Goal: Task Accomplishment & Management: Use online tool/utility

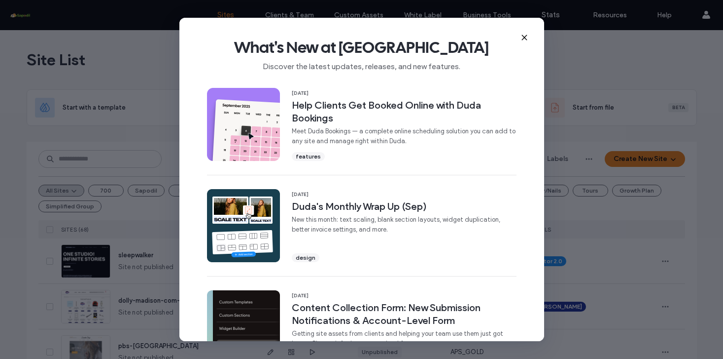
click at [525, 36] on use at bounding box center [524, 38] width 4 height 4
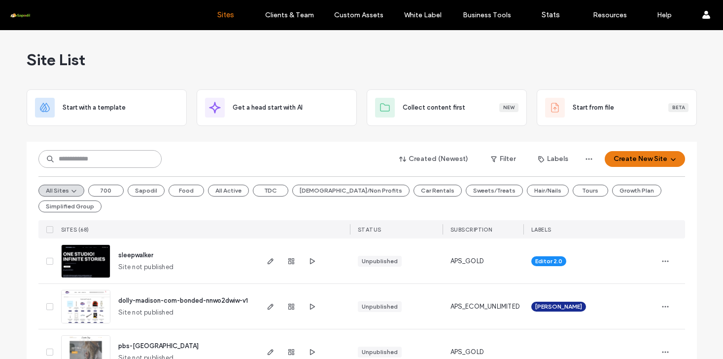
click at [103, 157] on input at bounding box center [99, 159] width 123 height 18
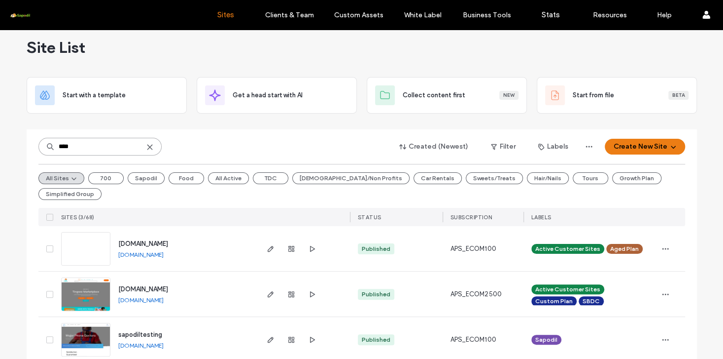
scroll to position [12, 0]
type input "****"
click at [270, 290] on icon "button" at bounding box center [271, 294] width 8 height 8
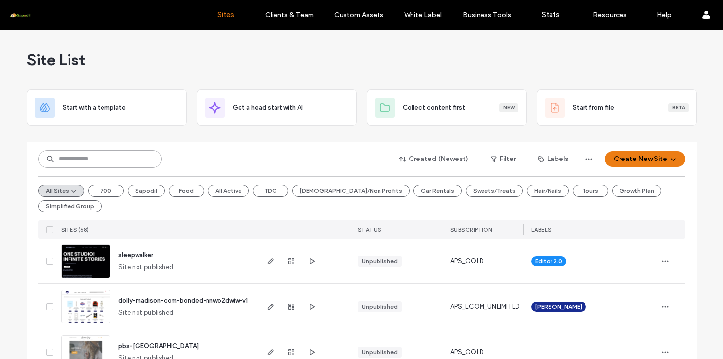
click at [61, 158] on input at bounding box center [99, 159] width 123 height 18
click at [627, 157] on button "Create New Site" at bounding box center [645, 159] width 80 height 16
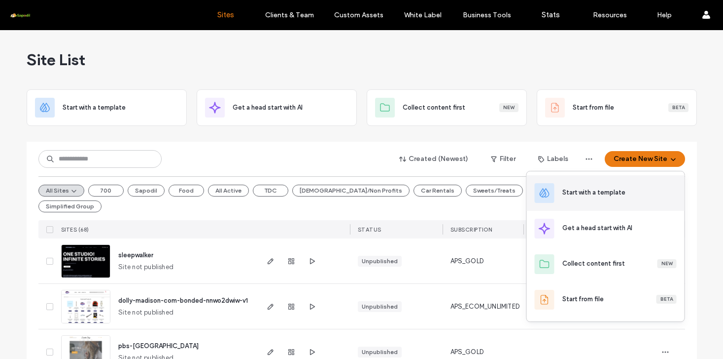
click at [578, 195] on div "Start with a template" at bounding box center [594, 192] width 63 height 10
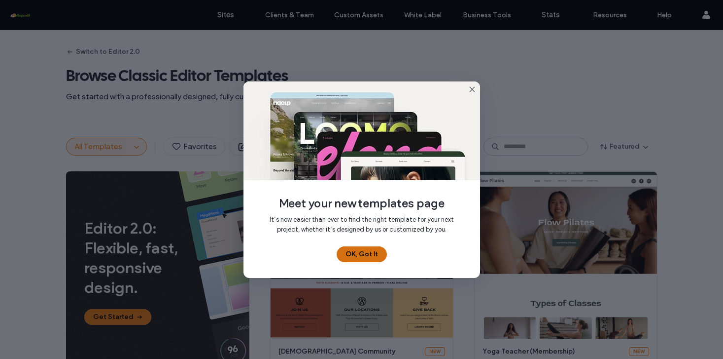
click at [350, 257] on button "OK, Got It" at bounding box center [362, 254] width 50 height 16
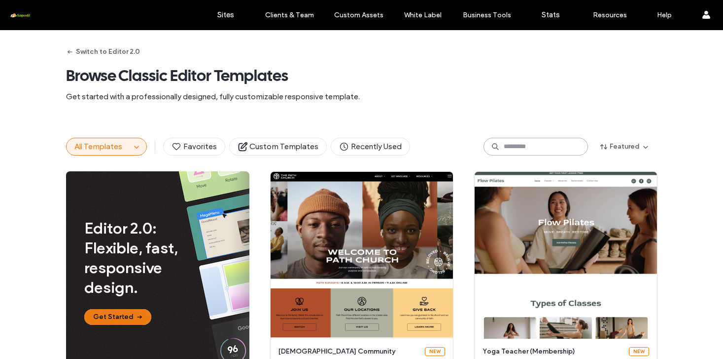
click at [506, 145] on input at bounding box center [536, 147] width 105 height 18
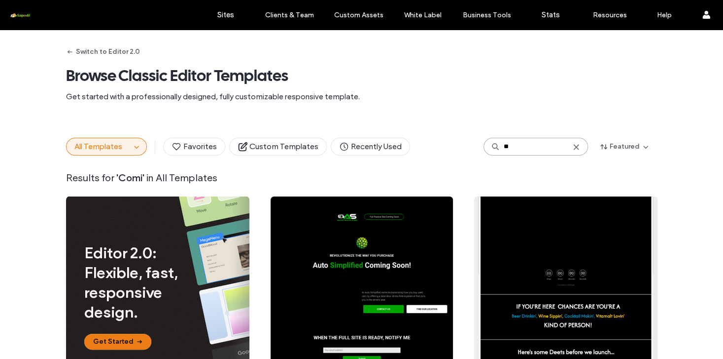
type input "*"
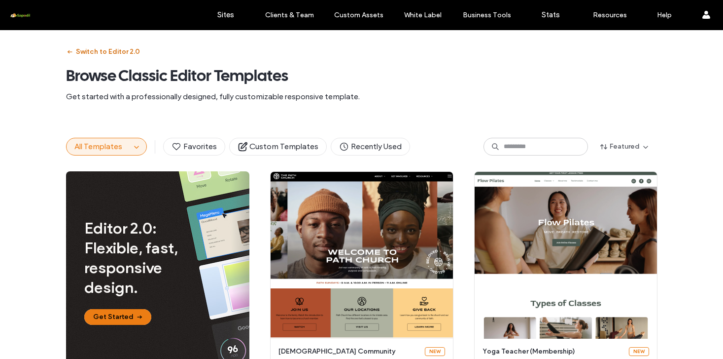
click at [83, 58] on button "Switch to Editor 2.0" at bounding box center [103, 52] width 74 height 16
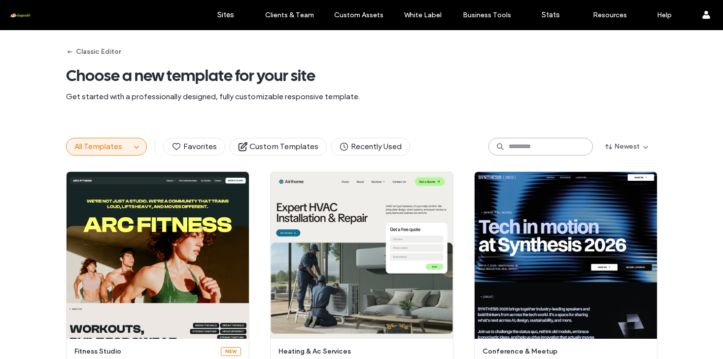
click at [524, 150] on input at bounding box center [541, 147] width 105 height 18
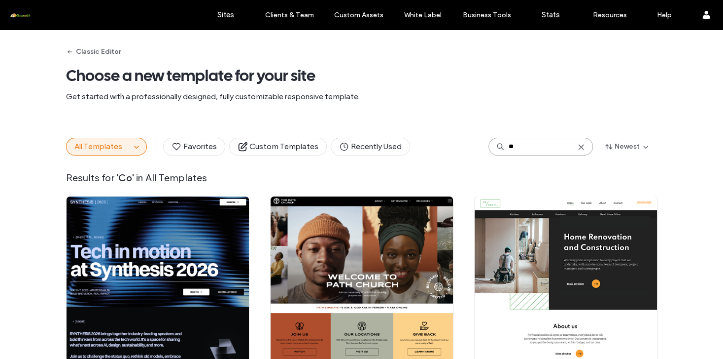
type input "*"
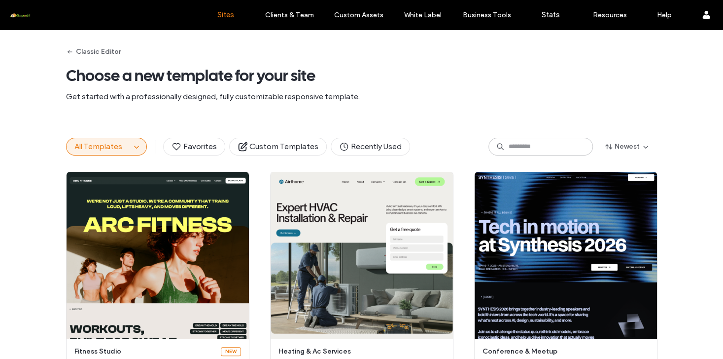
click at [218, 22] on link "Sites" at bounding box center [225, 15] width 59 height 30
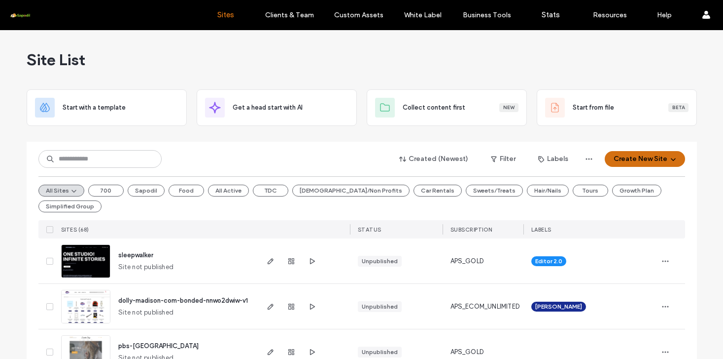
click at [637, 158] on button "Create New Site" at bounding box center [645, 159] width 80 height 16
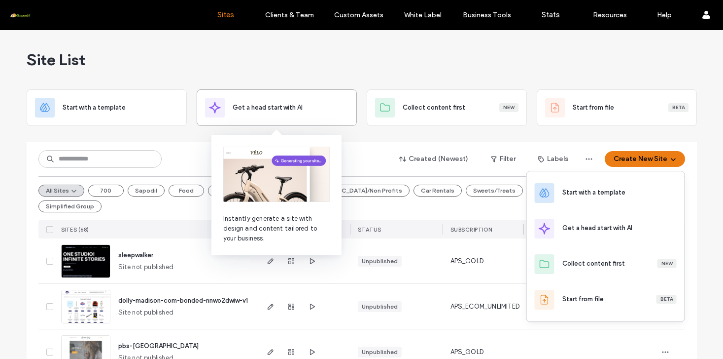
click at [287, 113] on div "Get a head start with AI" at bounding box center [277, 108] width 144 height 20
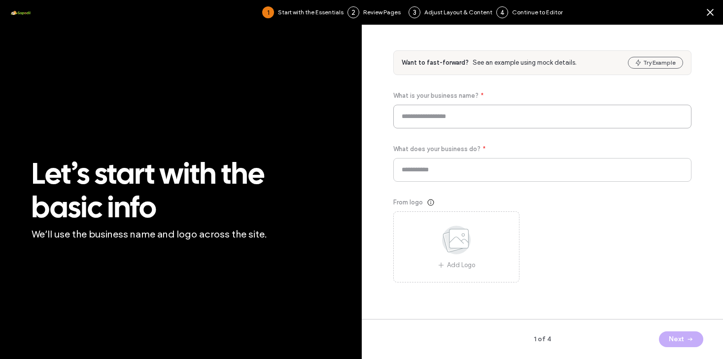
click at [431, 116] on input at bounding box center [543, 117] width 299 height 24
type input "*"
type input "**********"
click at [449, 176] on input at bounding box center [543, 170] width 299 height 24
paste input "**********"
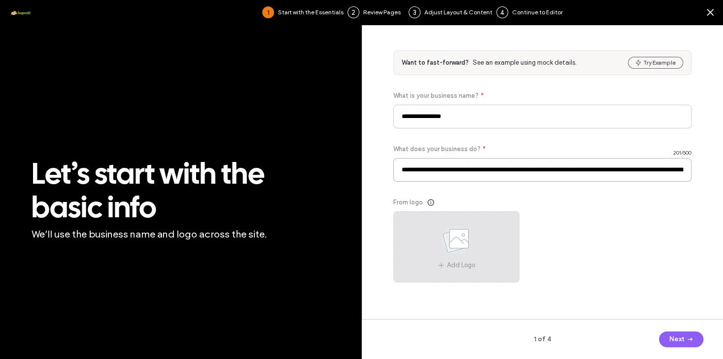
type input "**********"
click at [464, 239] on use at bounding box center [456, 239] width 29 height 29
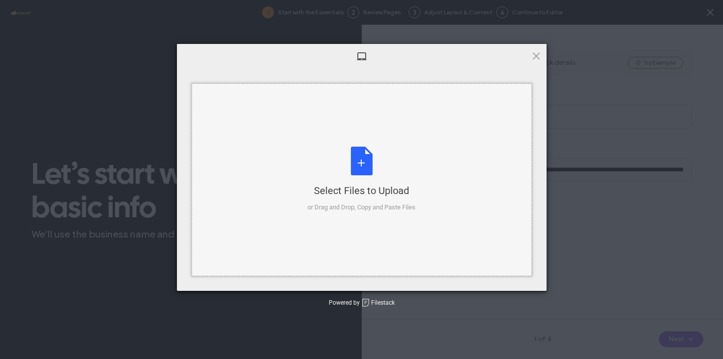
click at [366, 166] on div "Select Files to Upload or Drag and Drop, Copy and Paste Files" at bounding box center [362, 179] width 108 height 66
click at [359, 155] on div "Select Files to Upload or Drag and Drop, Copy and Paste Files" at bounding box center [362, 179] width 108 height 66
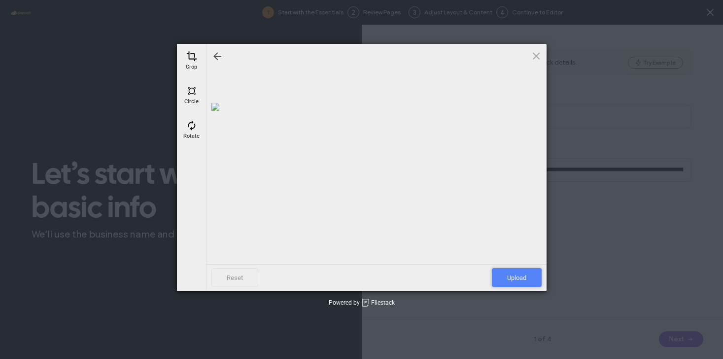
click at [514, 278] on span "Upload" at bounding box center [517, 277] width 50 height 19
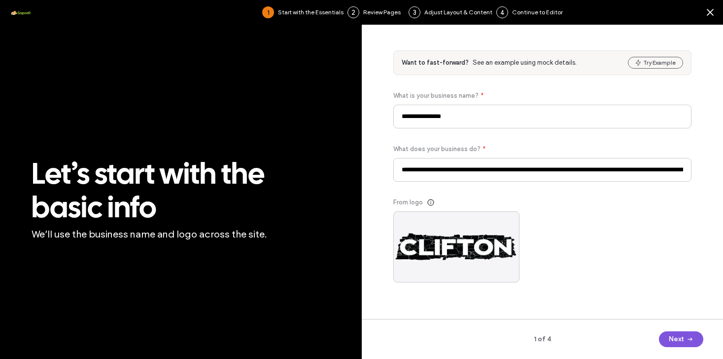
click at [679, 340] on button "Next" at bounding box center [681, 339] width 44 height 16
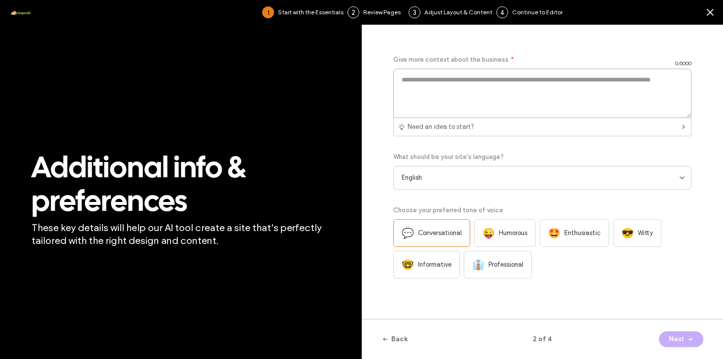
click at [415, 79] on textarea at bounding box center [543, 93] width 299 height 49
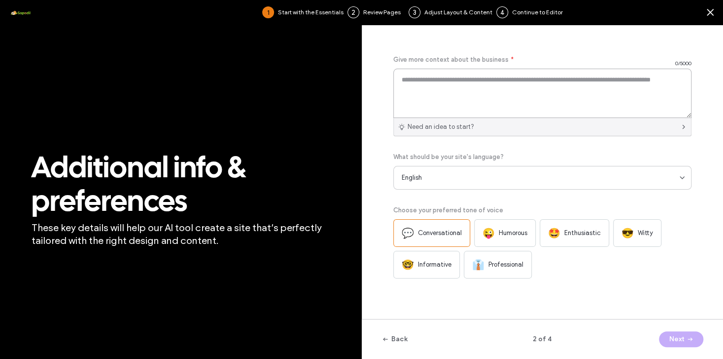
paste textarea "**********"
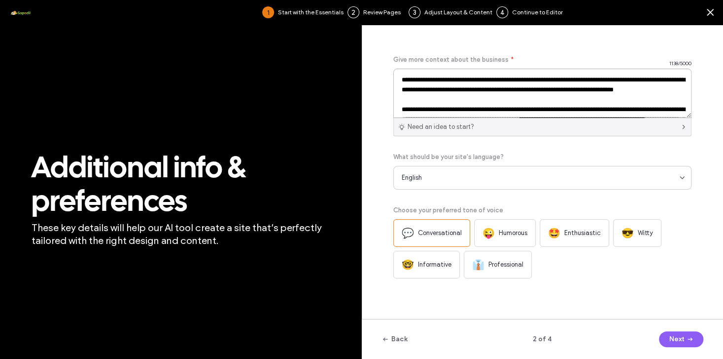
scroll to position [151, 0]
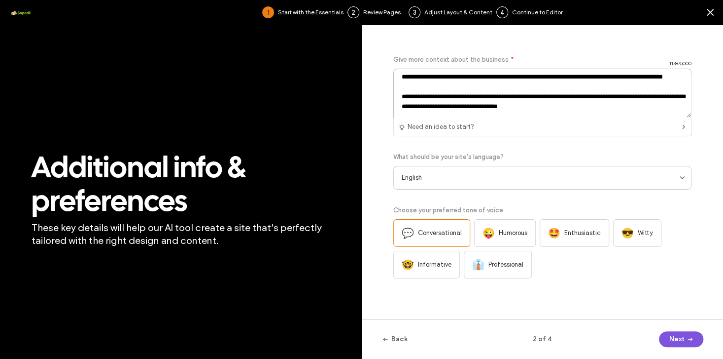
type textarea "**********"
click at [676, 344] on button "Next" at bounding box center [681, 339] width 44 height 16
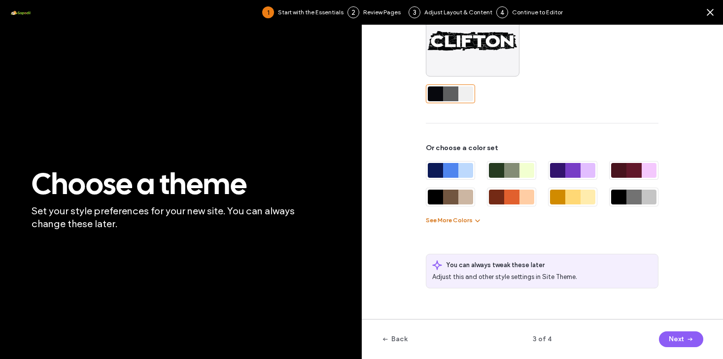
click at [450, 220] on button "See More Colors" at bounding box center [454, 220] width 56 height 12
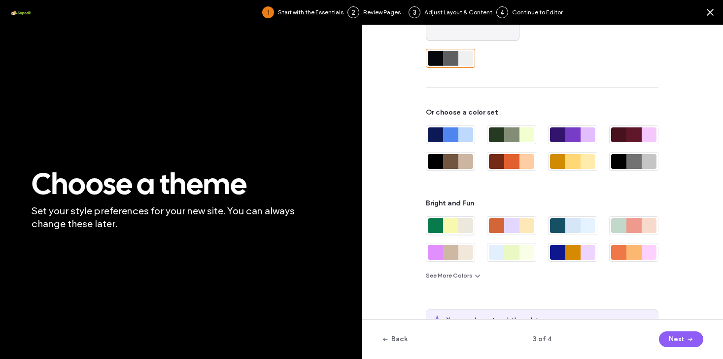
click at [448, 232] on div at bounding box center [450, 225] width 15 height 15
click at [679, 337] on button "Next" at bounding box center [681, 339] width 44 height 16
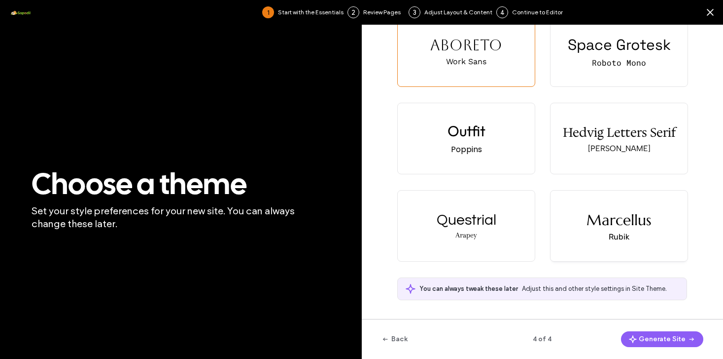
scroll to position [29, 0]
click at [613, 232] on div "Rubik" at bounding box center [619, 236] width 21 height 9
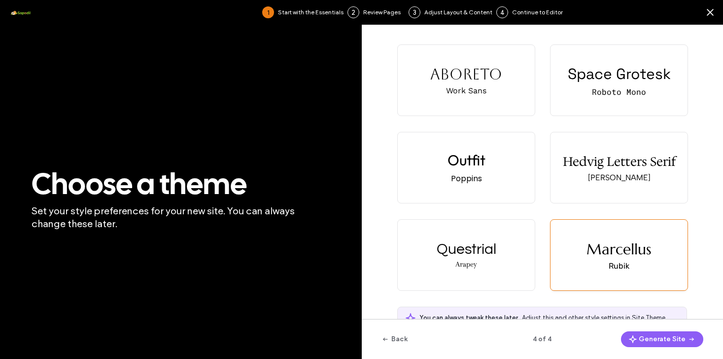
scroll to position [0, 0]
click at [639, 343] on span "button" at bounding box center [634, 338] width 10 height 15
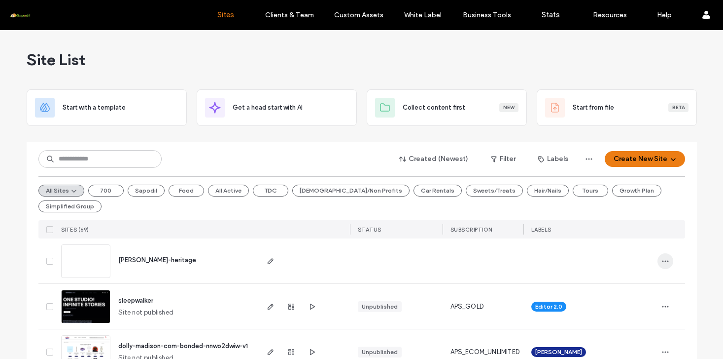
click at [665, 257] on icon "button" at bounding box center [666, 261] width 8 height 8
click at [615, 274] on span "Delete Site" at bounding box center [620, 271] width 33 height 10
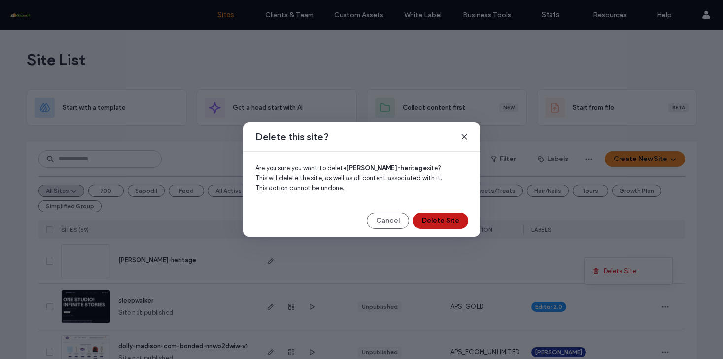
click at [437, 223] on button "Delete Site" at bounding box center [440, 221] width 55 height 16
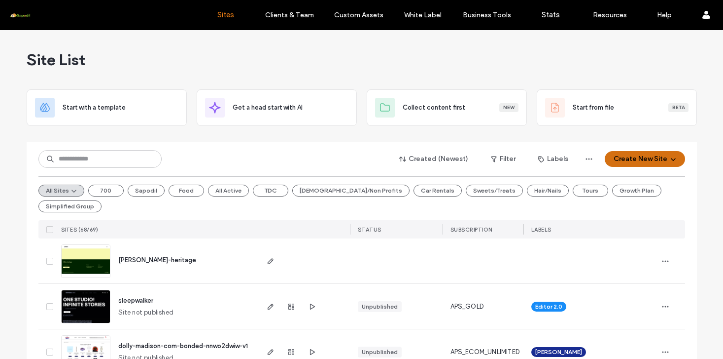
click at [623, 160] on button "Create New Site" at bounding box center [645, 159] width 80 height 16
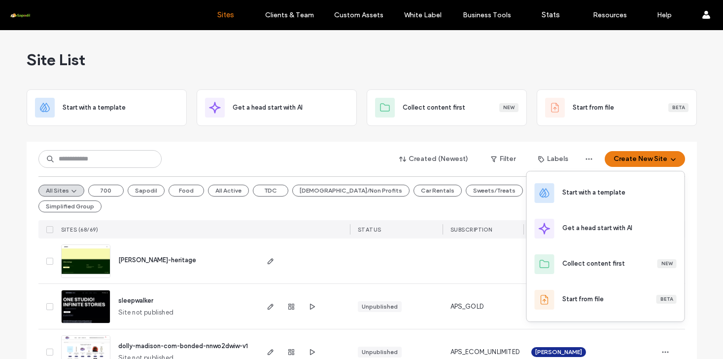
click at [215, 250] on div "clifton-heritage" at bounding box center [183, 260] width 146 height 45
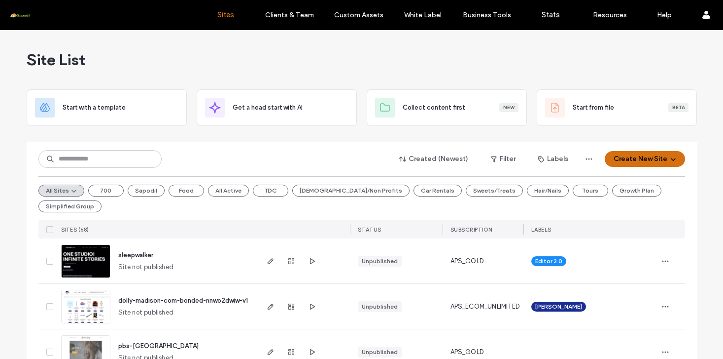
click at [627, 162] on button "Create New Site" at bounding box center [645, 159] width 80 height 16
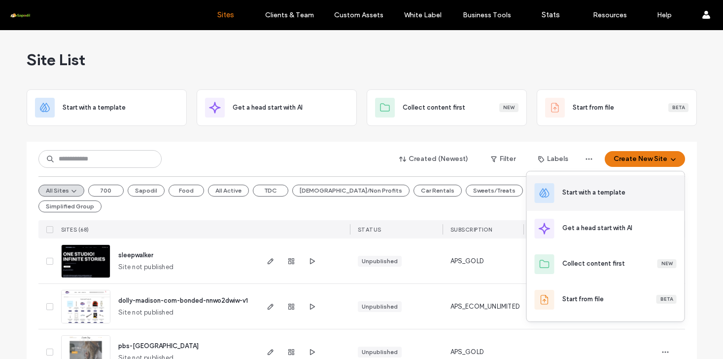
click at [594, 199] on div "Start with a template" at bounding box center [606, 193] width 158 height 36
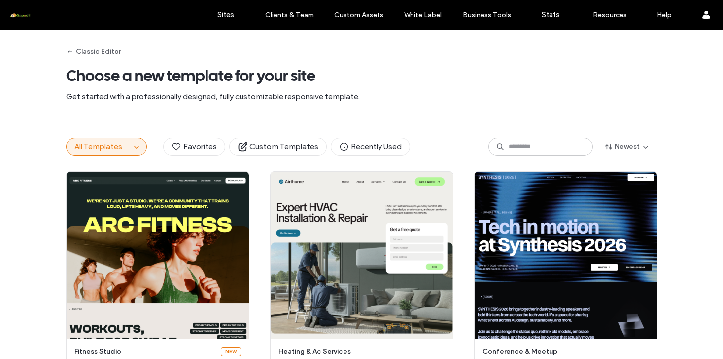
click at [129, 147] on button "All Templates" at bounding box center [99, 146] width 64 height 17
click at [137, 146] on icon "button" at bounding box center [137, 147] width 8 height 8
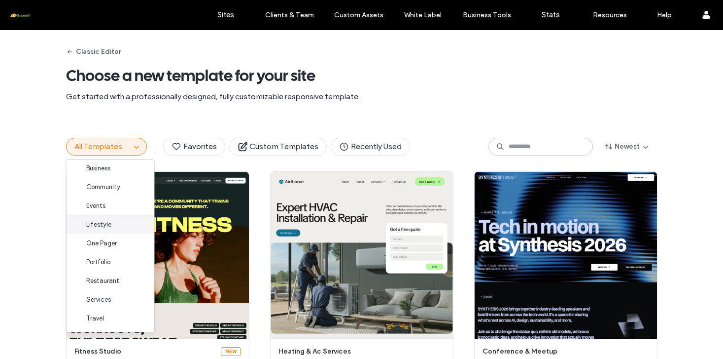
scroll to position [80, 0]
click at [120, 244] on div "One Pager" at bounding box center [111, 243] width 88 height 19
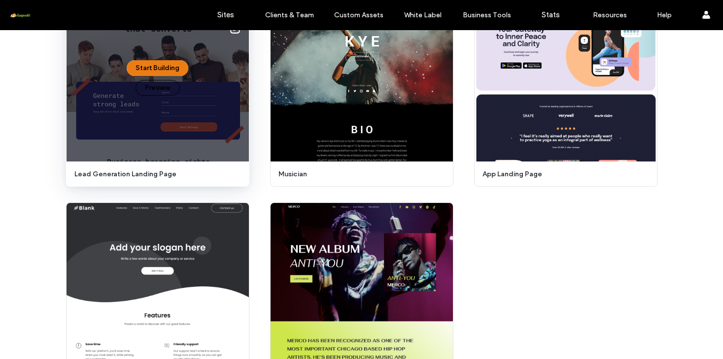
scroll to position [291, 0]
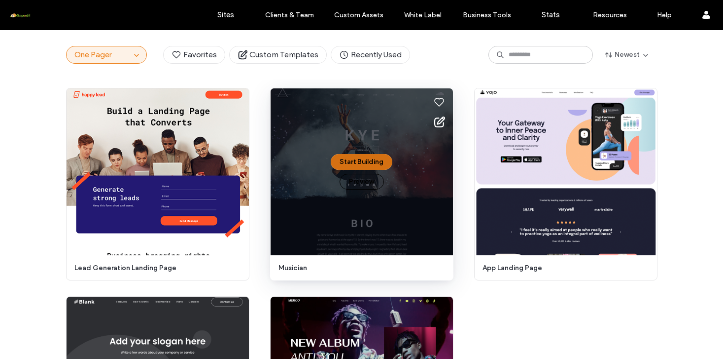
click at [363, 163] on button "Start Building" at bounding box center [362, 162] width 62 height 16
click at [363, 165] on button "Start Building" at bounding box center [362, 162] width 62 height 16
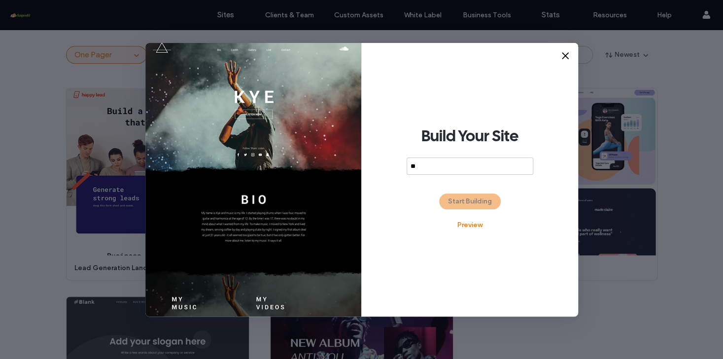
type input "*"
type input "**********"
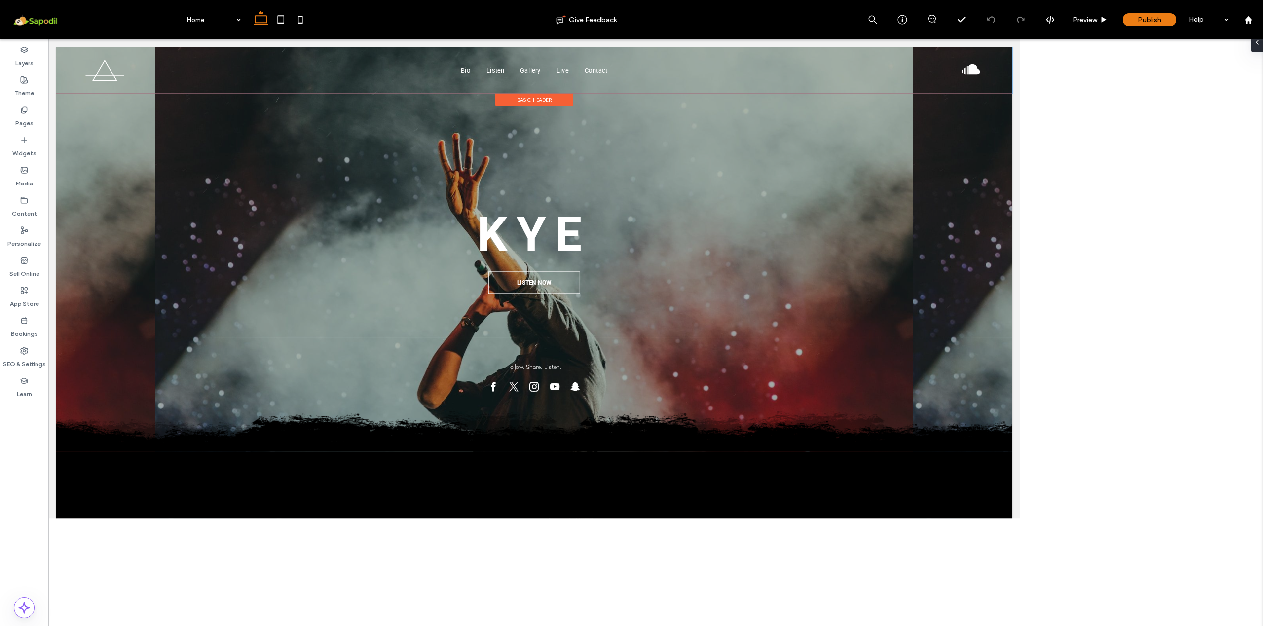
click at [261, 80] on div at bounding box center [276, 78] width 380 height 42
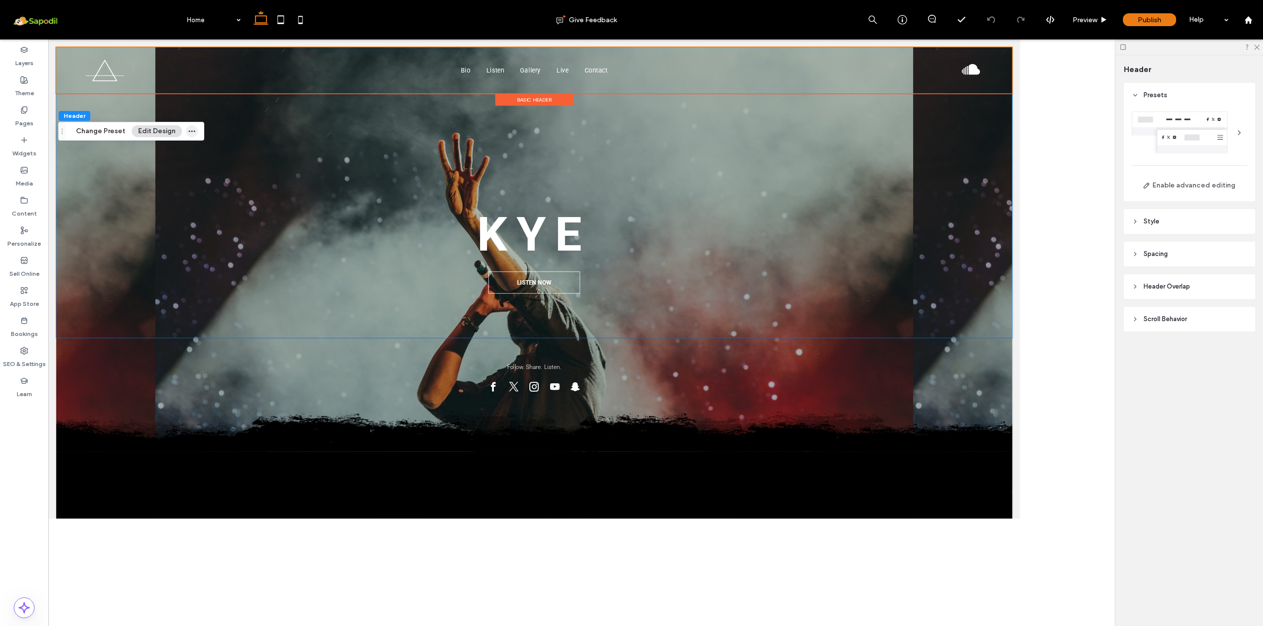
click at [196, 132] on icon "button" at bounding box center [192, 131] width 8 height 8
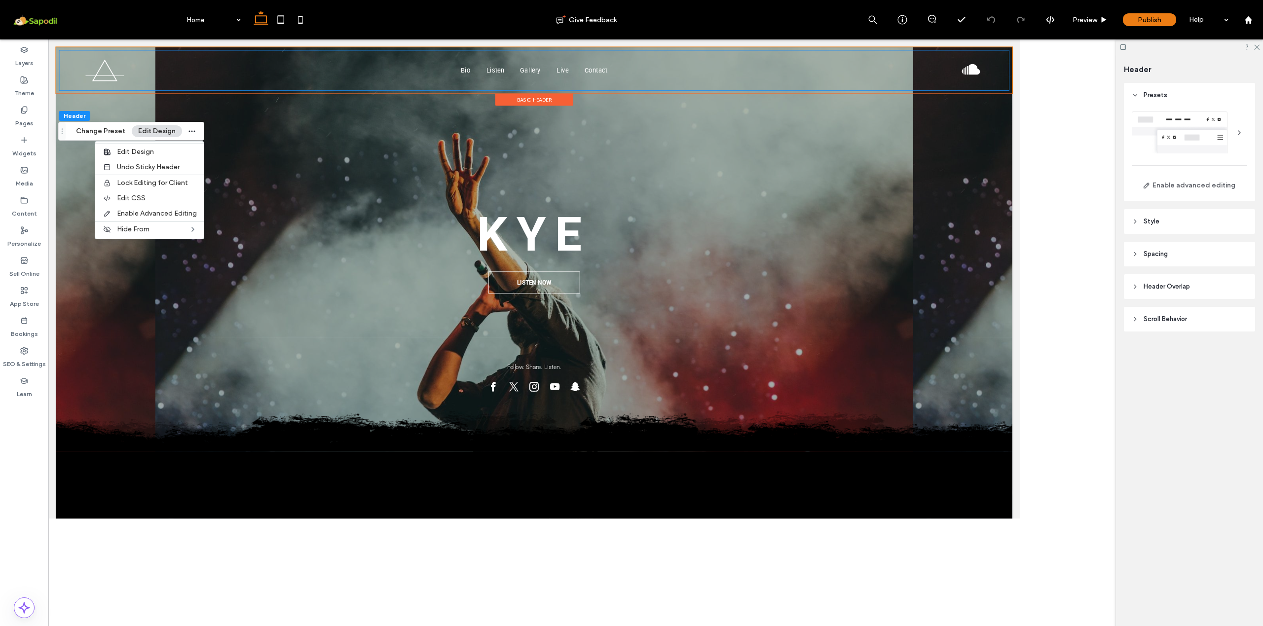
click at [1235, 71] on div "Bio Listen Gallery Live Contact" at bounding box center [655, 78] width 1187 height 50
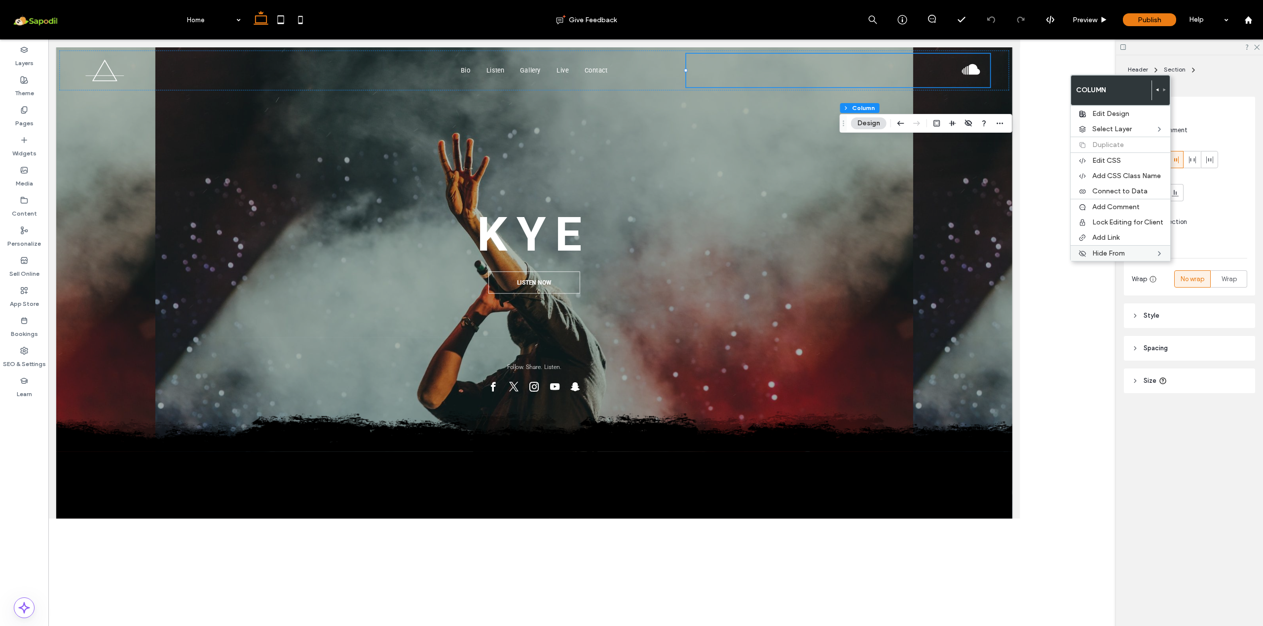
click at [1115, 257] on span "Hide From" at bounding box center [1108, 253] width 33 height 8
click at [1030, 258] on span "All Screen Sizes" at bounding box center [1004, 254] width 49 height 8
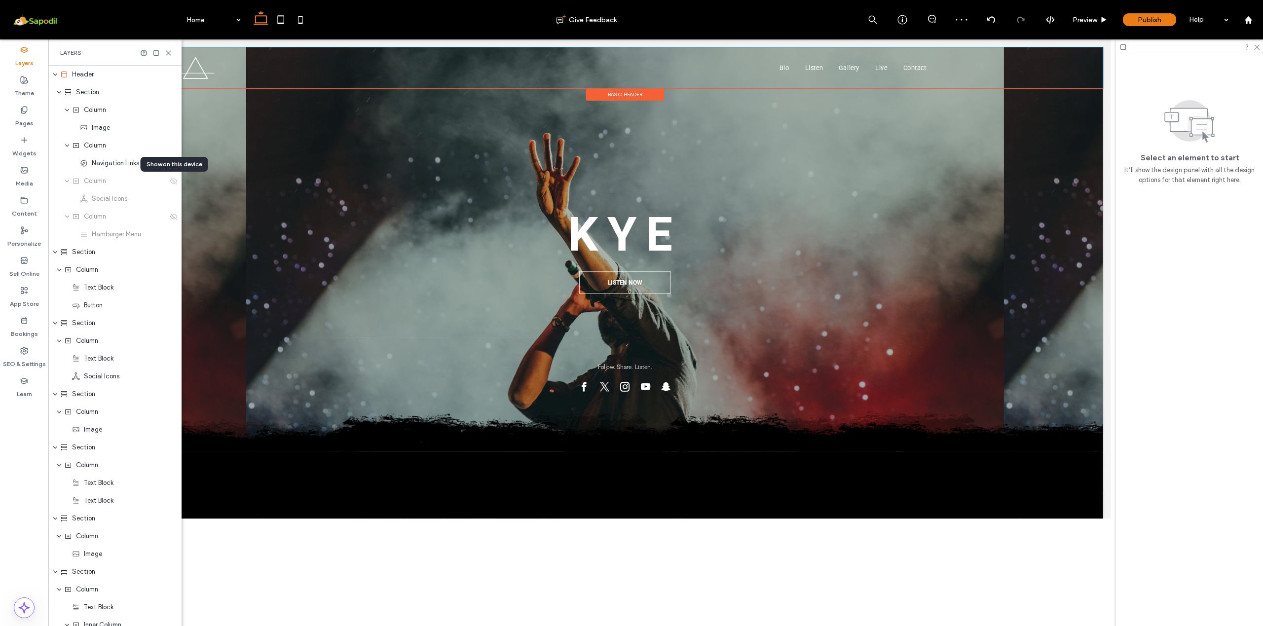
click at [860, 70] on ul "Bio Listen Gallery Live Contact" at bounding box center [1031, 75] width 554 height 14
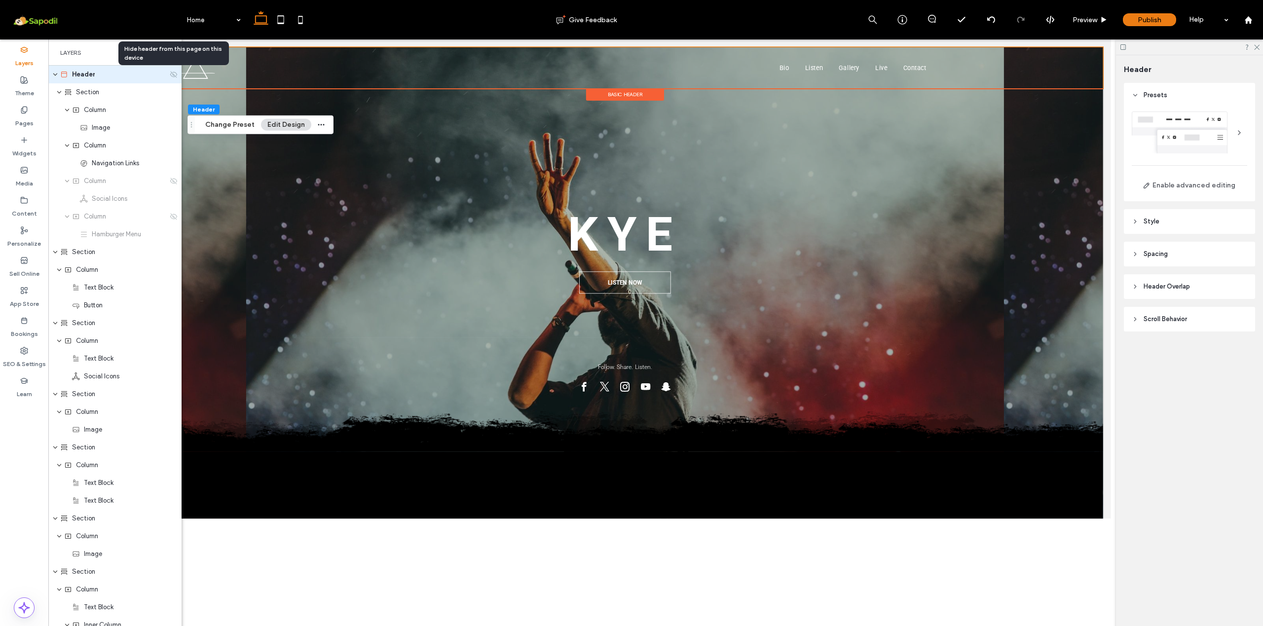
click at [174, 76] on icon at bounding box center [174, 75] width 8 height 8
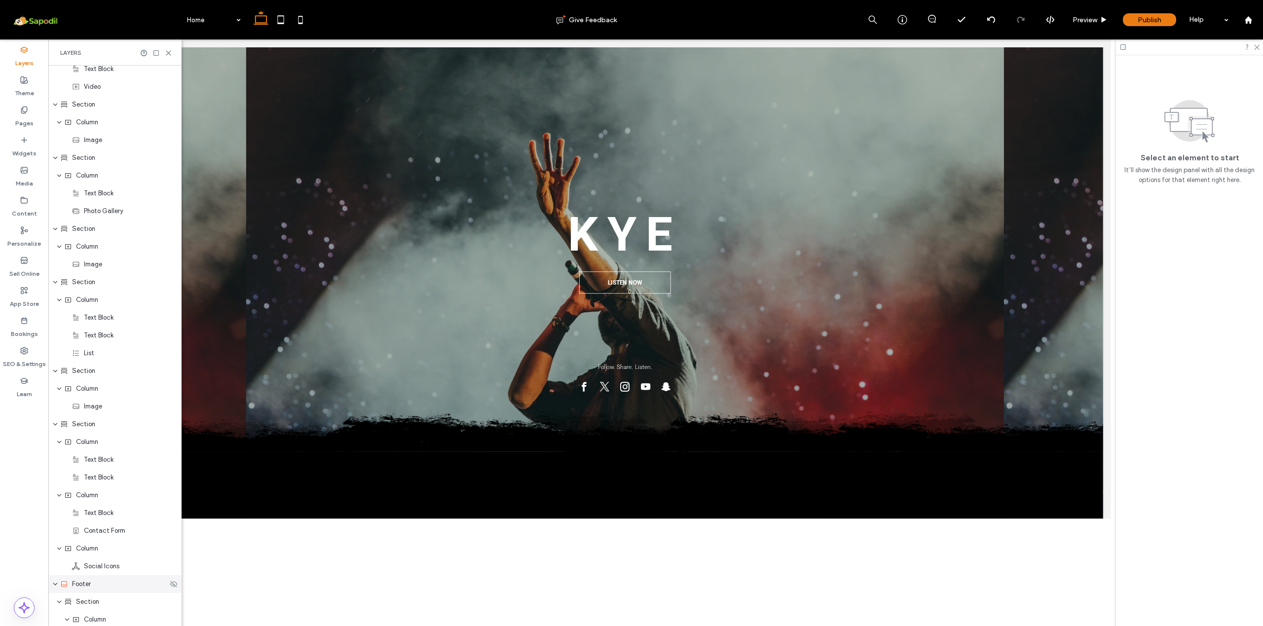
scroll to position [643, 0]
click at [175, 587] on use at bounding box center [173, 585] width 7 height 6
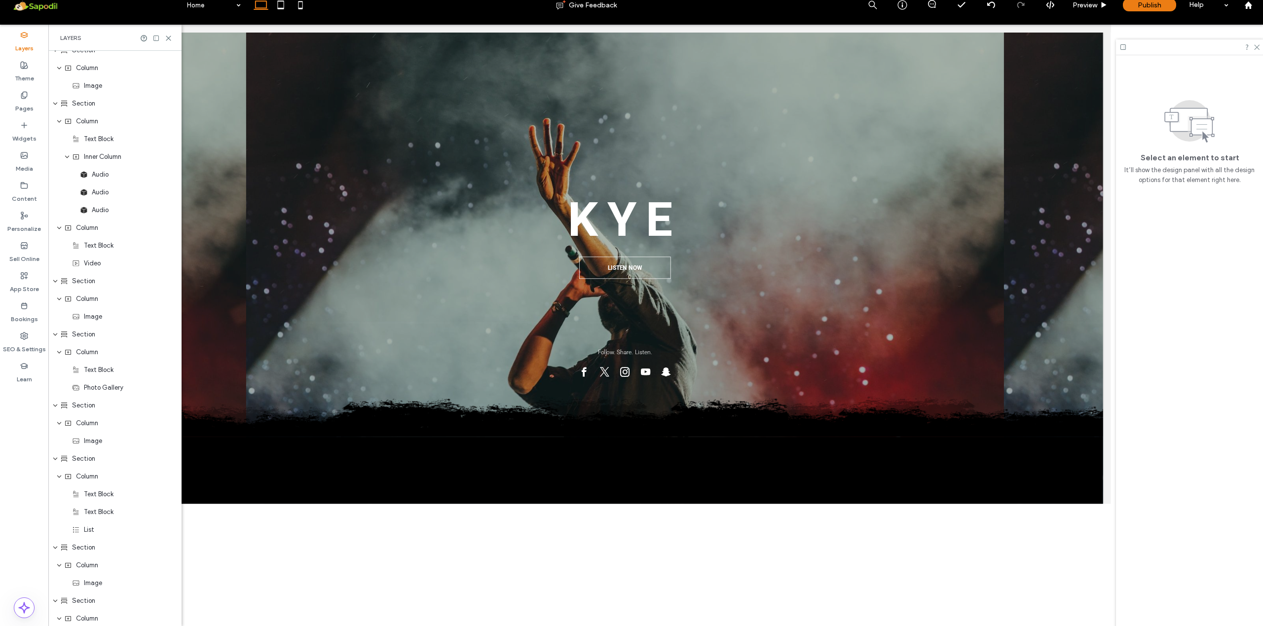
scroll to position [0, 0]
click at [882, 132] on div "Kye LISTEN NOW" at bounding box center [746, 216] width 592 height 363
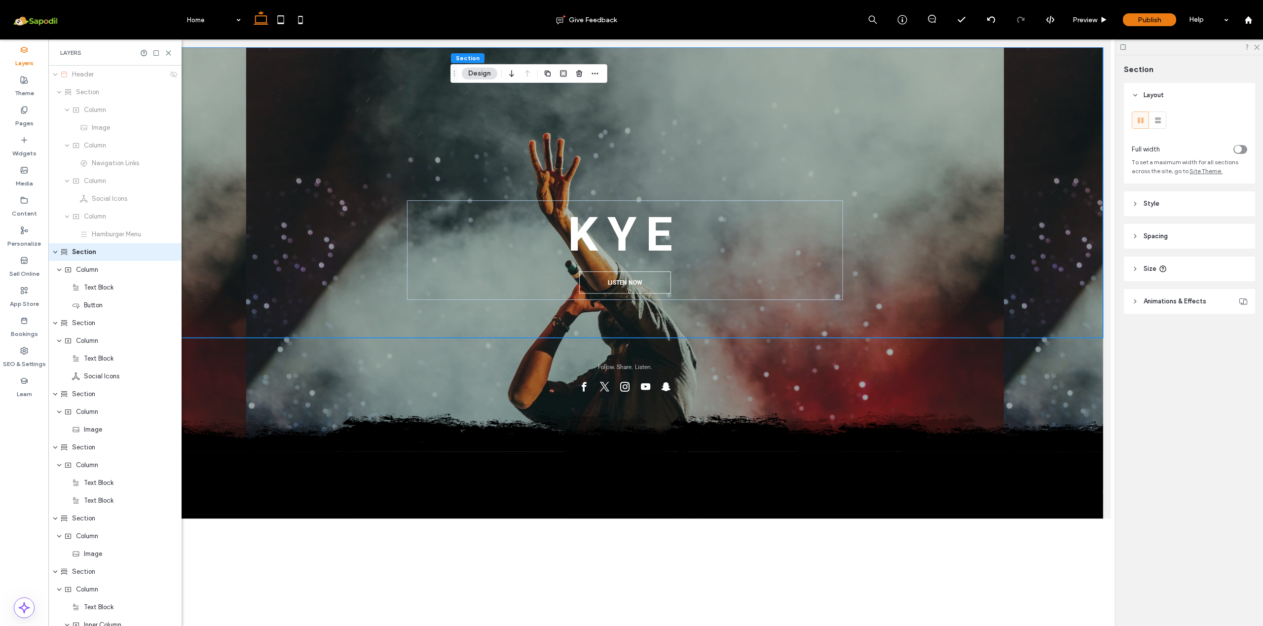
click at [422, 171] on div "Kye LISTEN NOW" at bounding box center [746, 230] width 1194 height 363
click at [262, 51] on div "Kye LISTEN NOW" at bounding box center [746, 230] width 1194 height 363
click at [1014, 93] on div "Kye LISTEN NOW" at bounding box center [746, 230] width 592 height 363
click at [487, 90] on button "Design" at bounding box center [480, 88] width 36 height 12
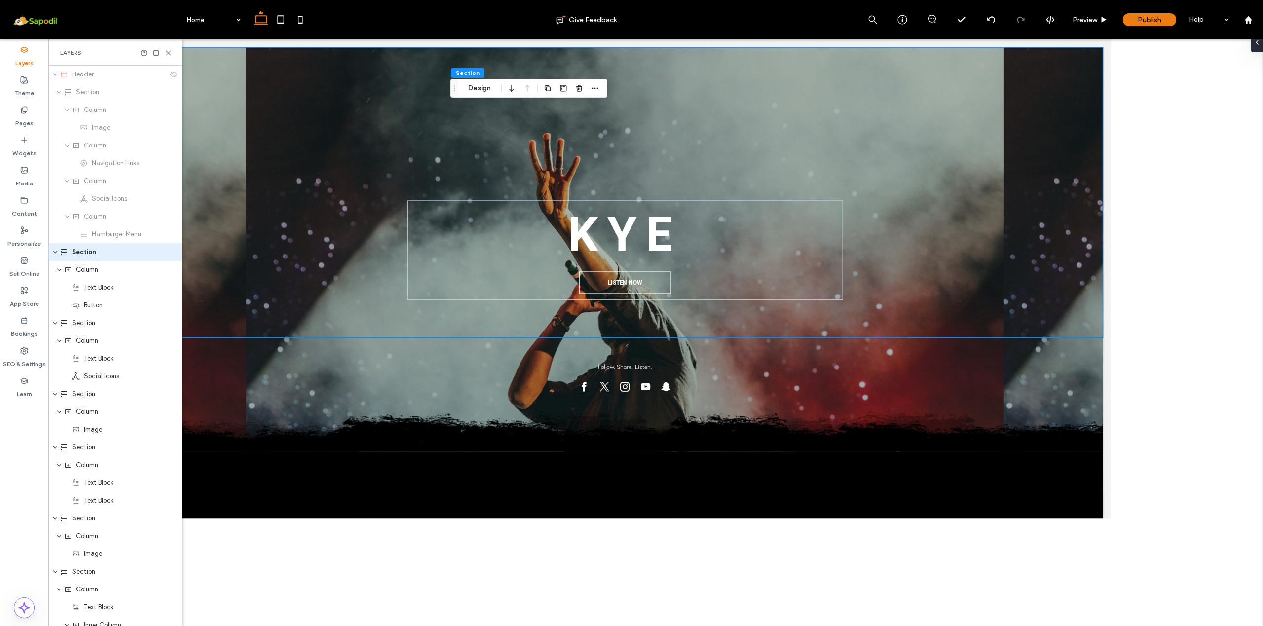
click at [483, 94] on div "Section Design" at bounding box center [528, 88] width 157 height 19
click at [483, 92] on button "Design" at bounding box center [480, 88] width 36 height 12
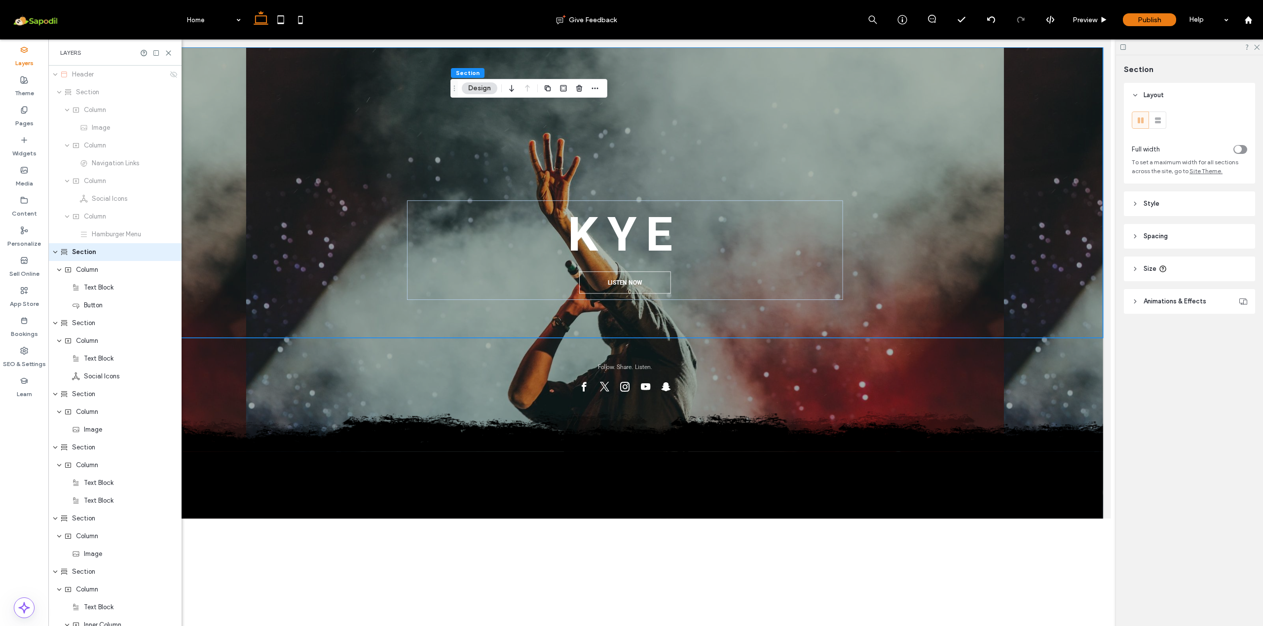
click at [1081, 148] on div "Kye LISTEN NOW" at bounding box center [746, 230] width 1194 height 363
click at [1129, 65] on span "Section" at bounding box center [1138, 69] width 30 height 9
click at [114, 126] on div "Image" at bounding box center [128, 128] width 96 height 10
click at [175, 76] on use at bounding box center [173, 74] width 7 height 6
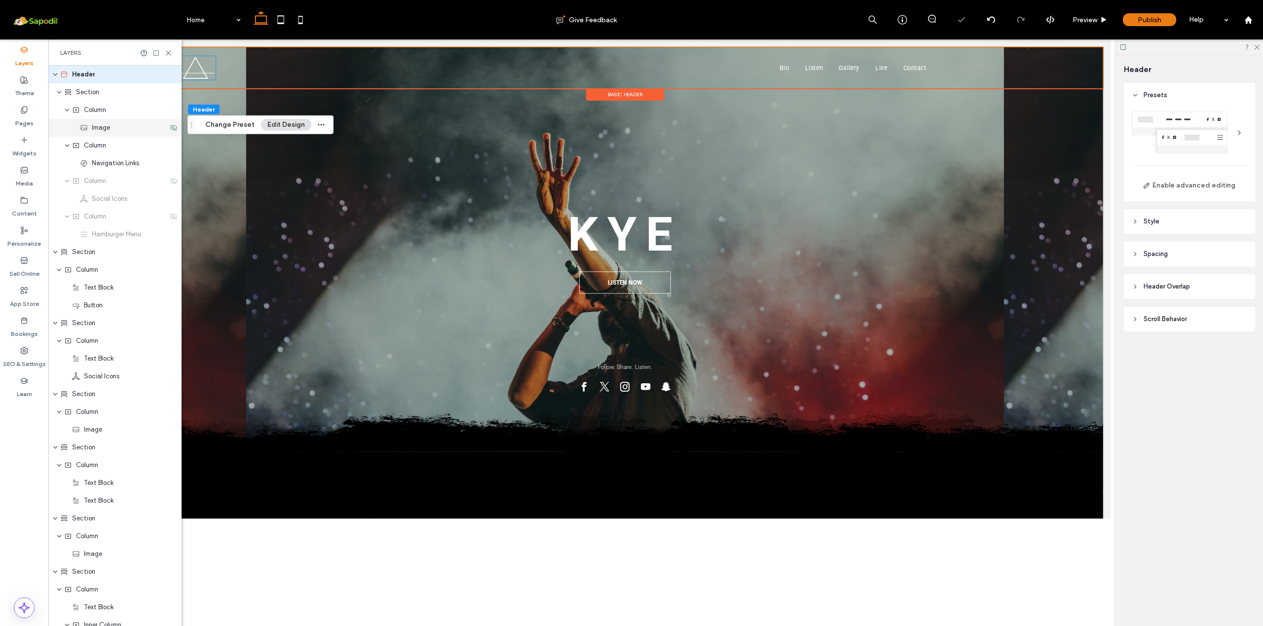
click at [117, 131] on div "Image" at bounding box center [124, 128] width 88 height 10
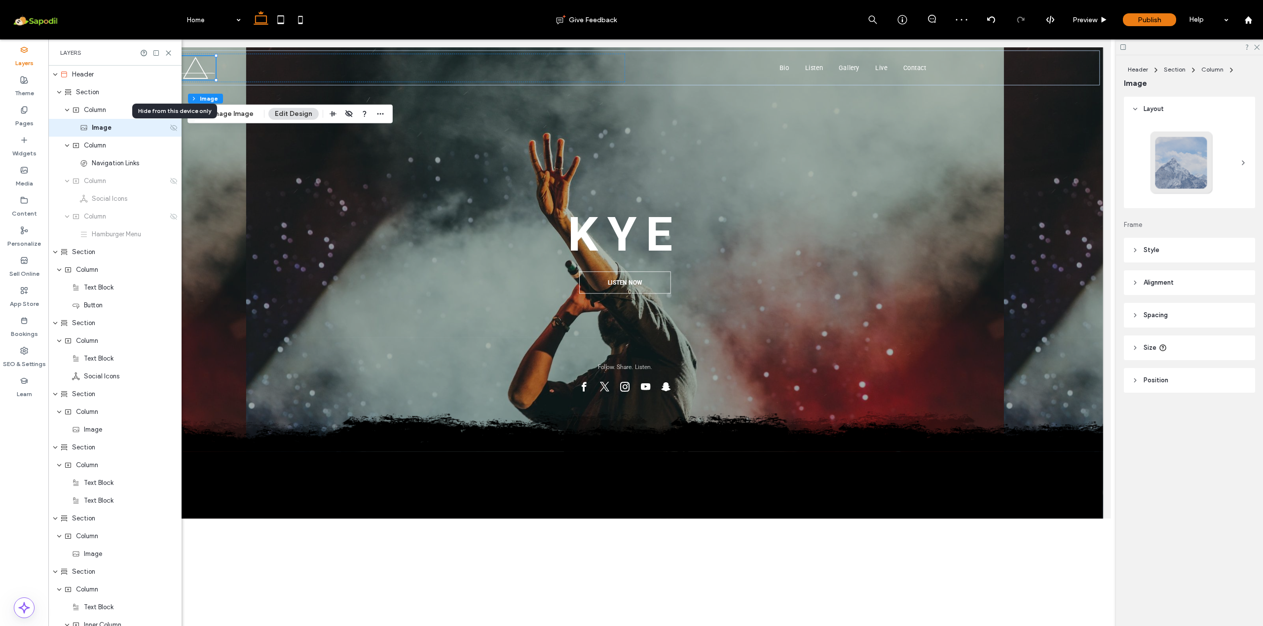
click at [175, 129] on icon at bounding box center [174, 128] width 8 height 8
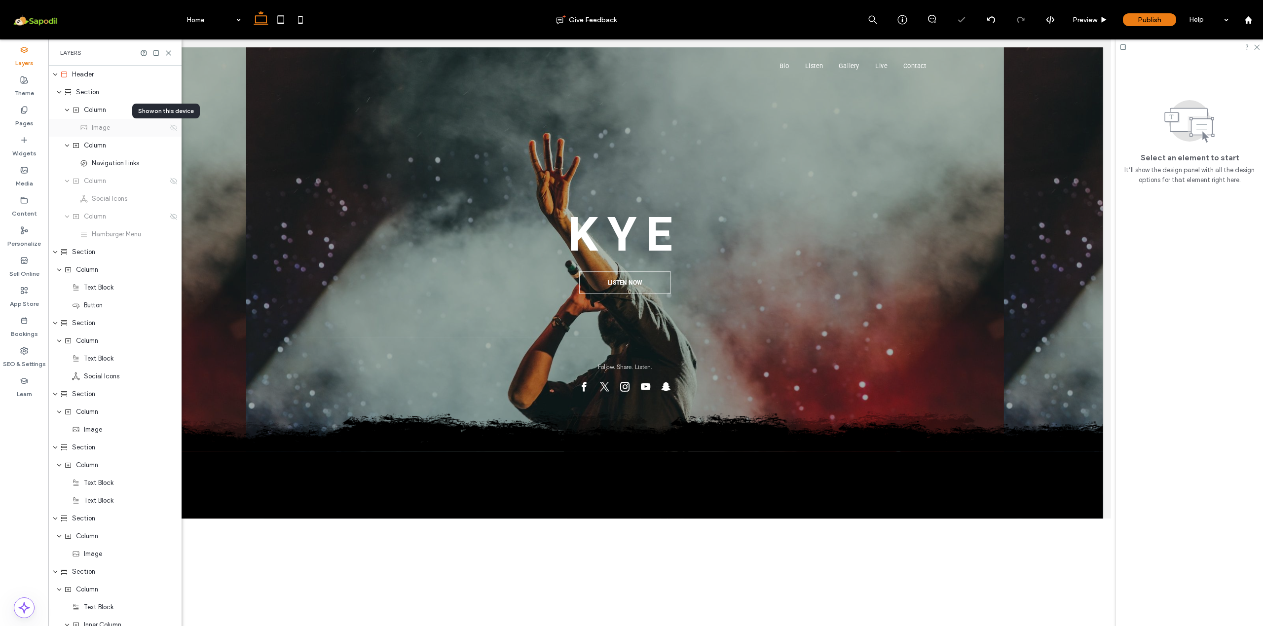
click at [175, 129] on icon at bounding box center [174, 128] width 8 height 8
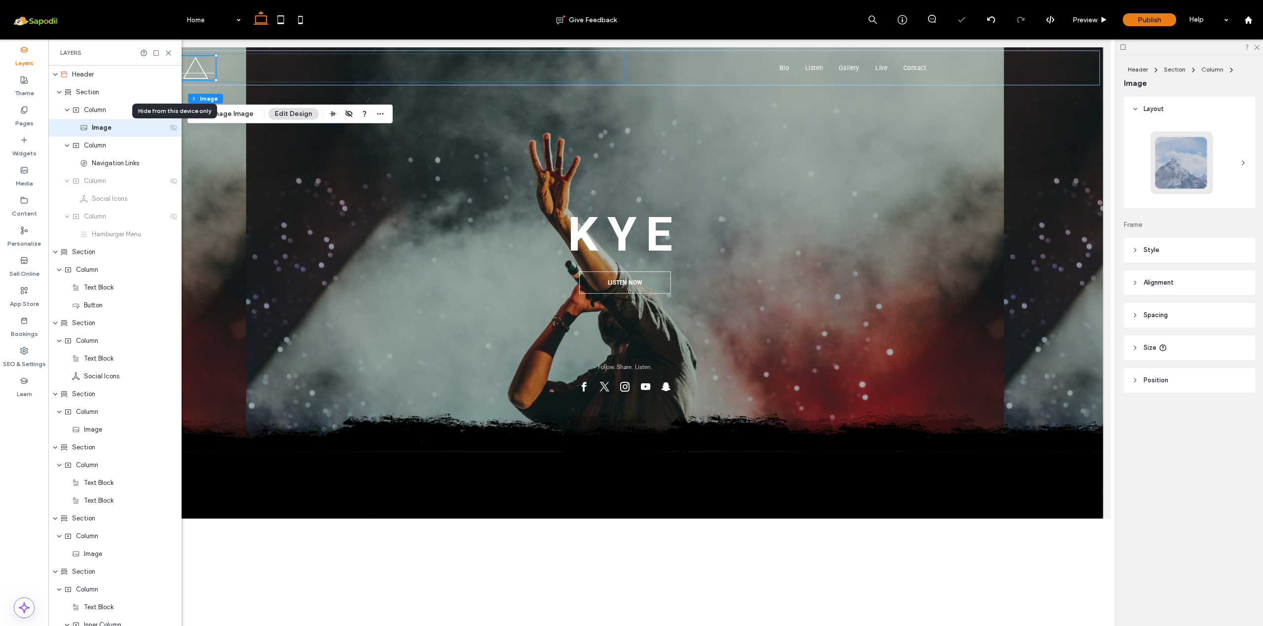
click at [175, 129] on icon at bounding box center [174, 128] width 8 height 8
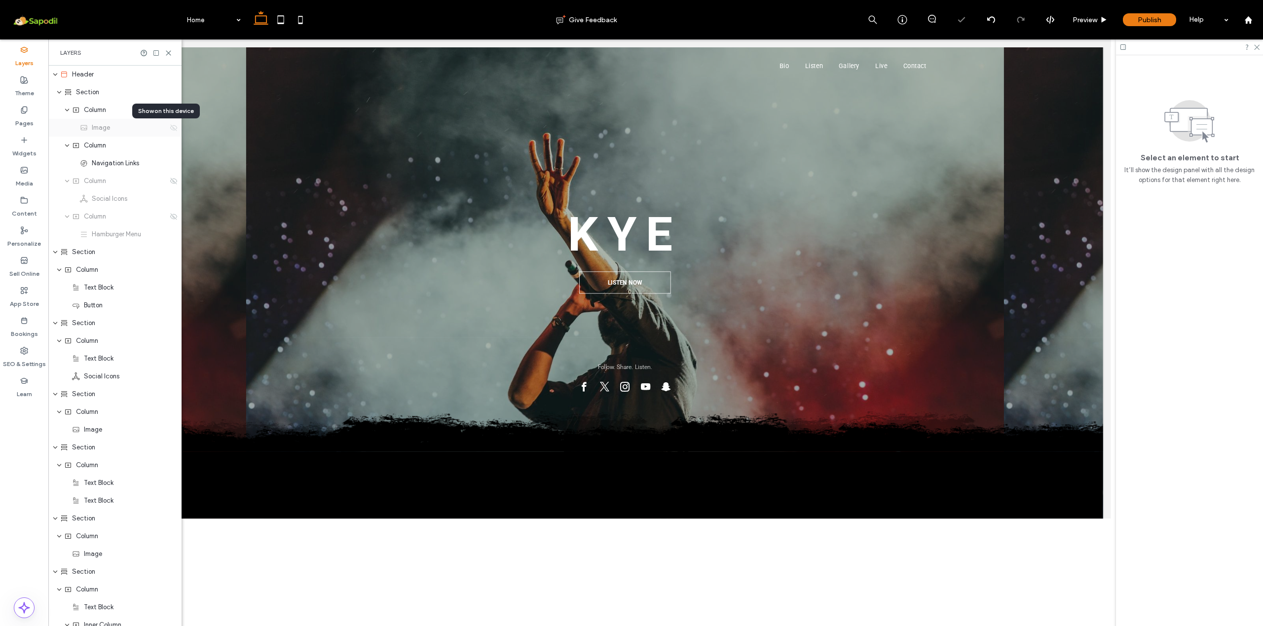
click at [175, 129] on icon at bounding box center [174, 128] width 8 height 8
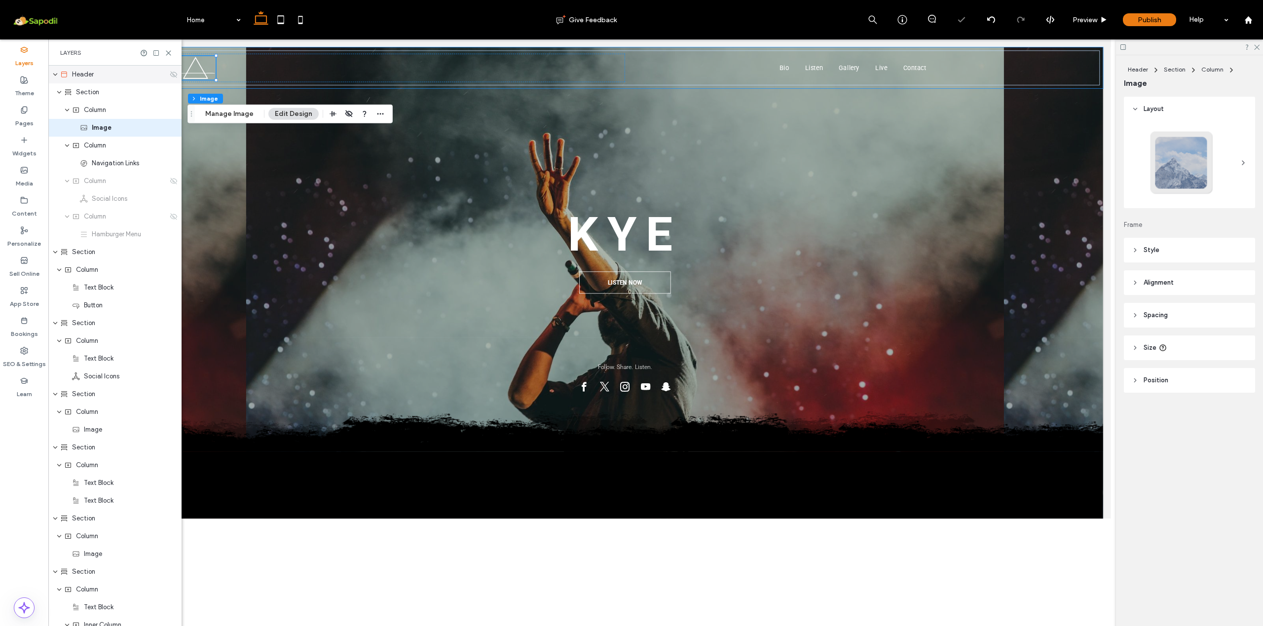
click at [175, 77] on use at bounding box center [173, 74] width 7 height 6
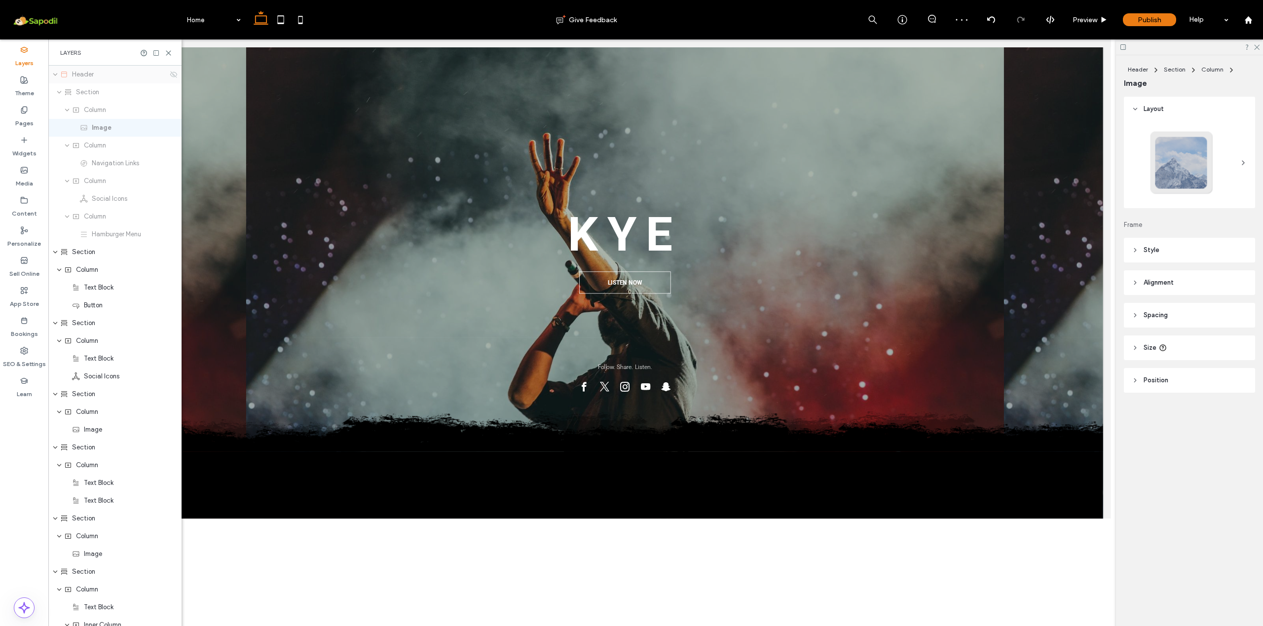
click at [62, 80] on div "Header" at bounding box center [114, 75] width 133 height 18
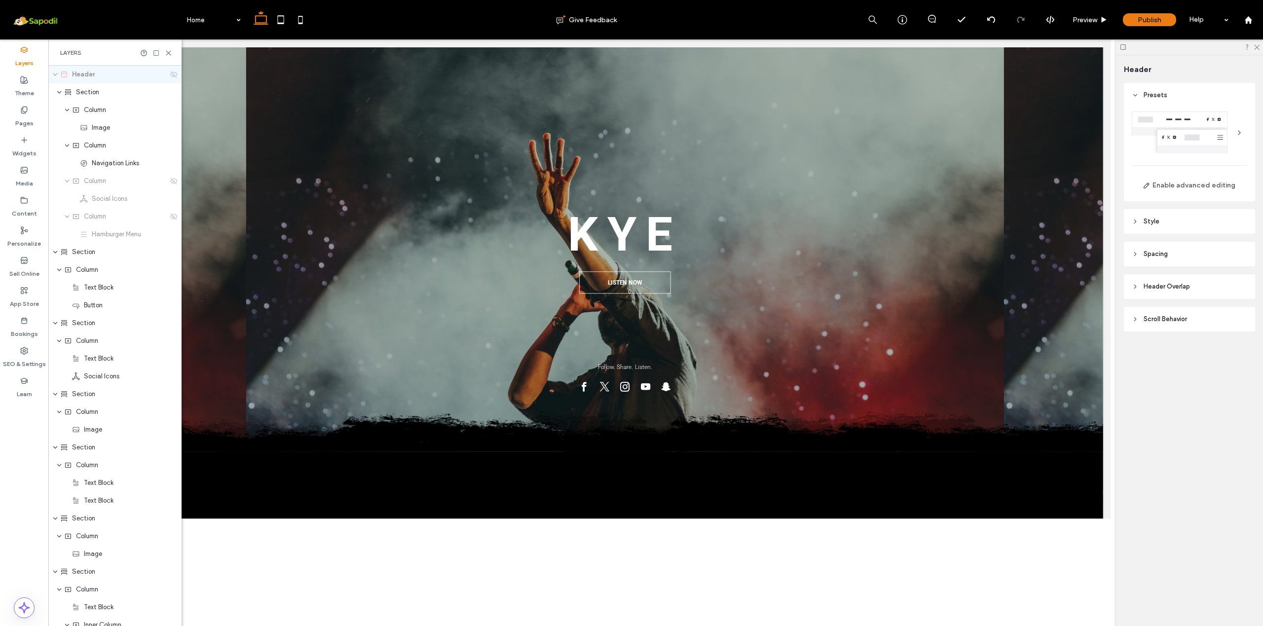
click at [56, 77] on icon "expand Header" at bounding box center [55, 75] width 6 height 8
click at [58, 165] on div "Section" at bounding box center [114, 163] width 133 height 18
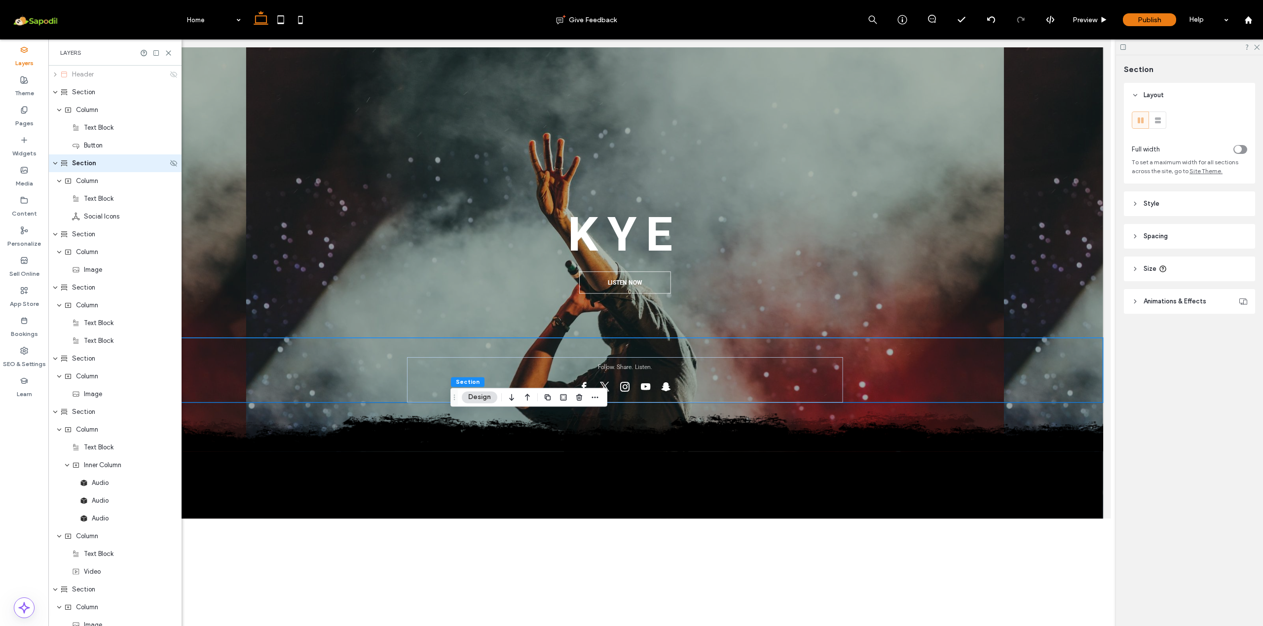
click at [57, 166] on icon "expand Section" at bounding box center [55, 163] width 6 height 8
click at [90, 217] on span "Image" at bounding box center [93, 217] width 18 height 10
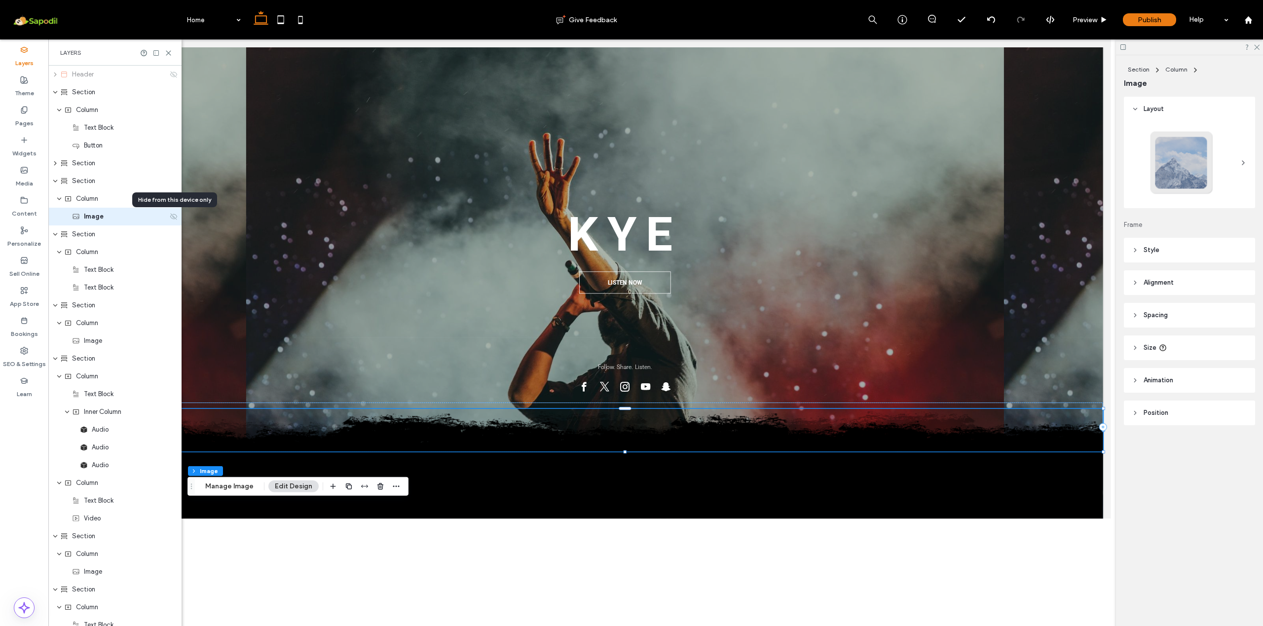
click at [172, 218] on icon at bounding box center [174, 217] width 8 height 8
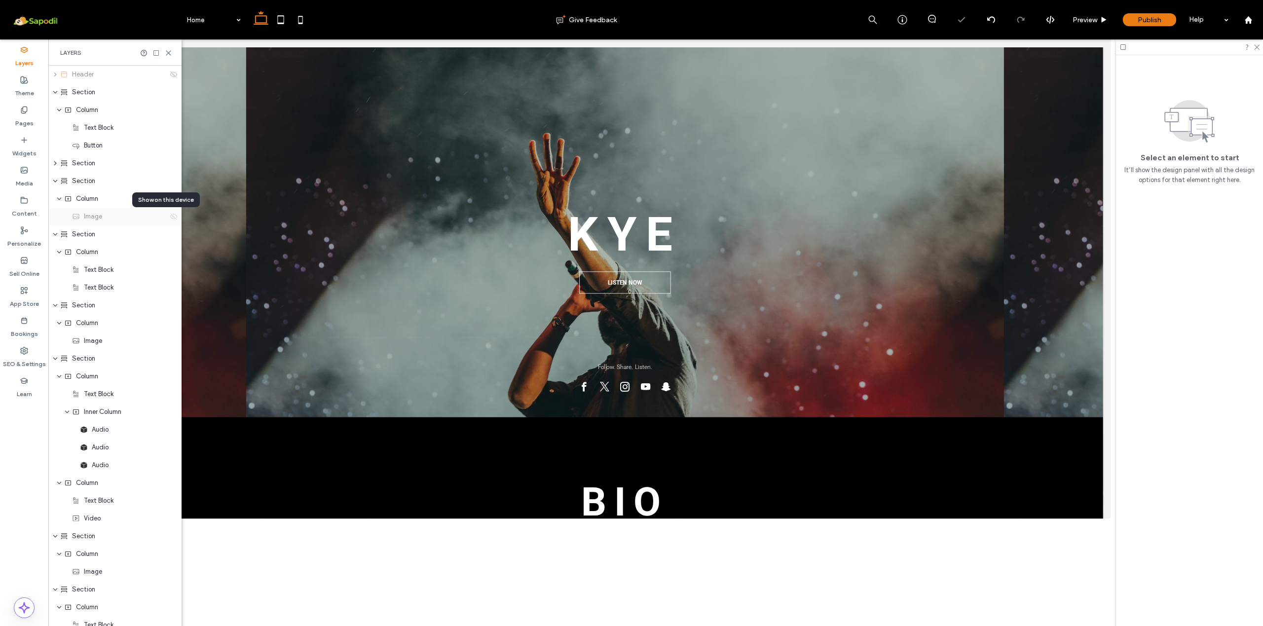
click at [171, 219] on icon at bounding box center [174, 217] width 8 height 8
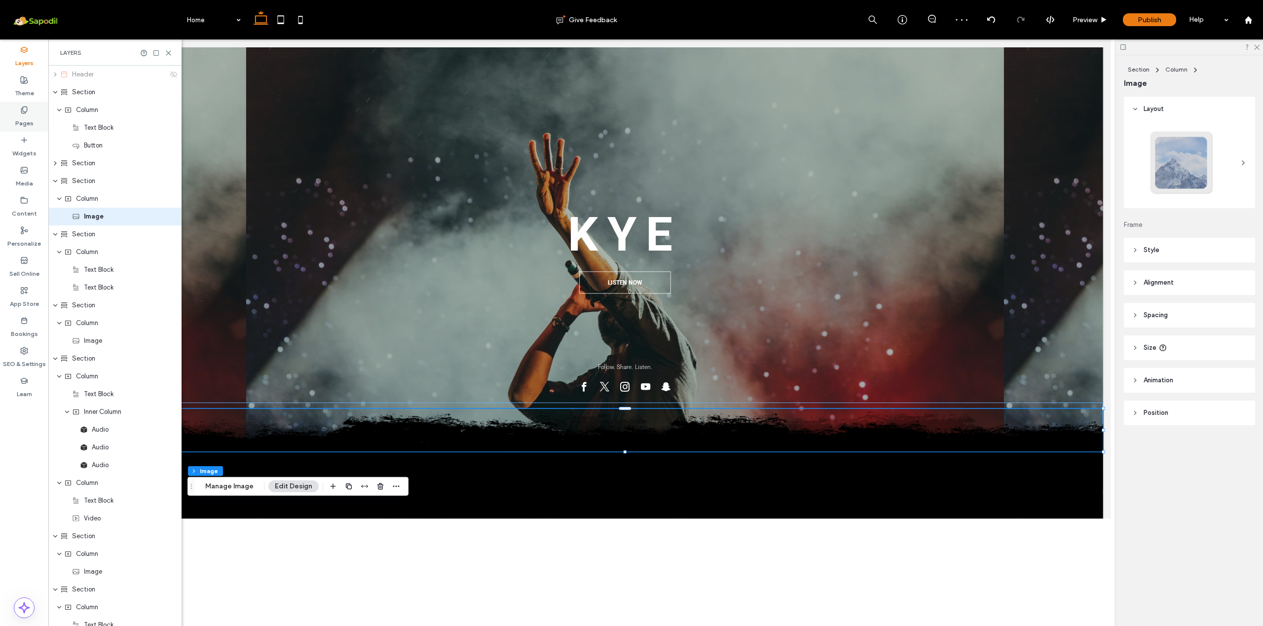
click at [28, 110] on div "Pages" at bounding box center [24, 117] width 48 height 30
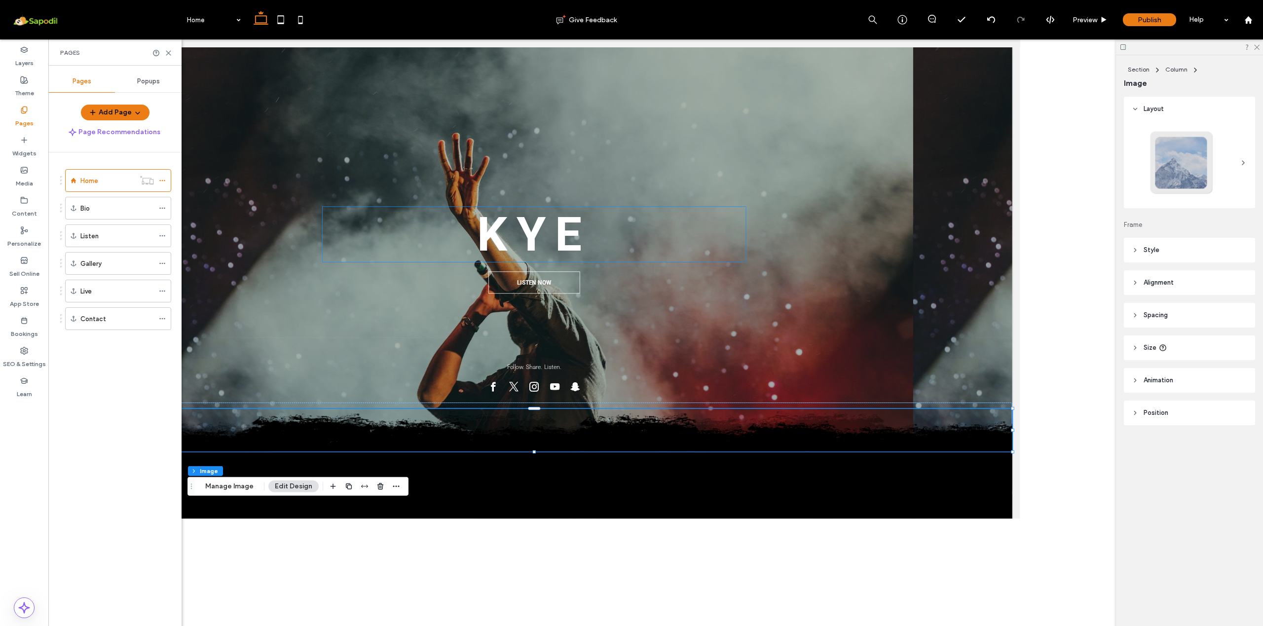
click at [116, 121] on div "Add Page Page Recommendations" at bounding box center [114, 123] width 133 height 36
click at [136, 115] on icon "button" at bounding box center [138, 113] width 8 height 8
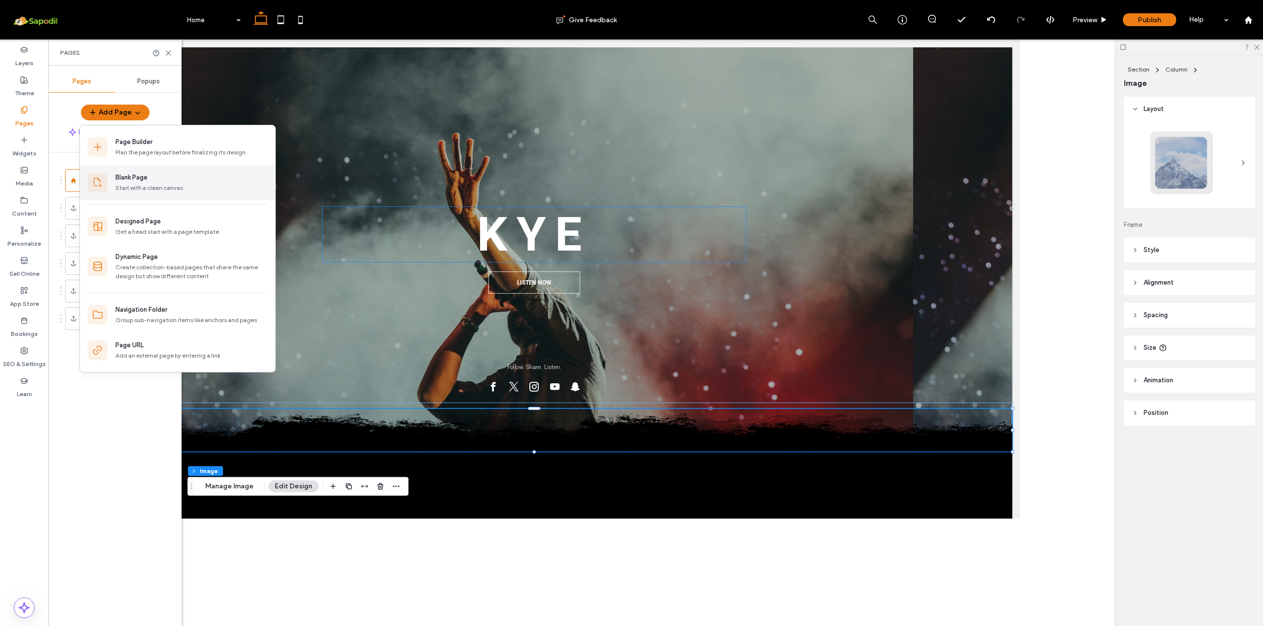
click at [139, 180] on div "Blank Page" at bounding box center [131, 178] width 32 height 10
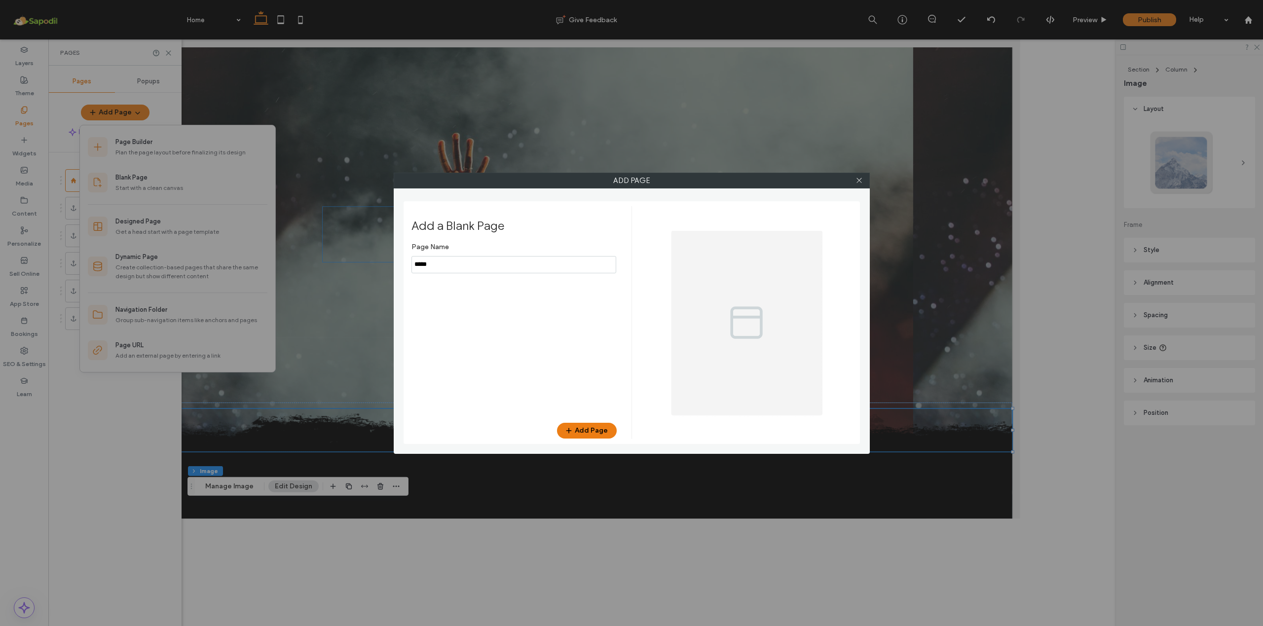
click at [517, 273] on input "notEmpty" at bounding box center [513, 264] width 205 height 17
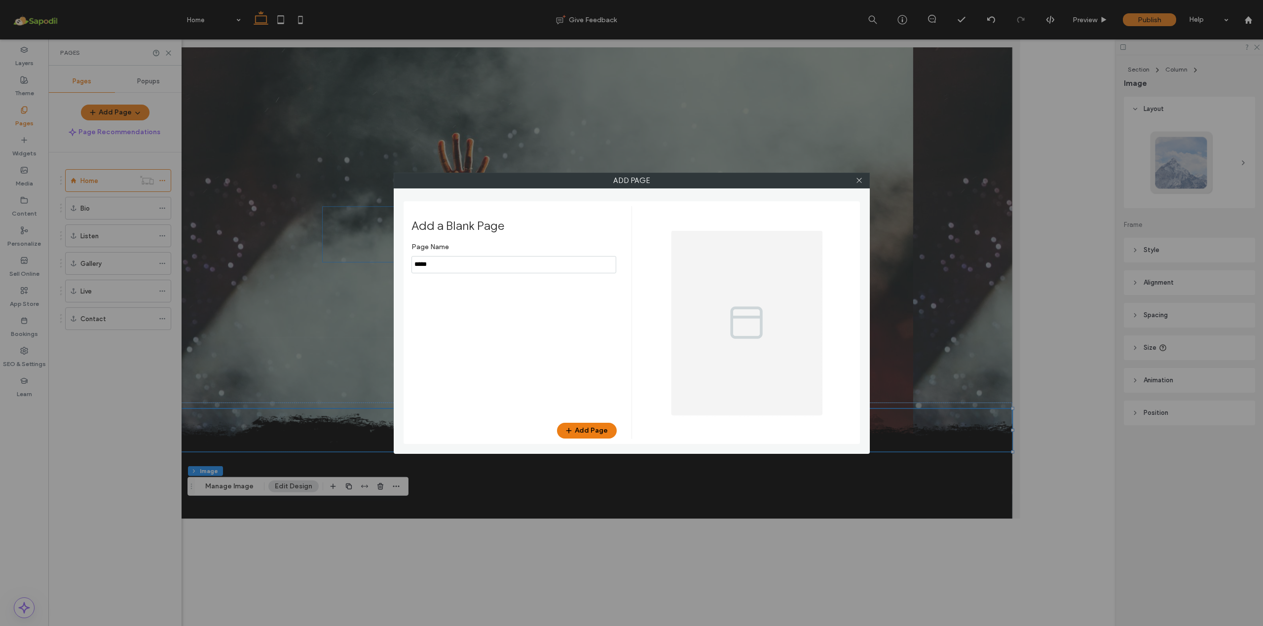
click at [517, 273] on input "notEmpty" at bounding box center [513, 264] width 205 height 17
click at [516, 268] on input "notEmpty" at bounding box center [513, 264] width 205 height 17
type input "*"
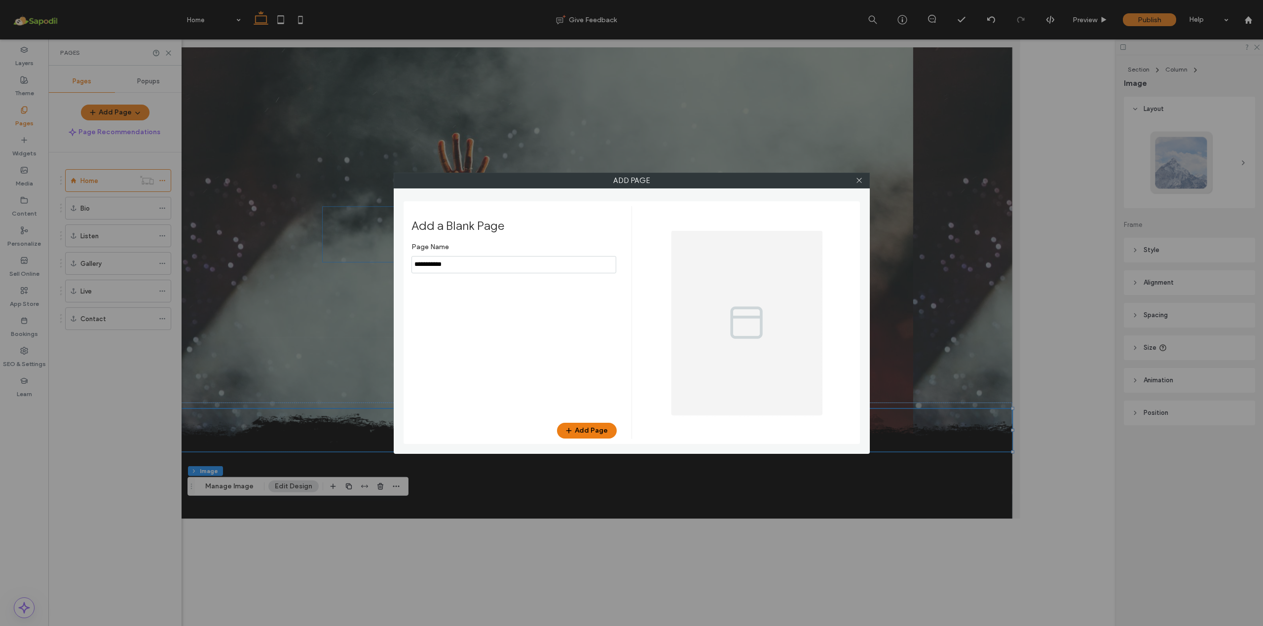
type input "**********"
click at [590, 438] on button "Add Page" at bounding box center [587, 431] width 60 height 16
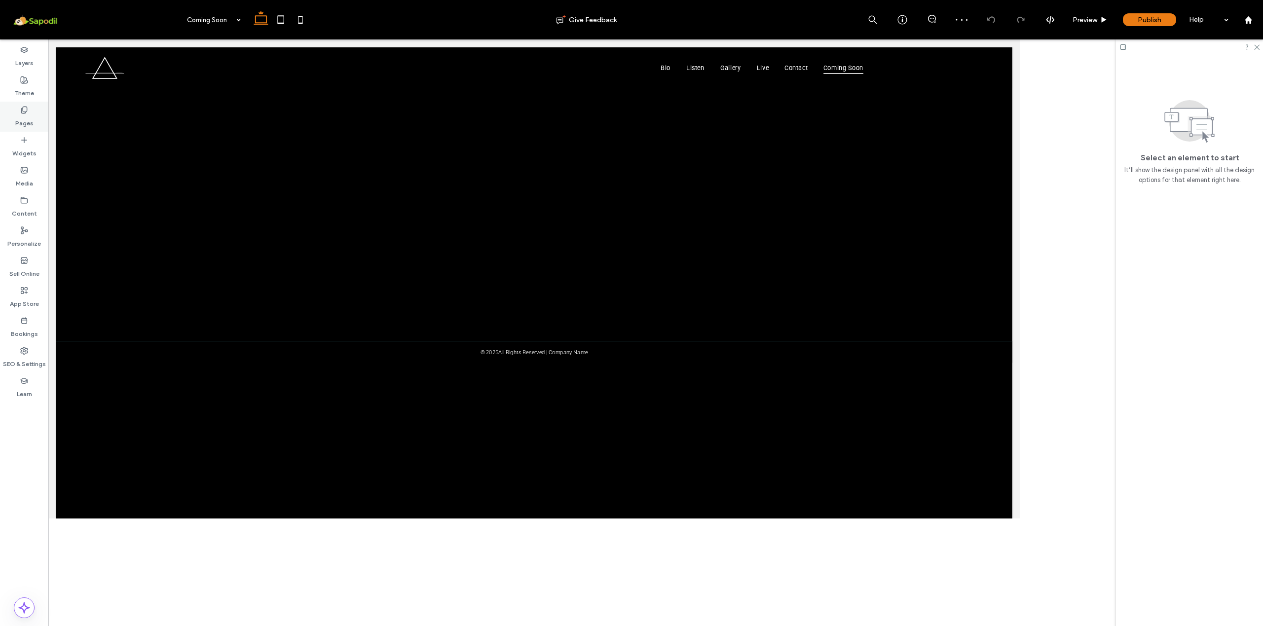
click at [25, 112] on use at bounding box center [23, 110] width 5 height 6
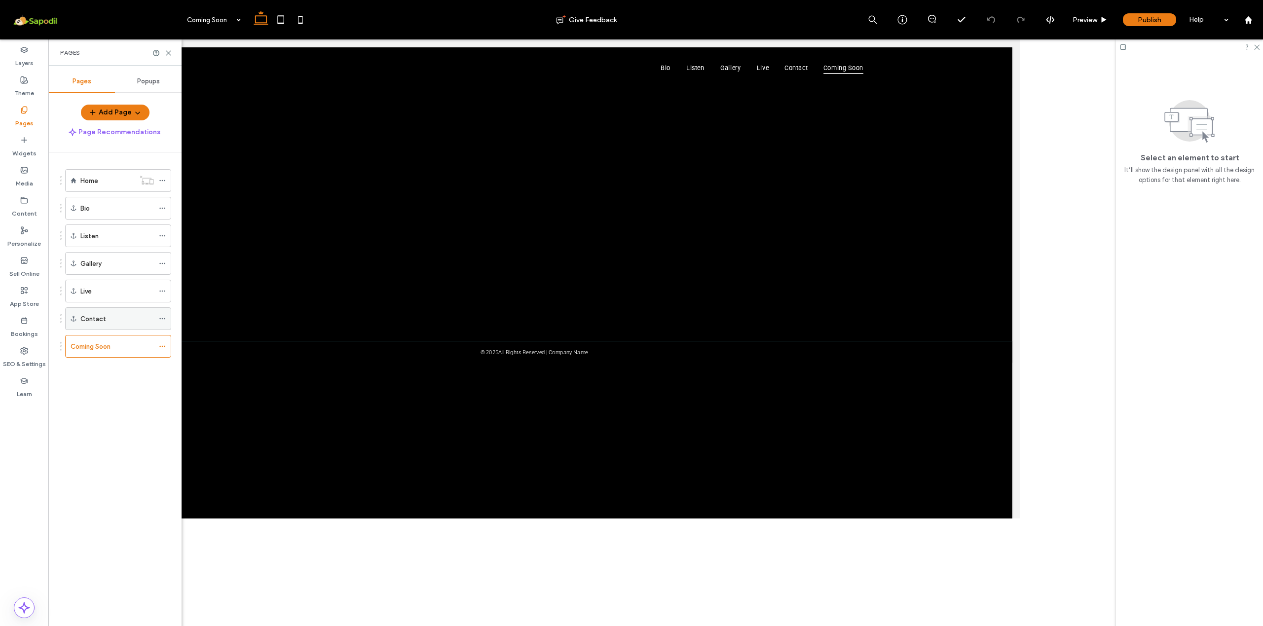
click at [166, 320] on icon at bounding box center [162, 318] width 7 height 7
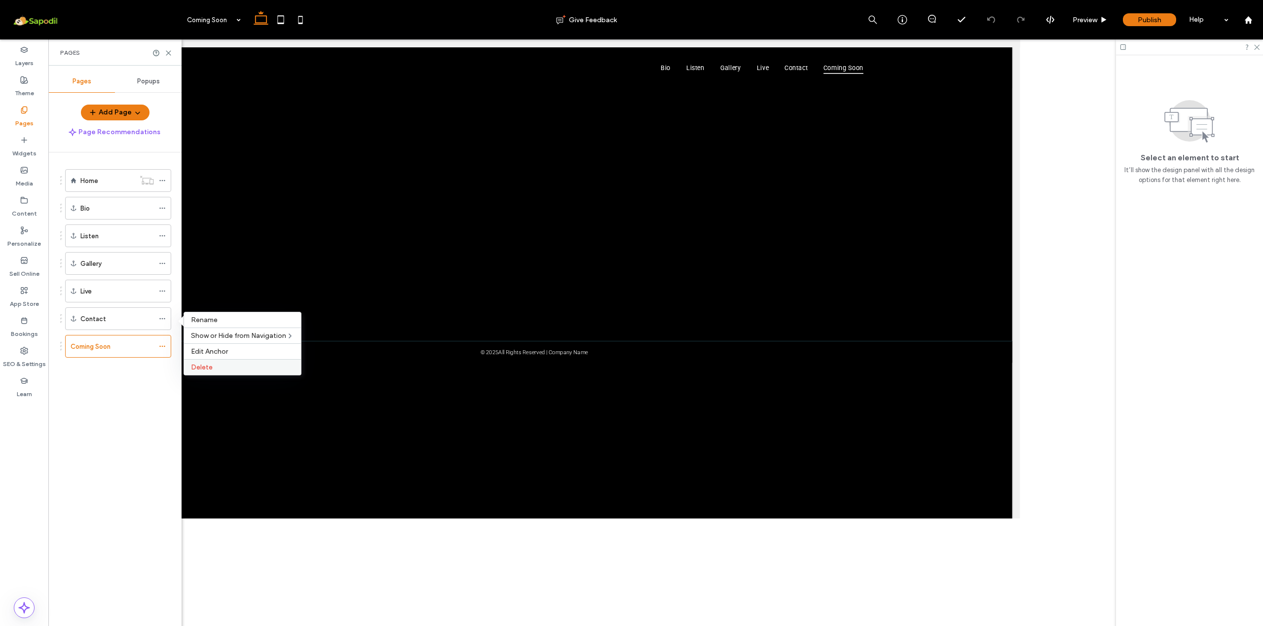
click at [198, 365] on span "Delete" at bounding box center [202, 367] width 22 height 8
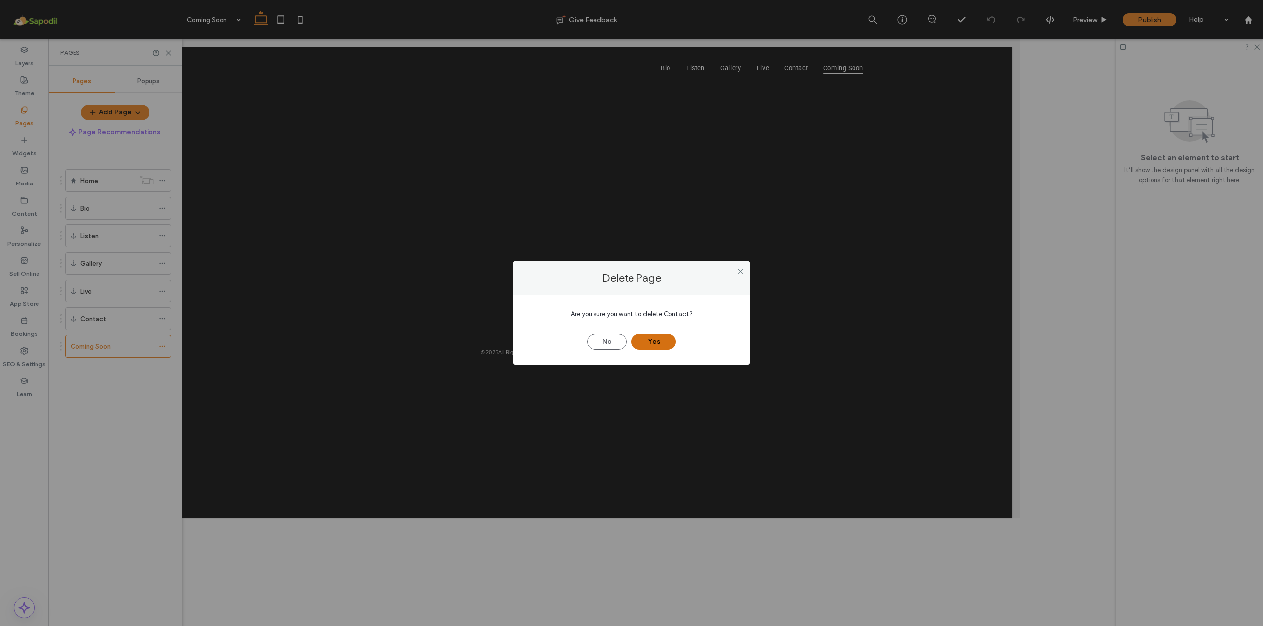
click at [649, 346] on button "Yes" at bounding box center [653, 342] width 44 height 16
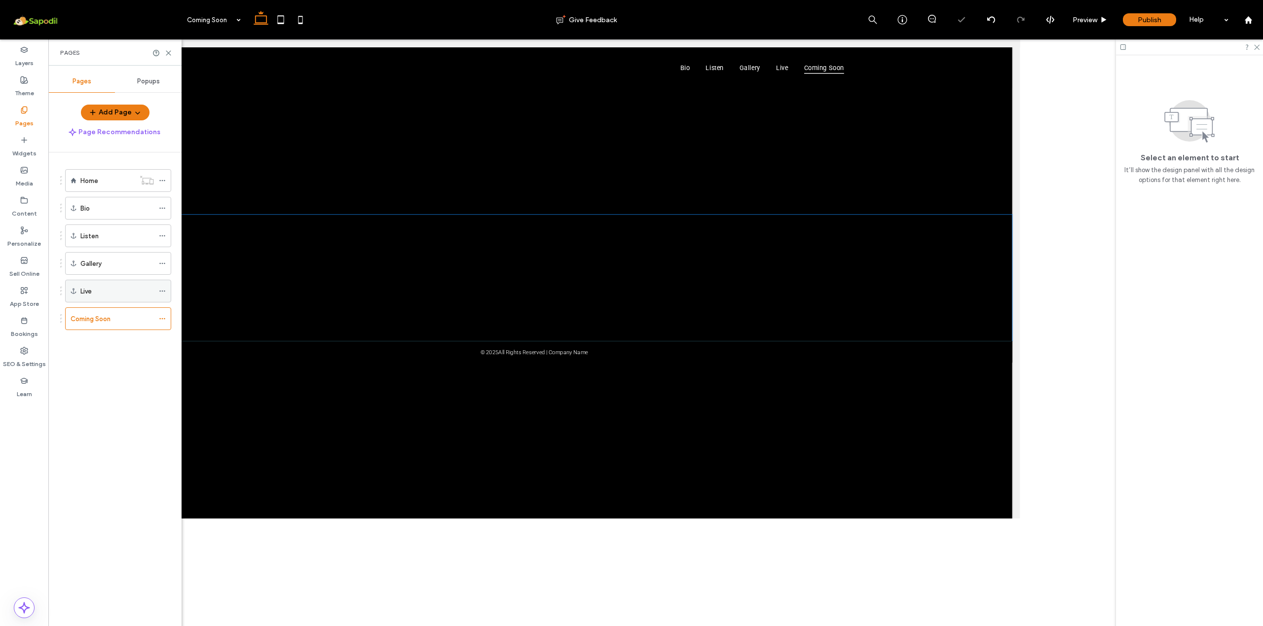
click at [164, 287] on span at bounding box center [162, 291] width 7 height 15
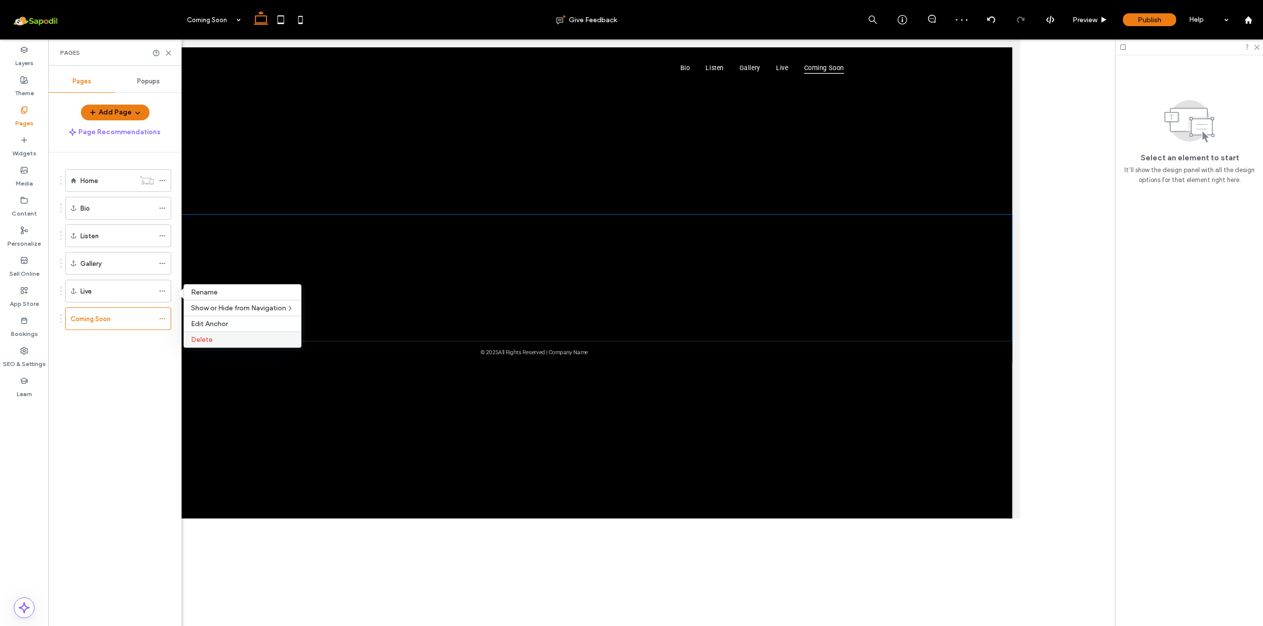
click at [205, 344] on span "Delete" at bounding box center [202, 339] width 22 height 8
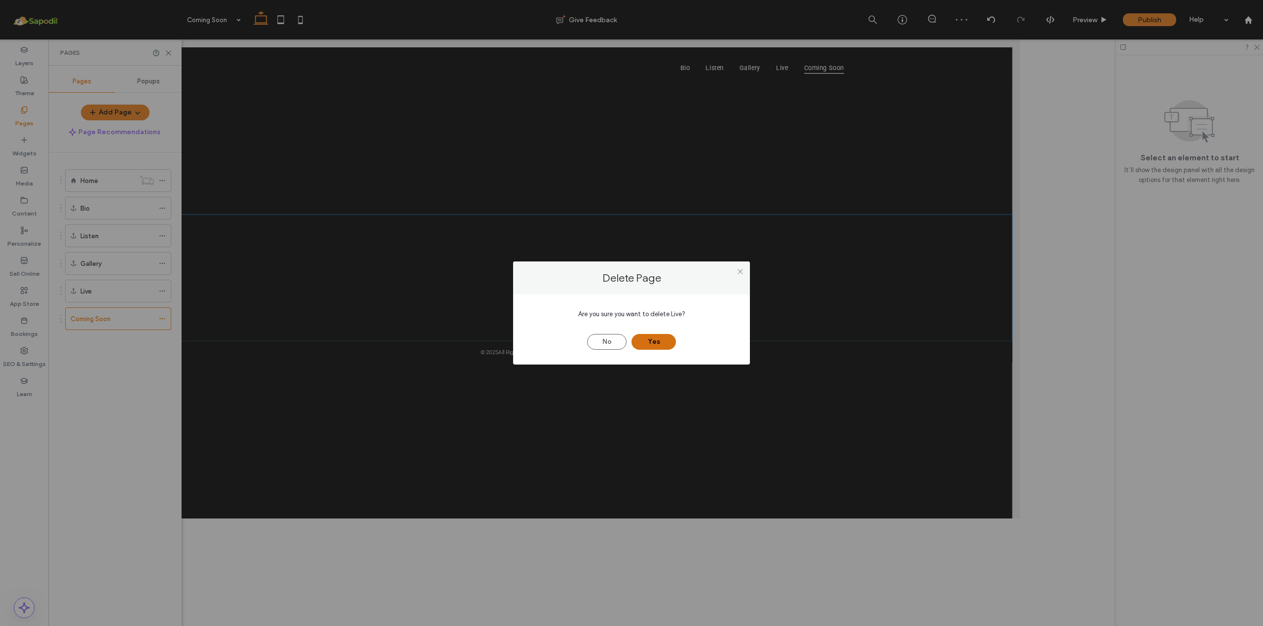
click at [645, 346] on button "Yes" at bounding box center [653, 342] width 44 height 16
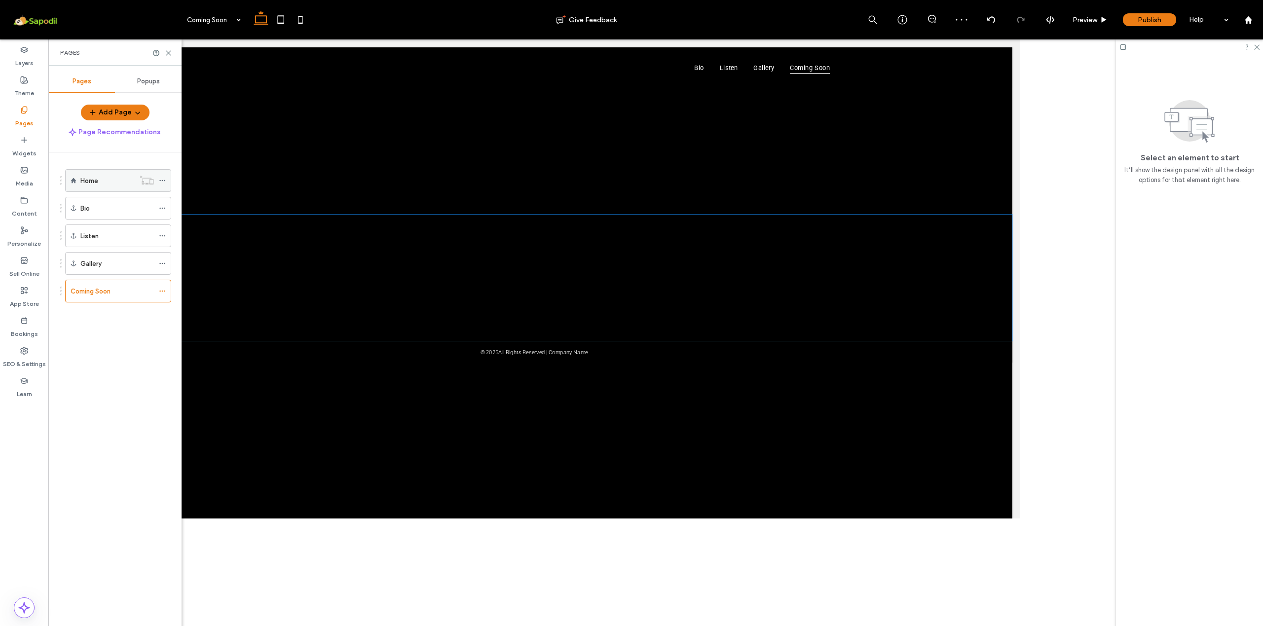
click at [165, 184] on icon at bounding box center [162, 180] width 7 height 7
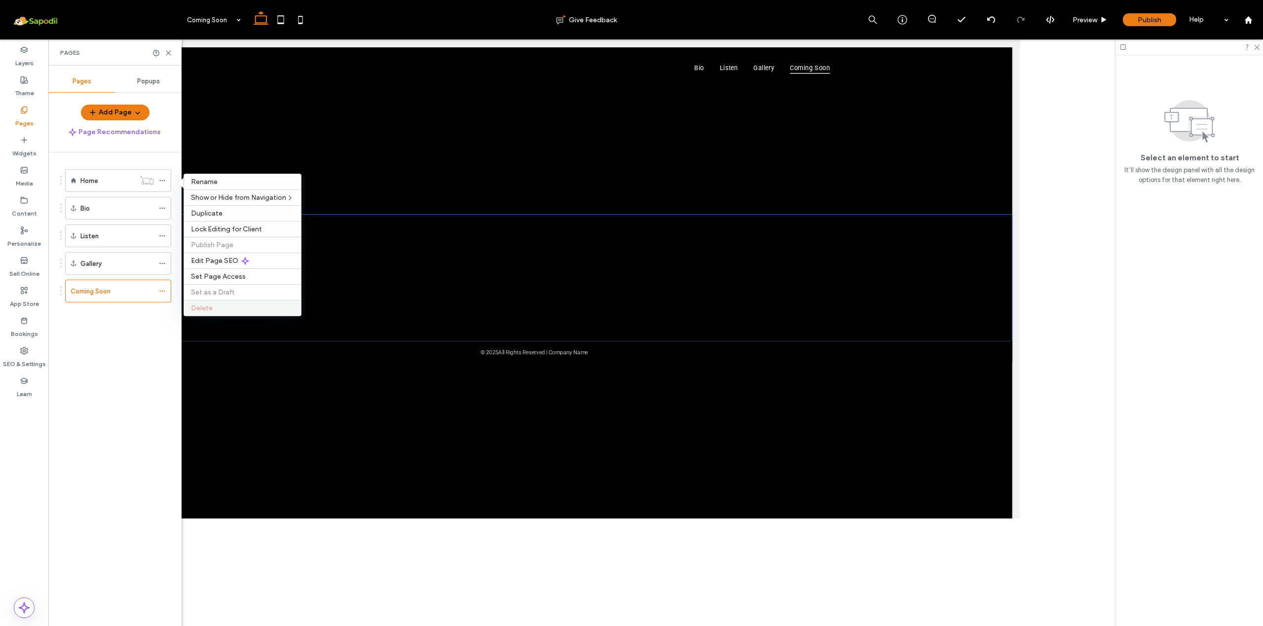
click at [215, 310] on label "Delete" at bounding box center [242, 308] width 103 height 8
click at [211, 312] on span "Delete" at bounding box center [202, 308] width 22 height 8
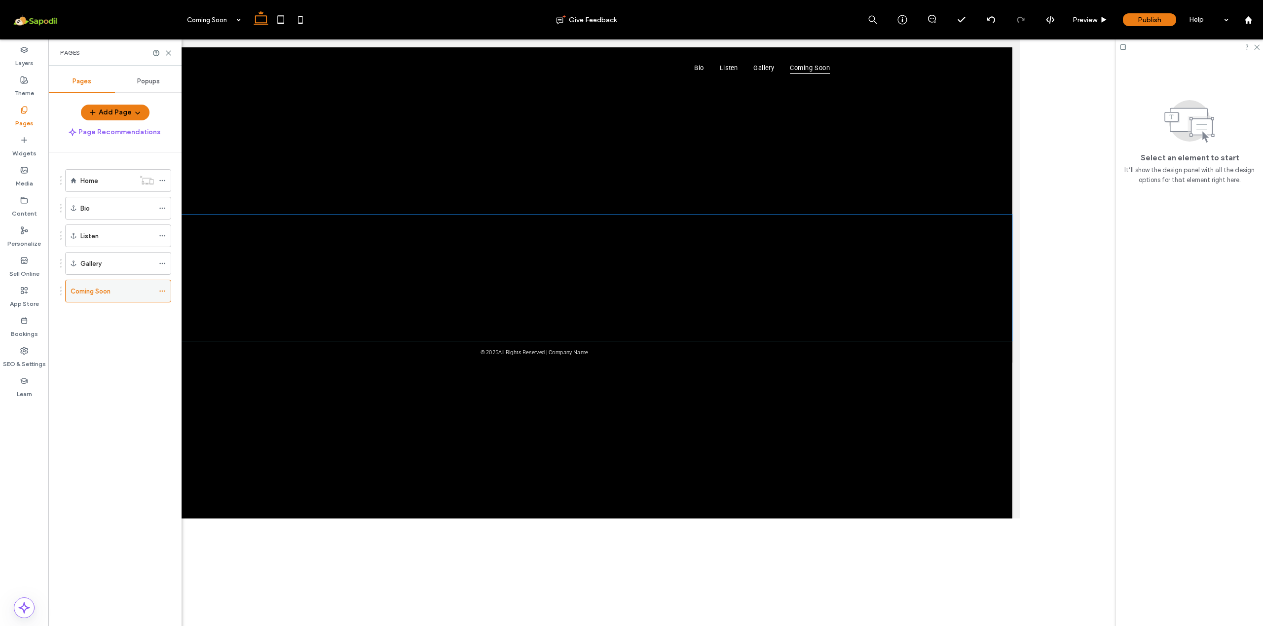
click at [153, 292] on div "Coming Soon" at bounding box center [112, 291] width 83 height 10
click at [164, 291] on use at bounding box center [161, 290] width 5 height 1
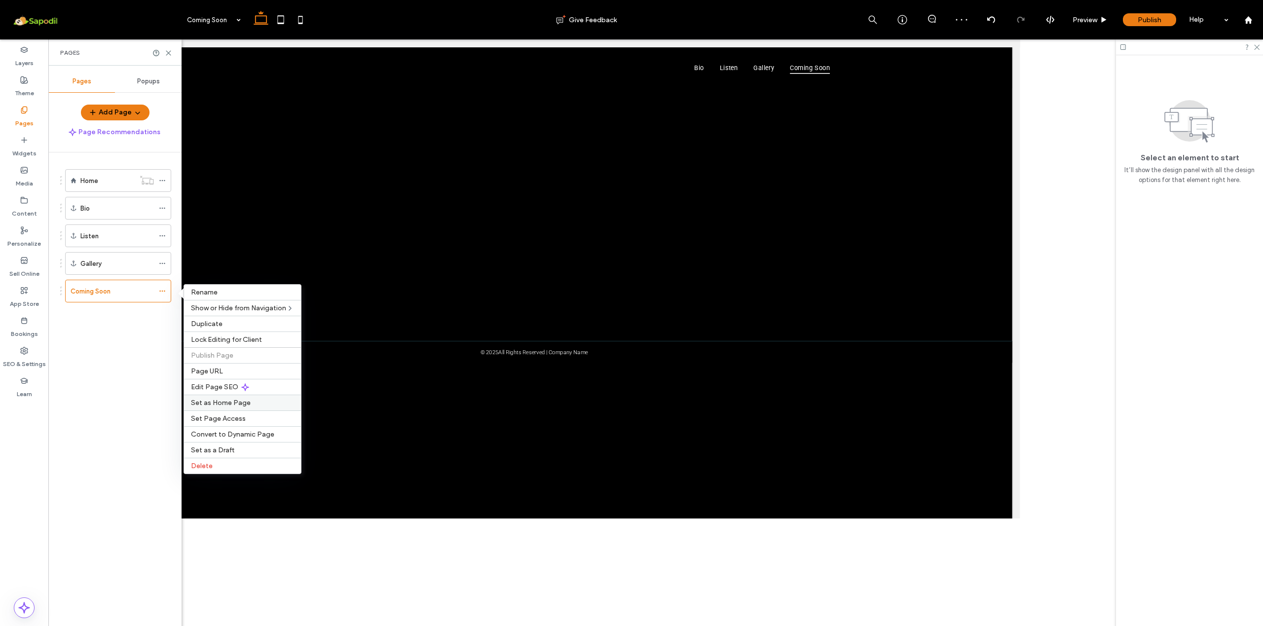
click at [242, 410] on div "Set as Home Page" at bounding box center [242, 403] width 117 height 16
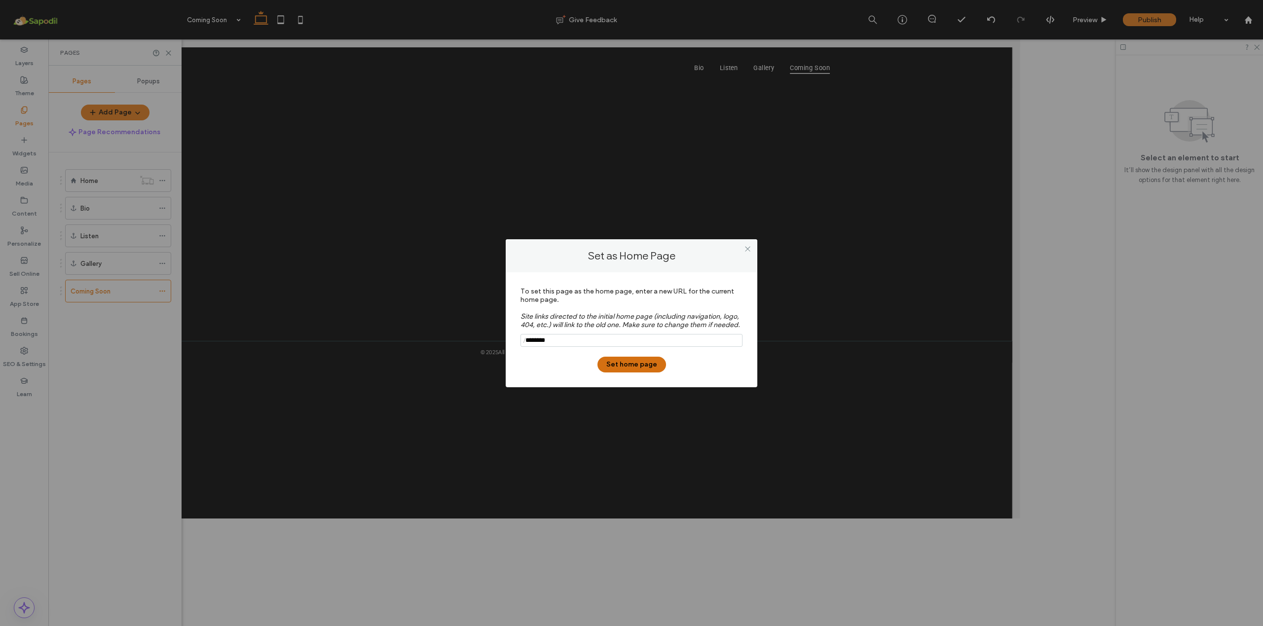
click at [621, 372] on button "Set home page" at bounding box center [631, 365] width 69 height 16
click at [637, 372] on button "Set home page" at bounding box center [631, 365] width 69 height 16
click at [615, 372] on button "Set home page" at bounding box center [631, 365] width 69 height 16
click at [575, 347] on input "notEmpty" at bounding box center [631, 340] width 222 height 13
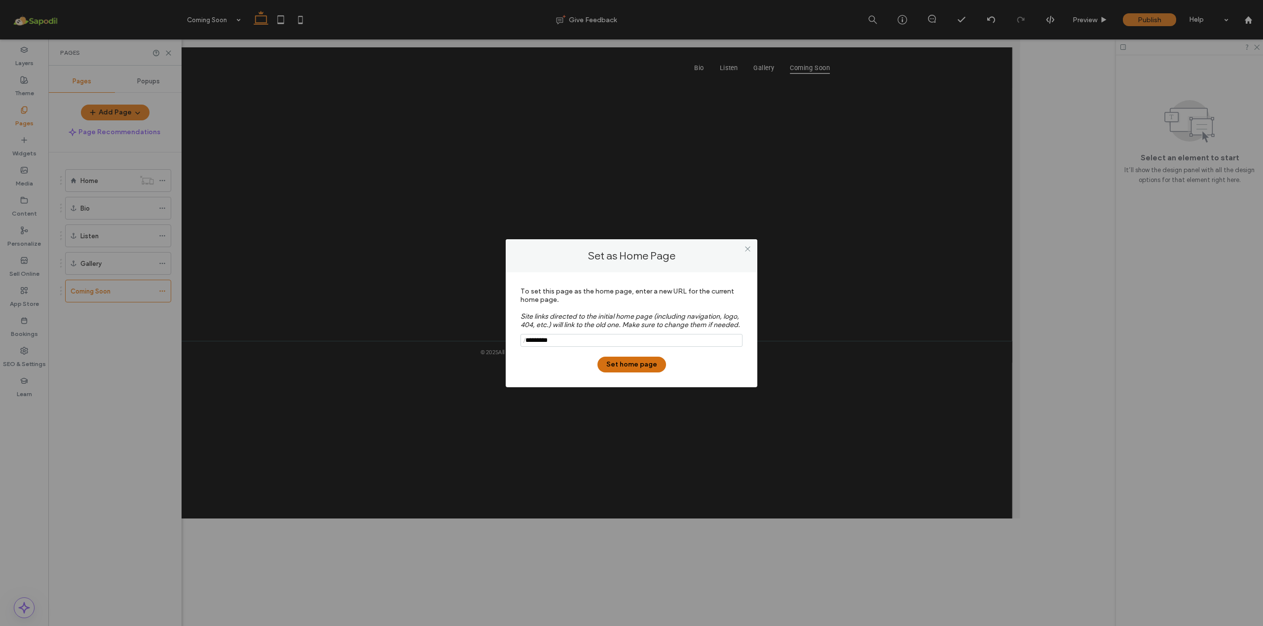
type input "*********"
click at [639, 372] on button "Set home page" at bounding box center [631, 365] width 69 height 16
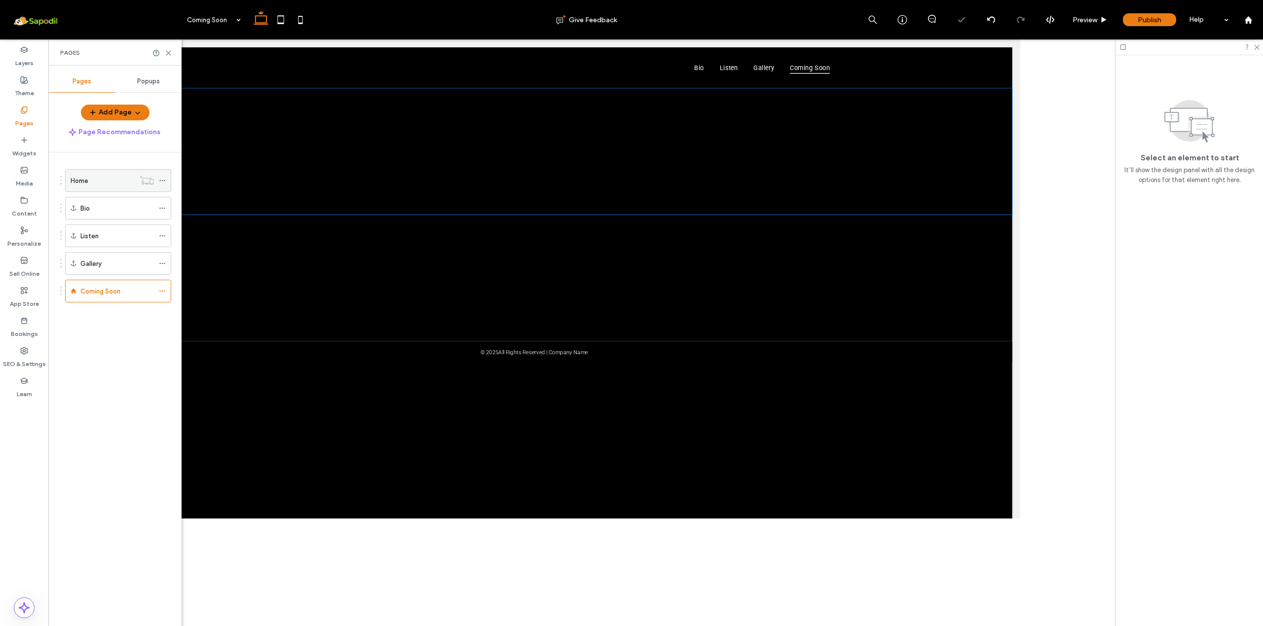
click at [166, 182] on icon at bounding box center [162, 180] width 7 height 7
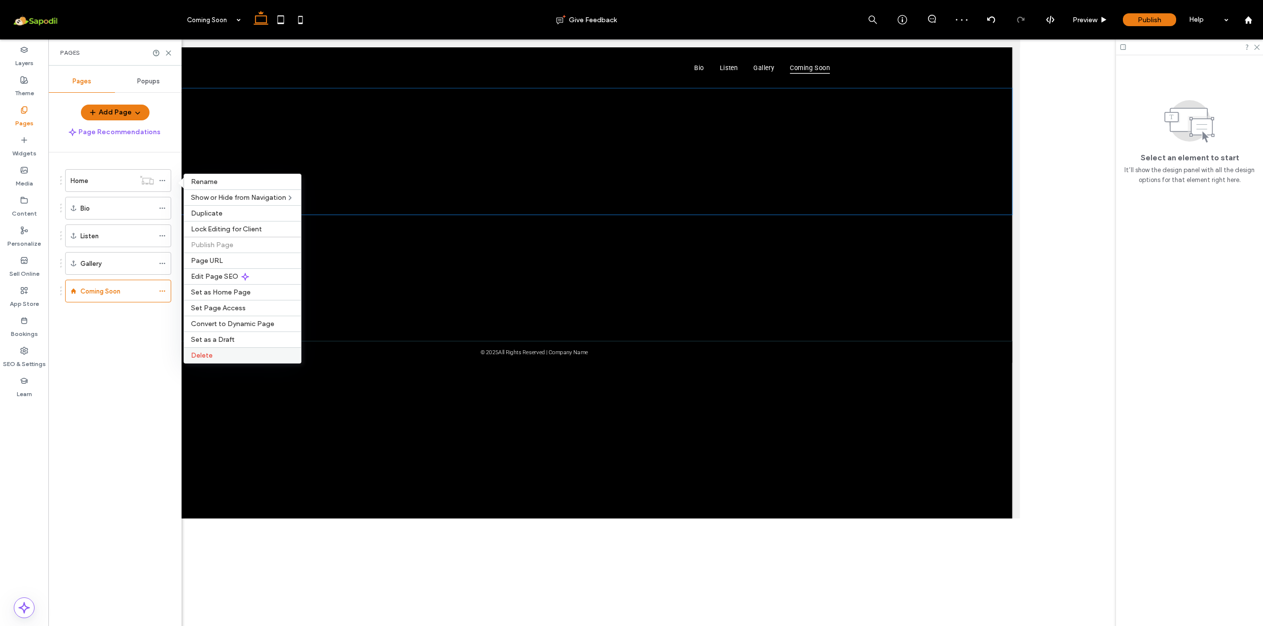
click at [225, 357] on label "Delete" at bounding box center [242, 355] width 103 height 8
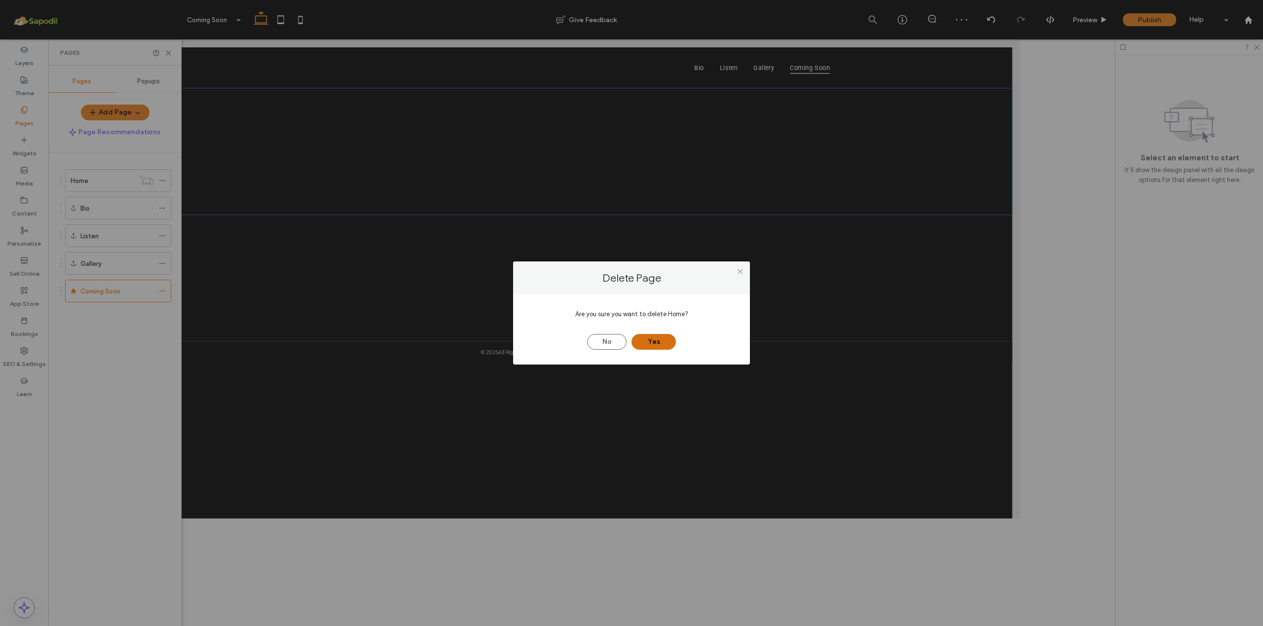
click at [650, 343] on button "Yes" at bounding box center [653, 342] width 44 height 16
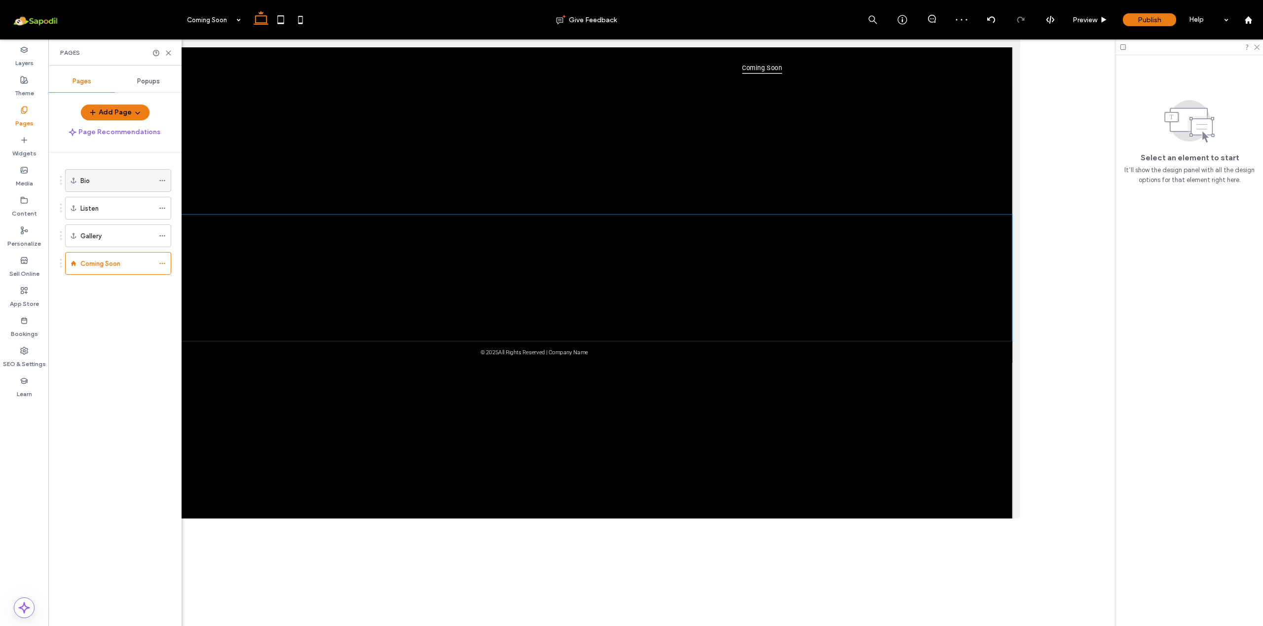
click at [159, 182] on div "Bio" at bounding box center [118, 180] width 106 height 23
click at [166, 185] on span at bounding box center [162, 180] width 7 height 15
click at [197, 229] on span "Delete" at bounding box center [202, 229] width 22 height 8
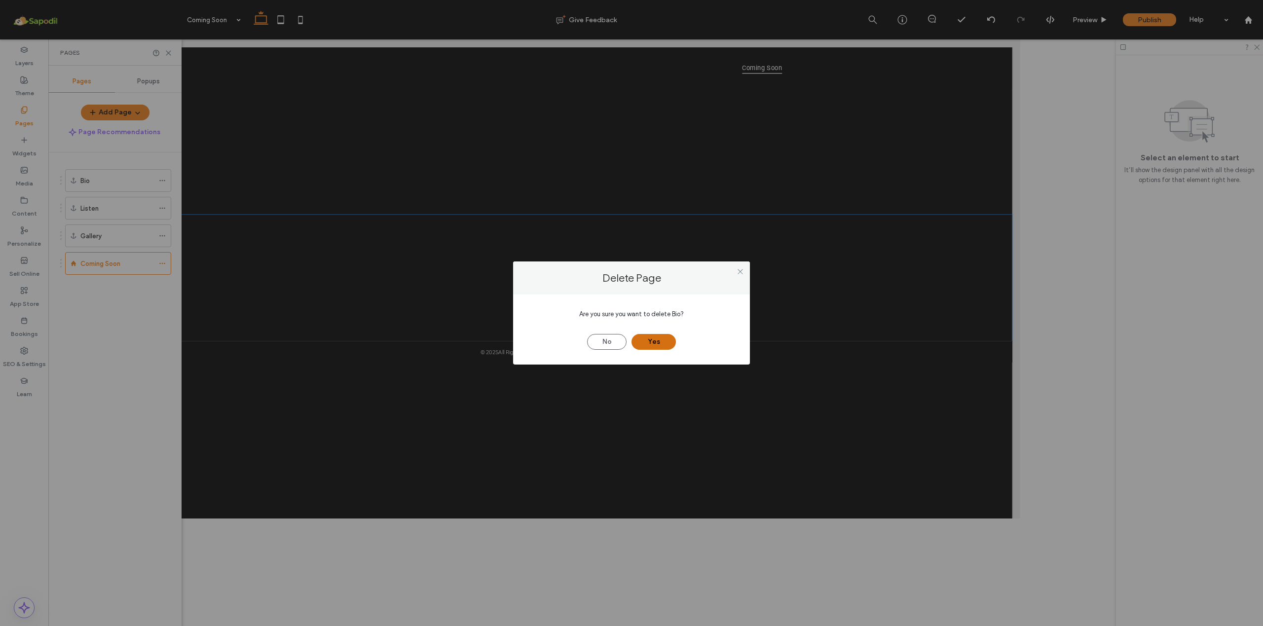
click at [642, 337] on button "Yes" at bounding box center [653, 342] width 44 height 16
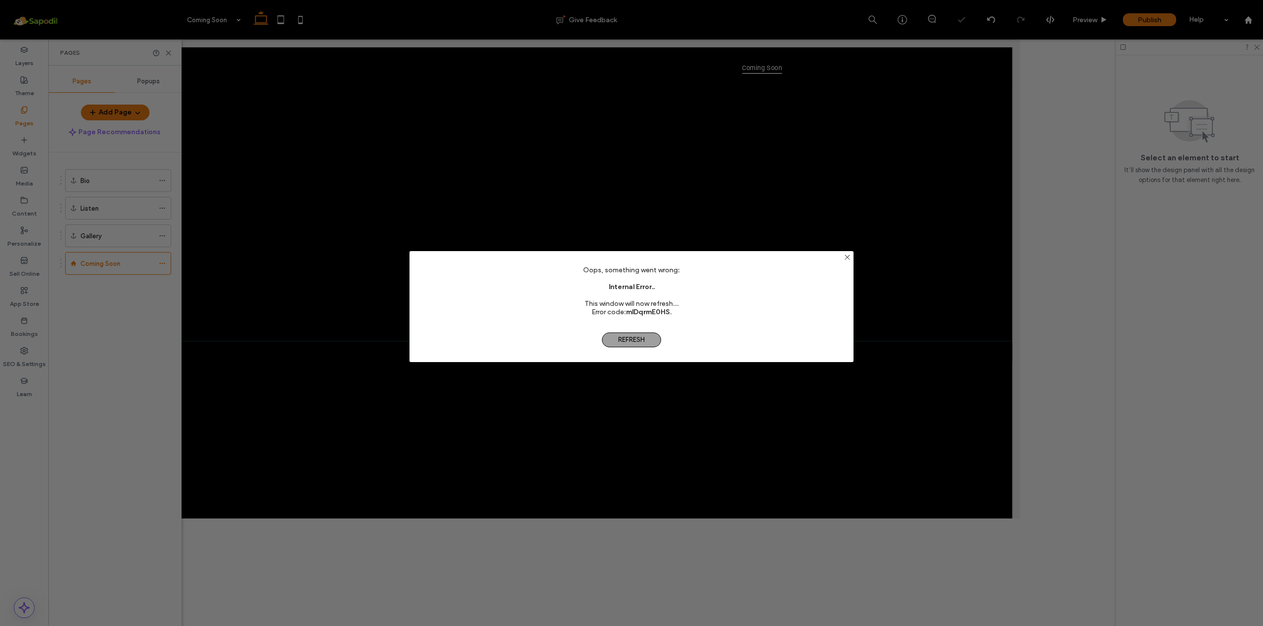
click at [621, 343] on span "Refresh" at bounding box center [631, 339] width 59 height 15
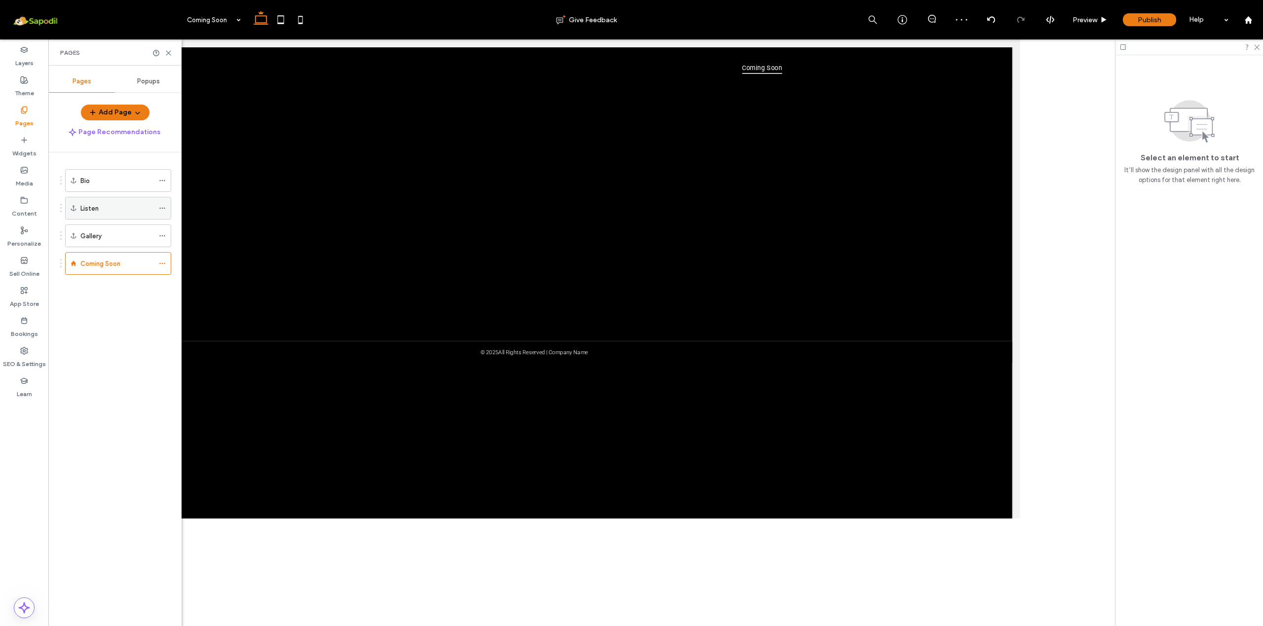
click at [166, 206] on icon at bounding box center [162, 208] width 7 height 7
click at [222, 260] on label "Delete" at bounding box center [242, 257] width 103 height 8
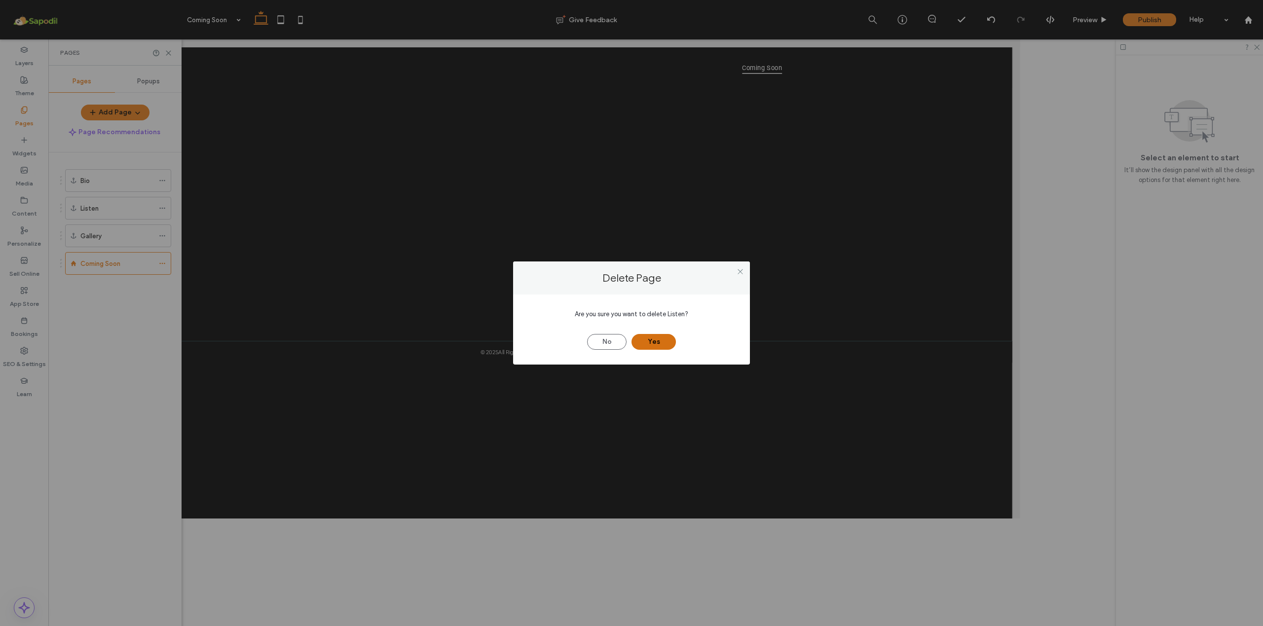
click at [653, 342] on button "Yes" at bounding box center [653, 342] width 44 height 16
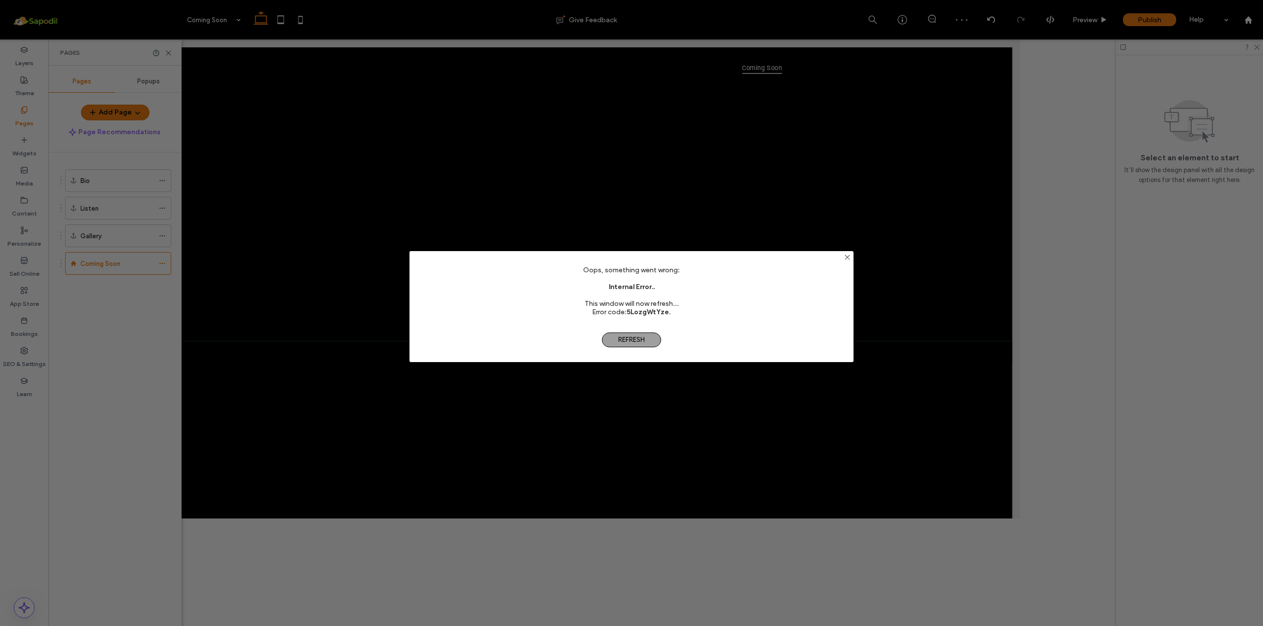
click at [634, 345] on span "Refresh" at bounding box center [631, 339] width 59 height 15
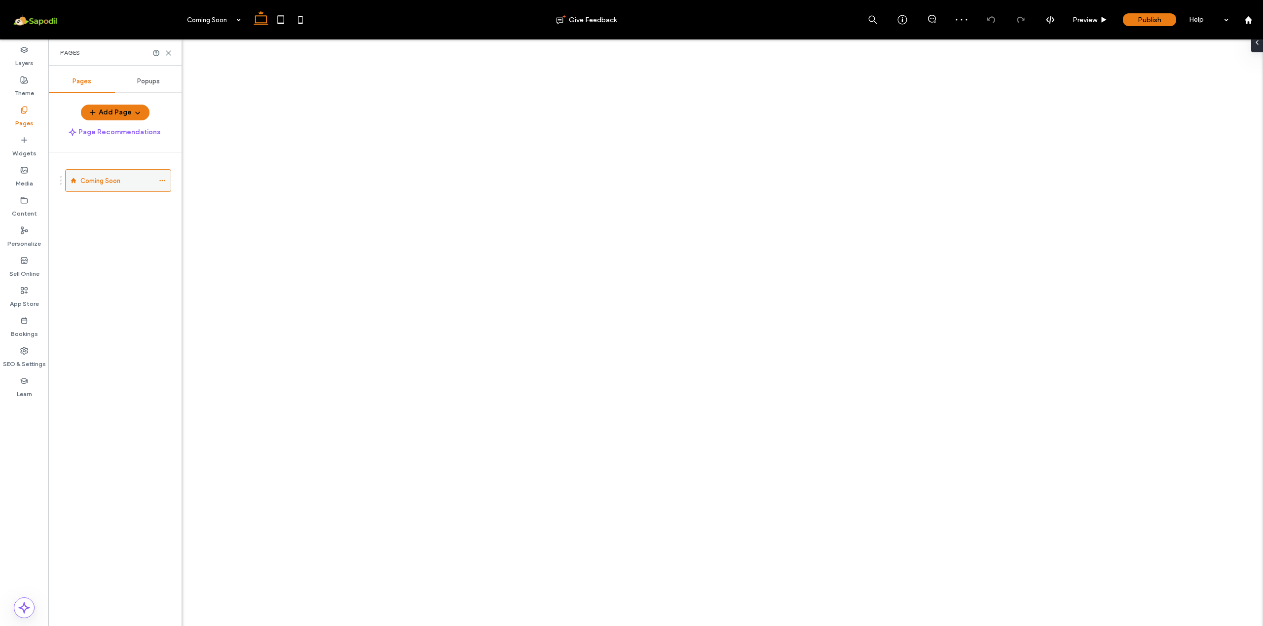
click at [101, 185] on label "Coming Soon" at bounding box center [100, 180] width 40 height 17
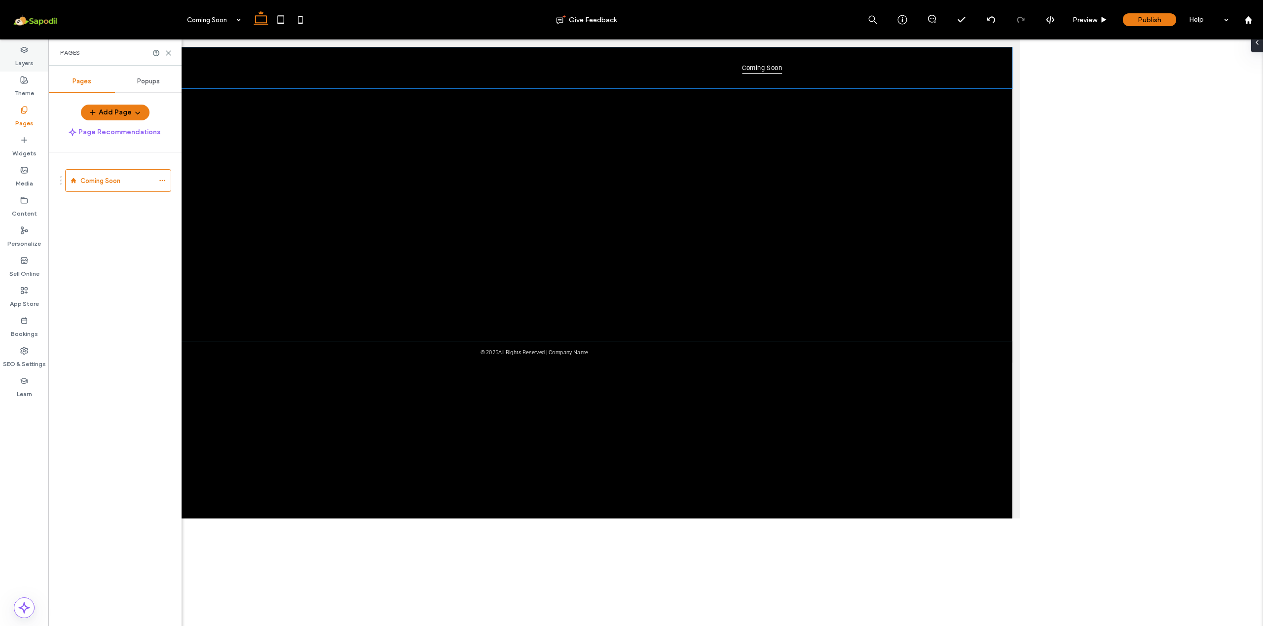
click at [24, 47] on use at bounding box center [24, 49] width 6 height 5
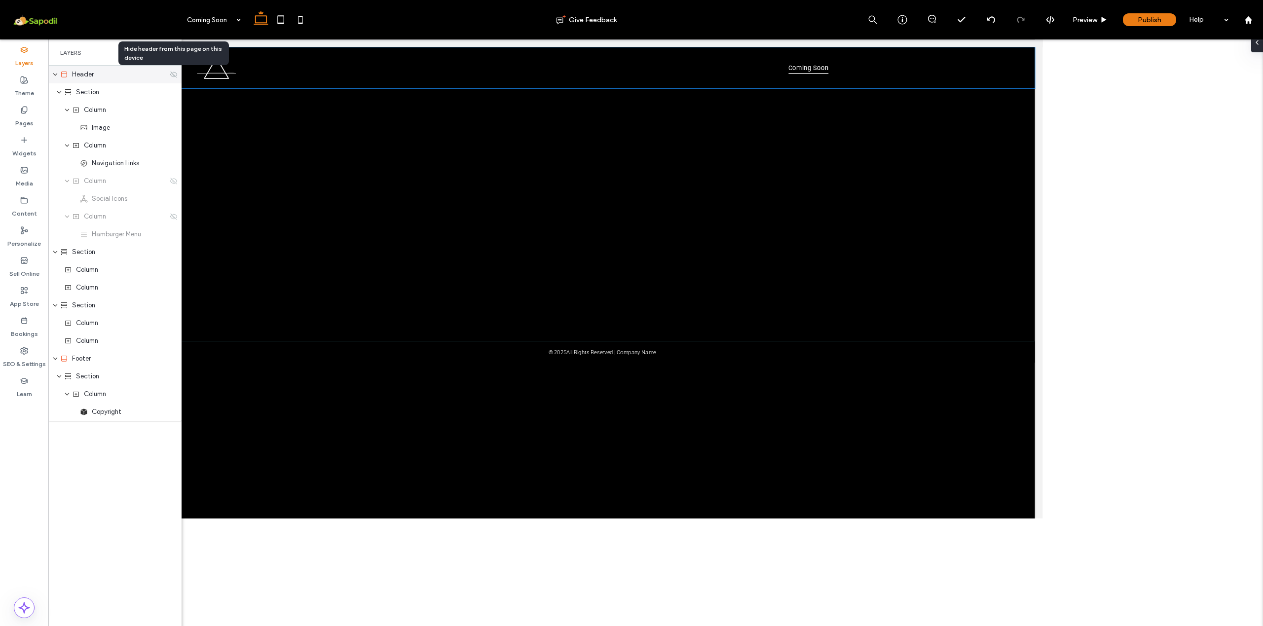
click at [174, 77] on icon at bounding box center [174, 75] width 8 height 8
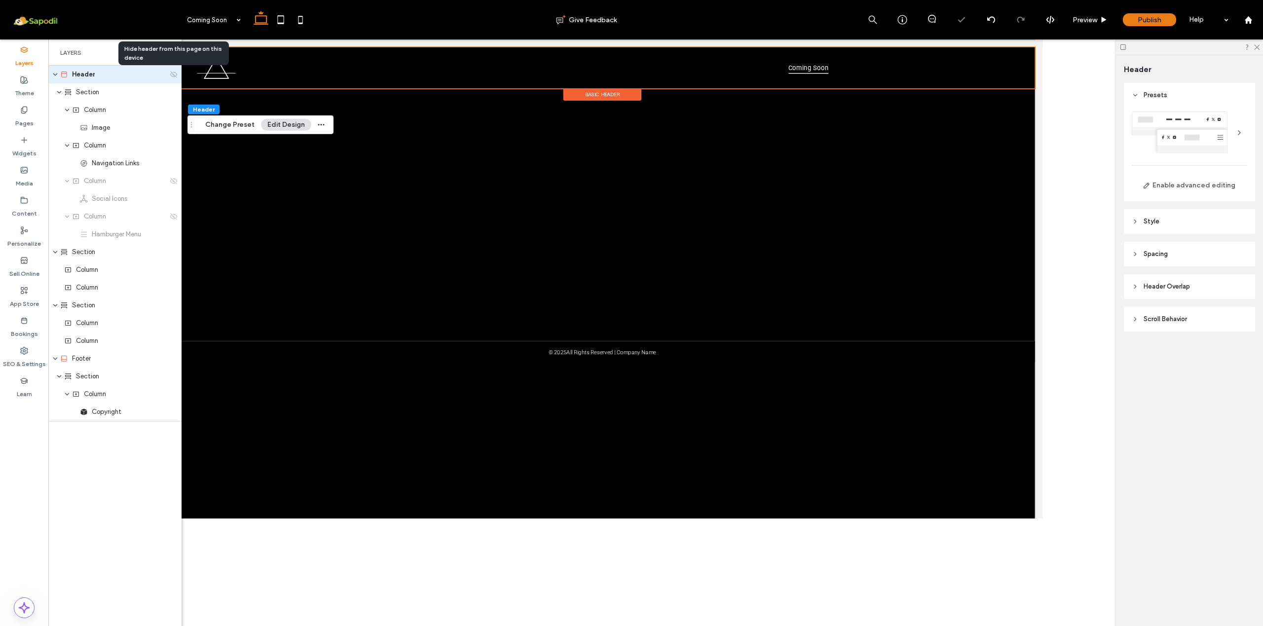
click at [174, 77] on icon at bounding box center [174, 75] width 8 height 8
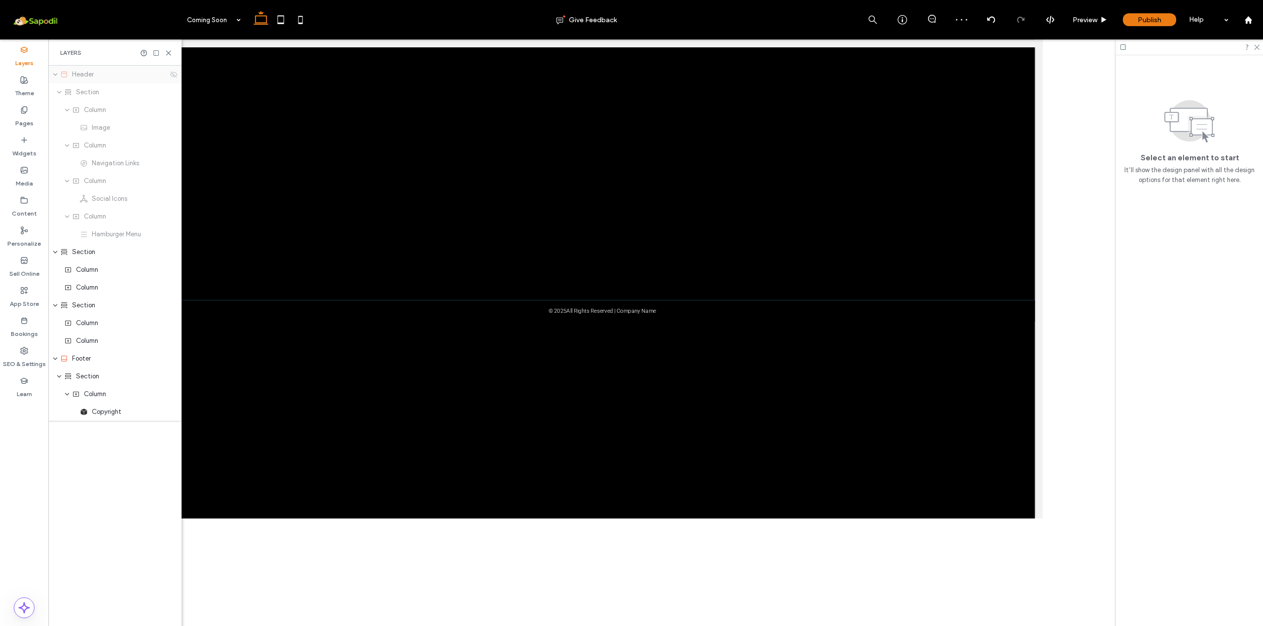
click at [55, 75] on use "expand Header" at bounding box center [55, 74] width 4 height 2
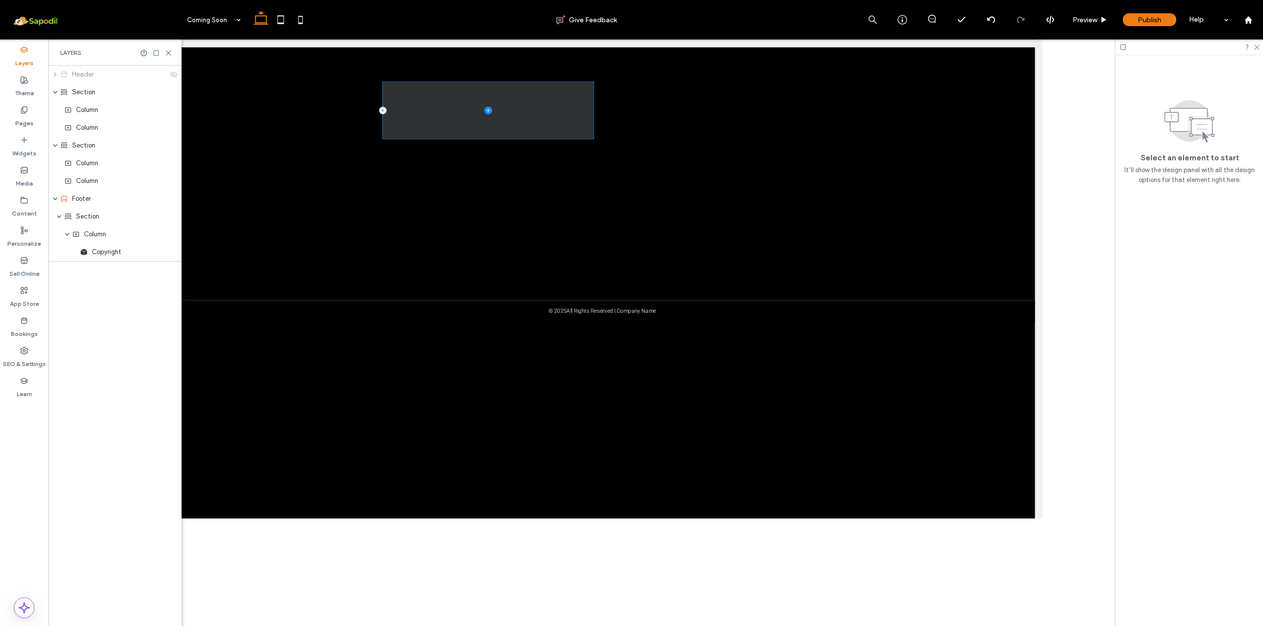
click at [500, 146] on span at bounding box center [569, 129] width 263 height 72
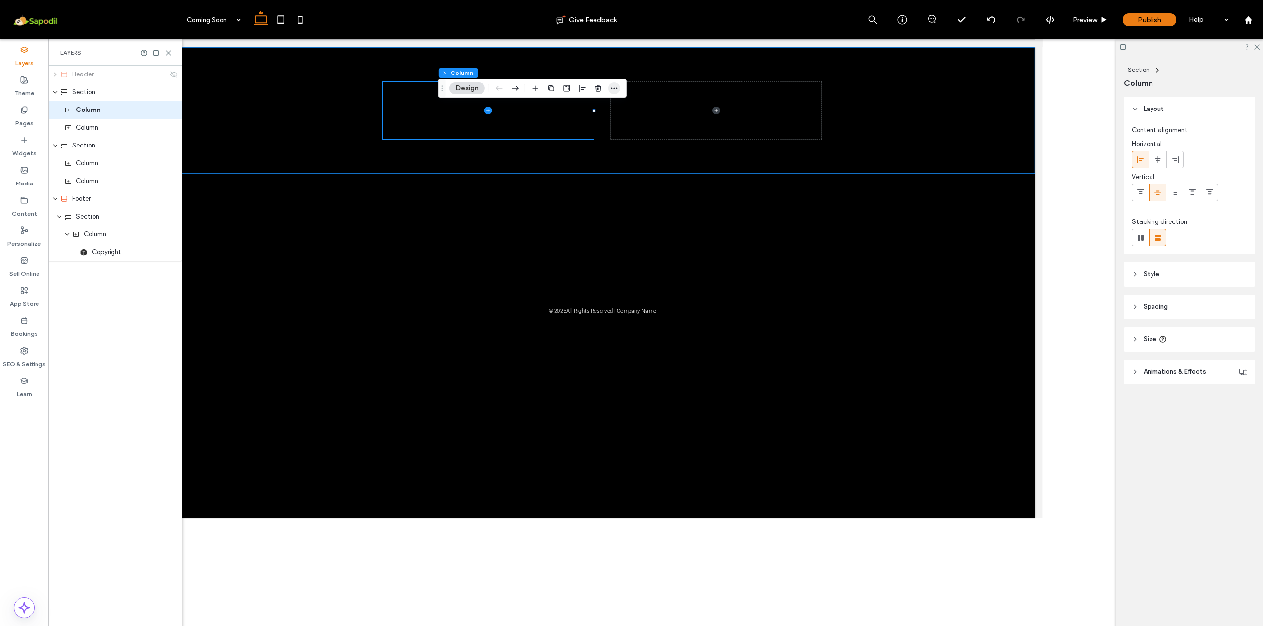
click at [620, 90] on span "button" at bounding box center [614, 88] width 12 height 12
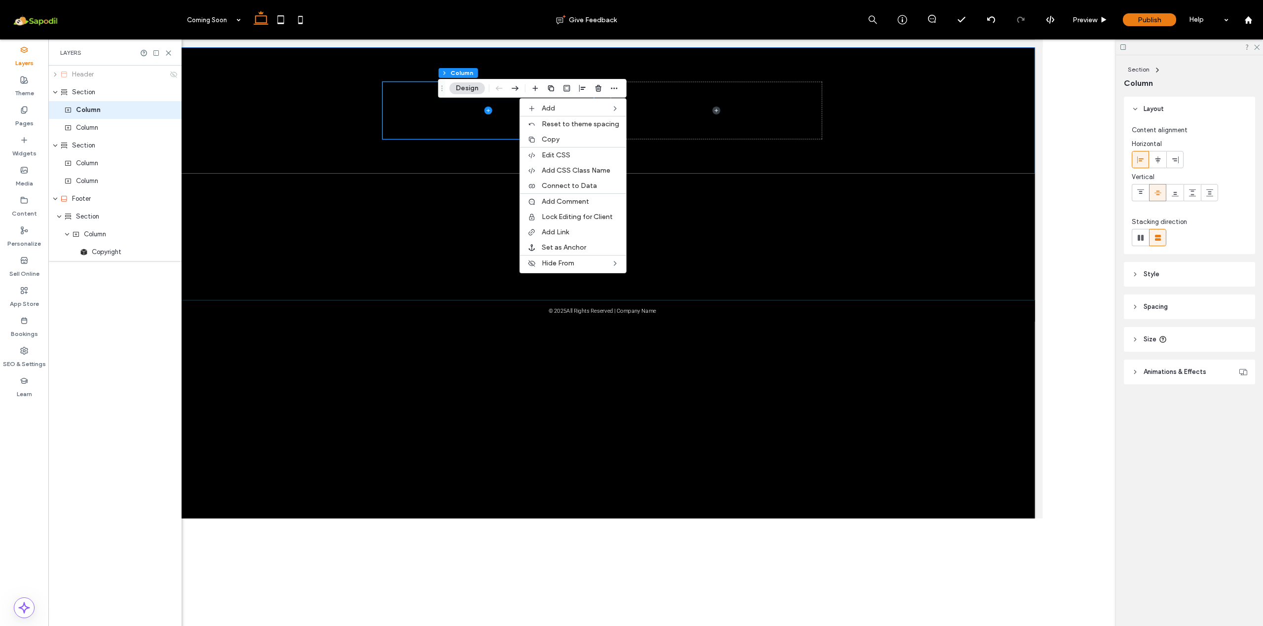
click at [275, 138] on div at bounding box center [712, 128] width 1081 height 158
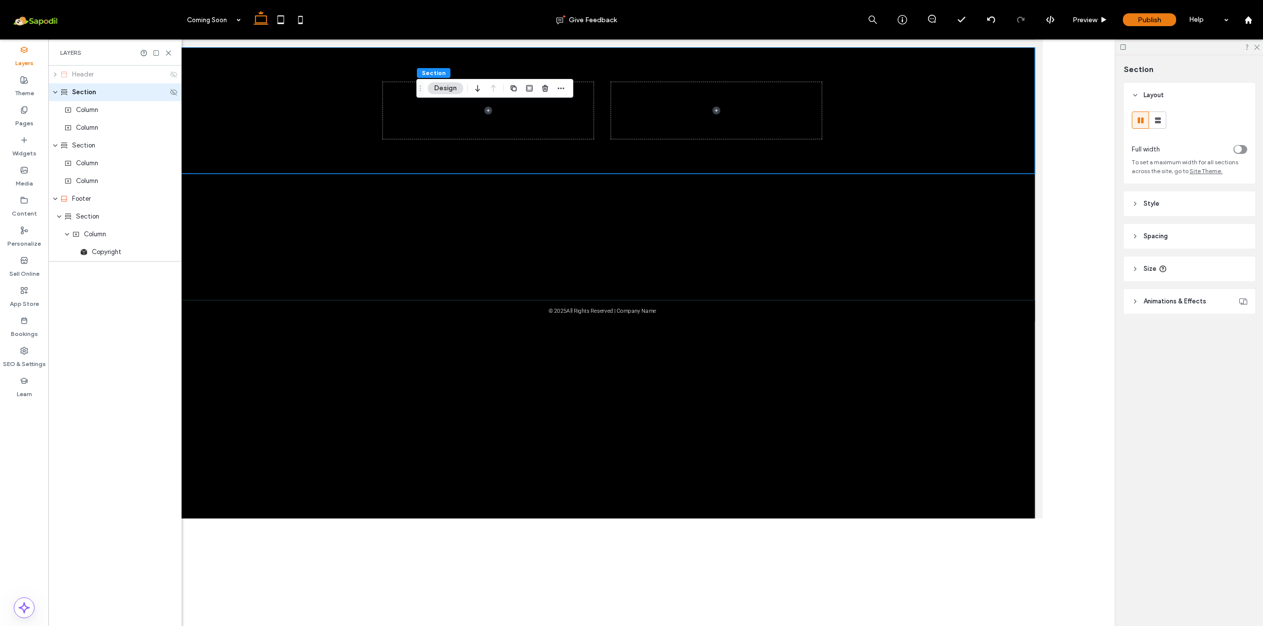
click at [134, 99] on div "Section" at bounding box center [114, 92] width 133 height 18
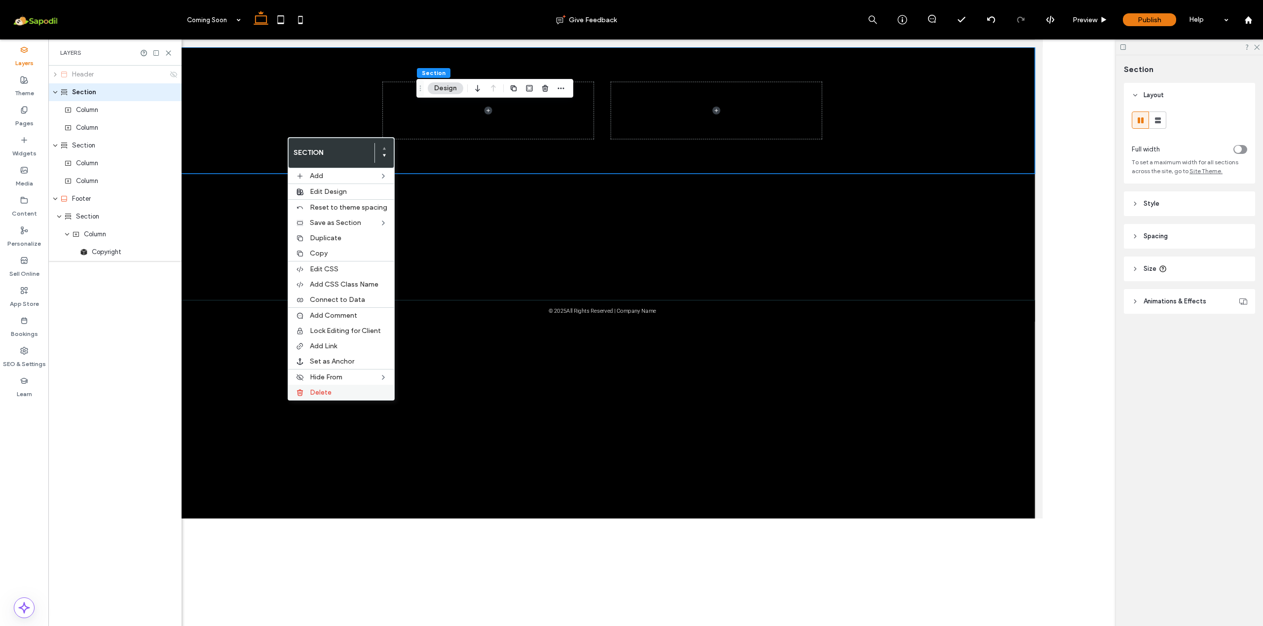
click at [341, 397] on label "Delete" at bounding box center [348, 392] width 77 height 8
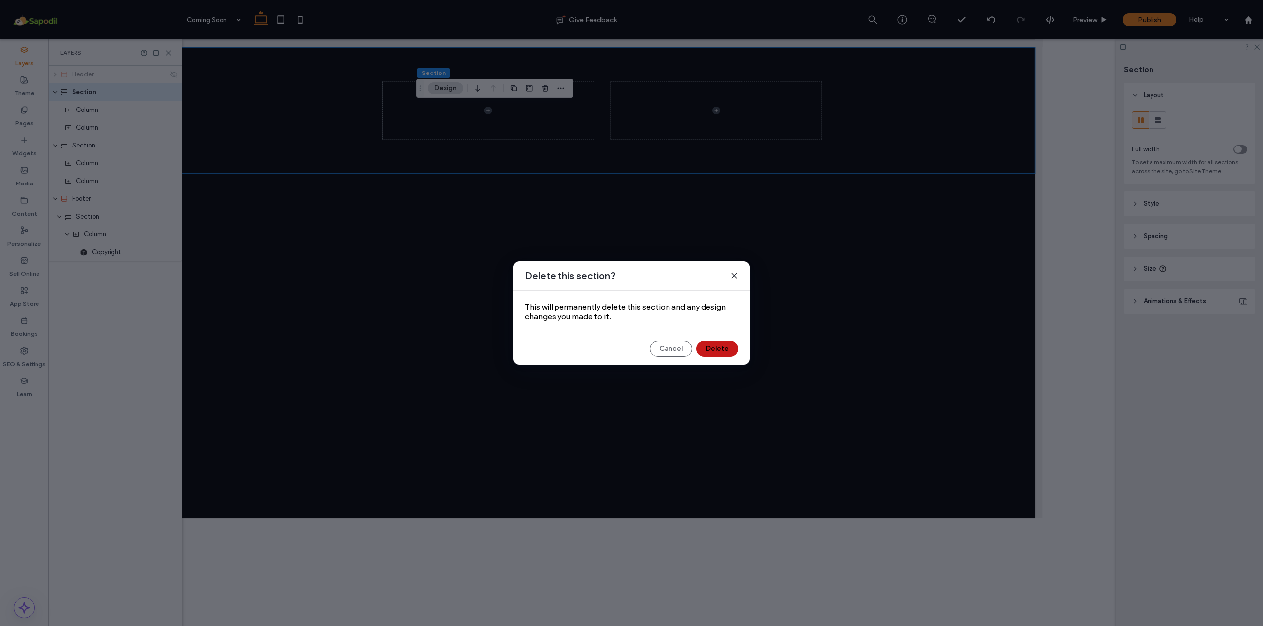
click at [716, 351] on button "Delete" at bounding box center [717, 349] width 42 height 16
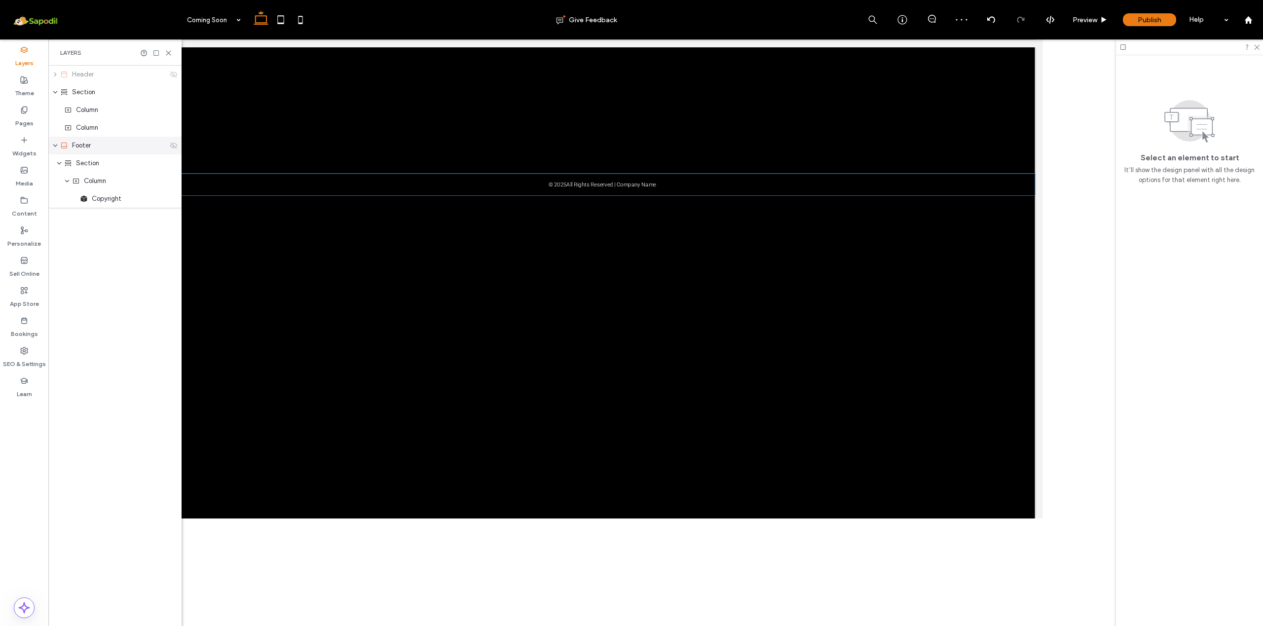
click at [173, 146] on use at bounding box center [173, 145] width 7 height 6
click at [292, 116] on div at bounding box center [712, 128] width 1081 height 158
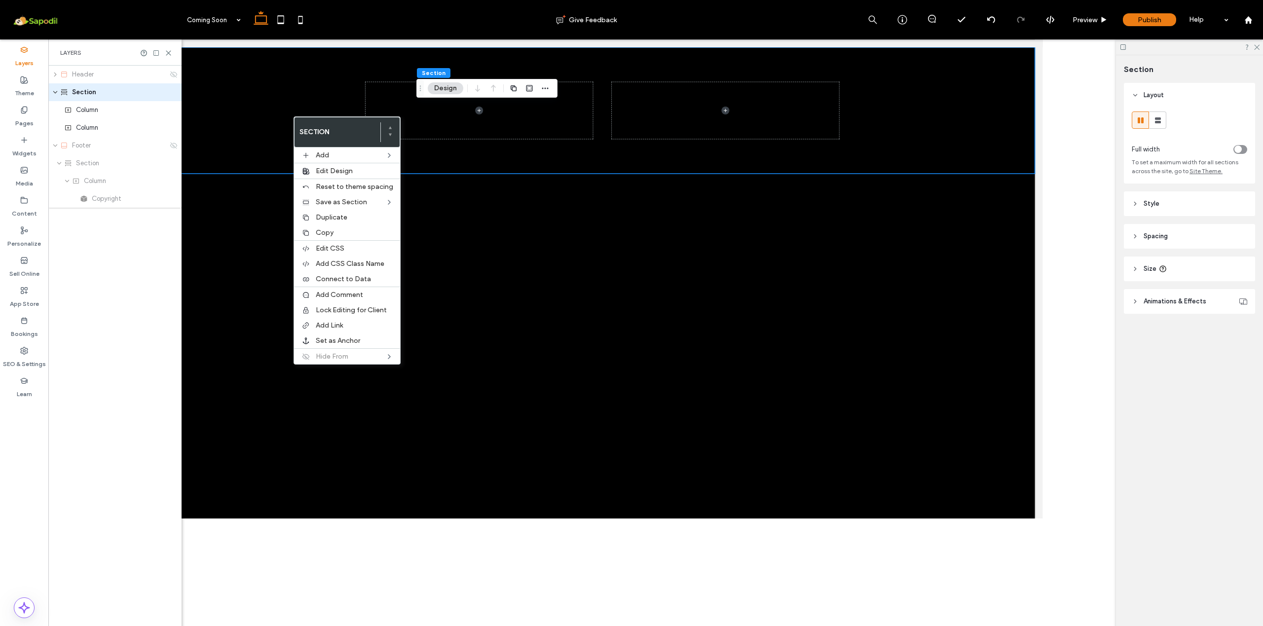
click at [294, 110] on div at bounding box center [712, 128] width 1081 height 158
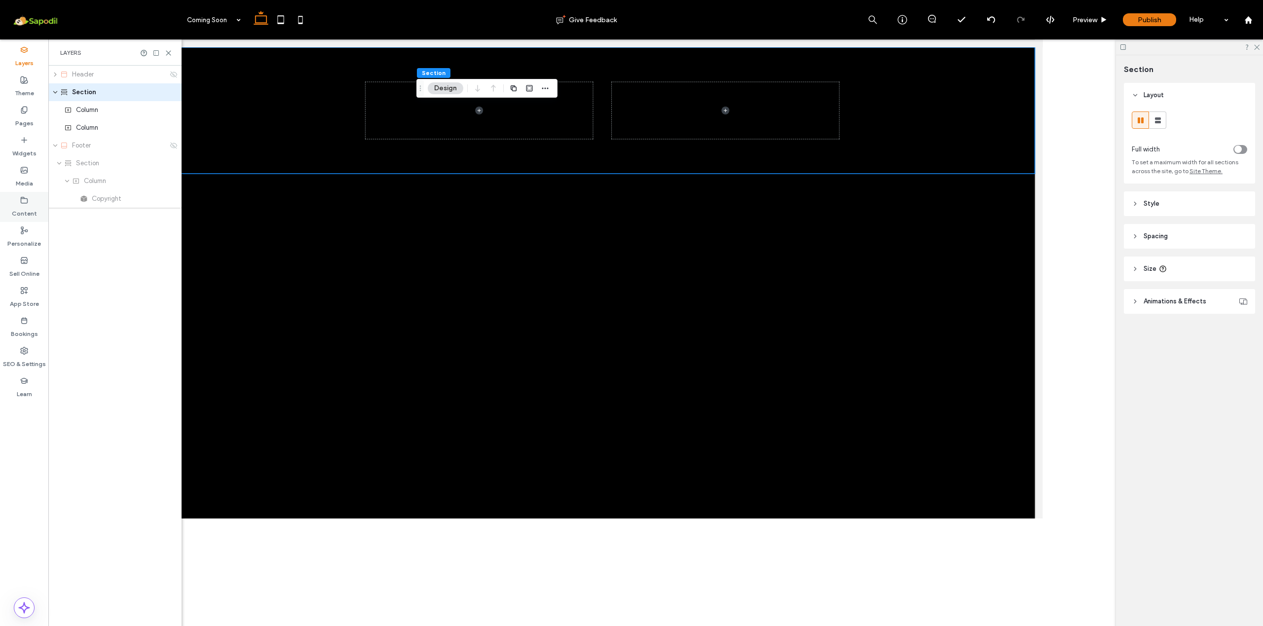
click at [25, 208] on label "Content" at bounding box center [24, 211] width 25 height 14
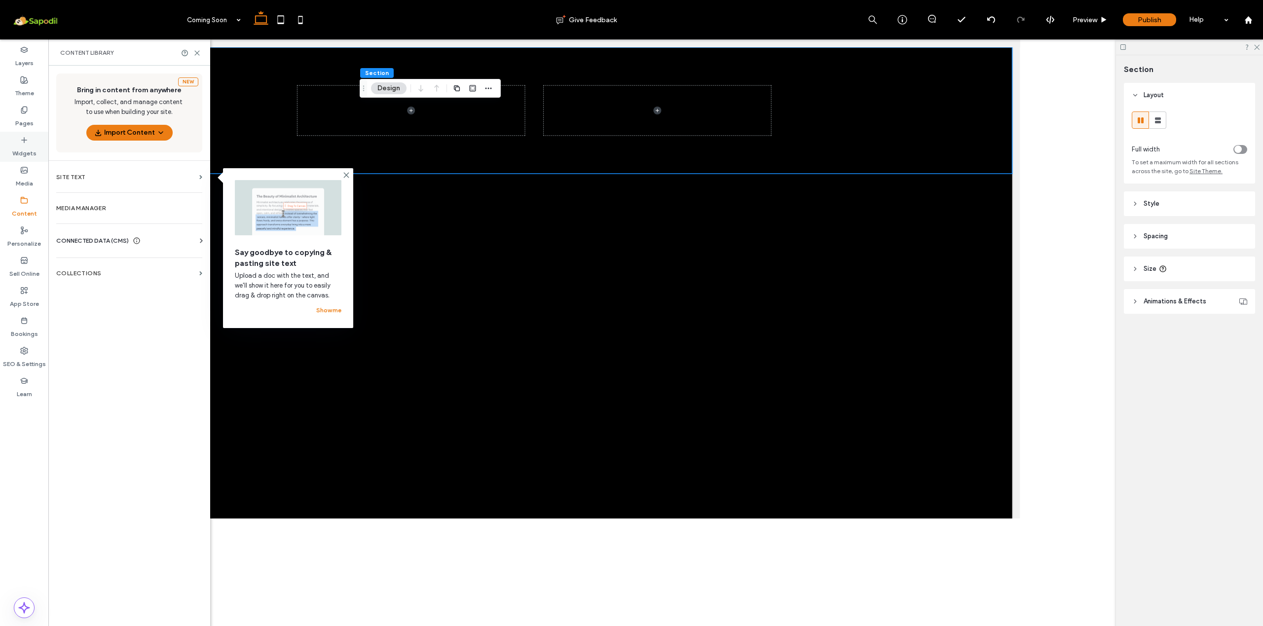
click at [21, 141] on icon at bounding box center [24, 140] width 8 height 8
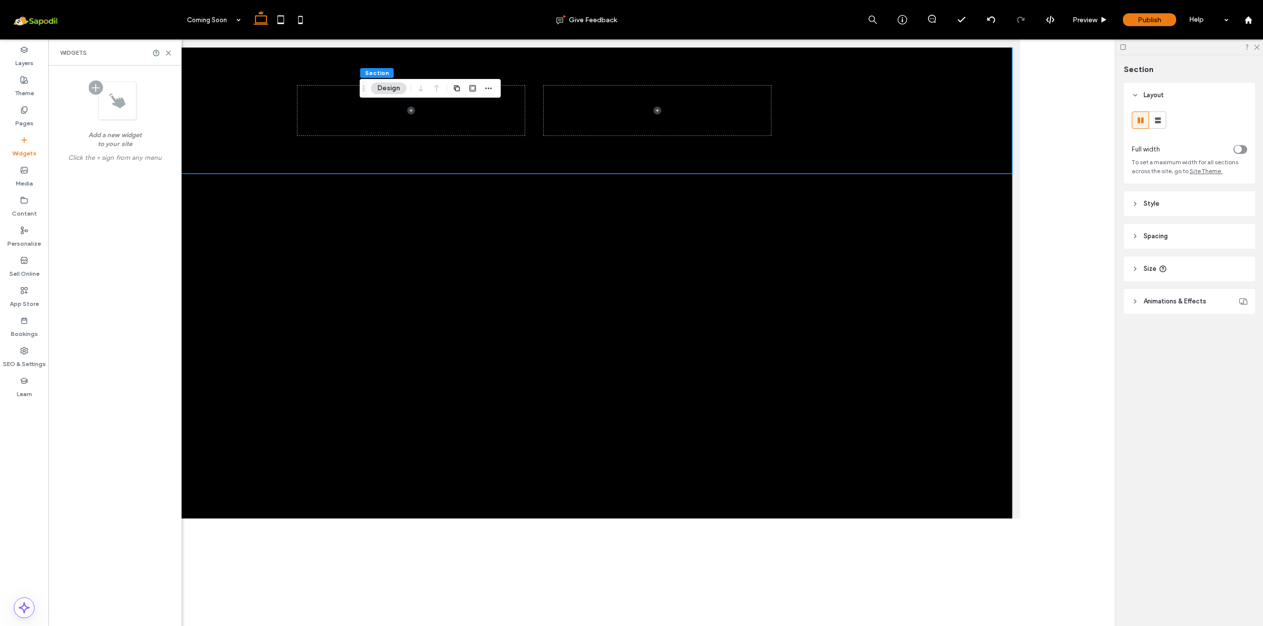
click at [119, 110] on div at bounding box center [113, 100] width 48 height 40
click at [96, 88] on div at bounding box center [113, 100] width 48 height 40
click at [116, 110] on div at bounding box center [113, 100] width 48 height 40
click at [98, 88] on div at bounding box center [113, 100] width 48 height 40
click at [115, 167] on label "Click the + sign from any menu" at bounding box center [115, 160] width 101 height 14
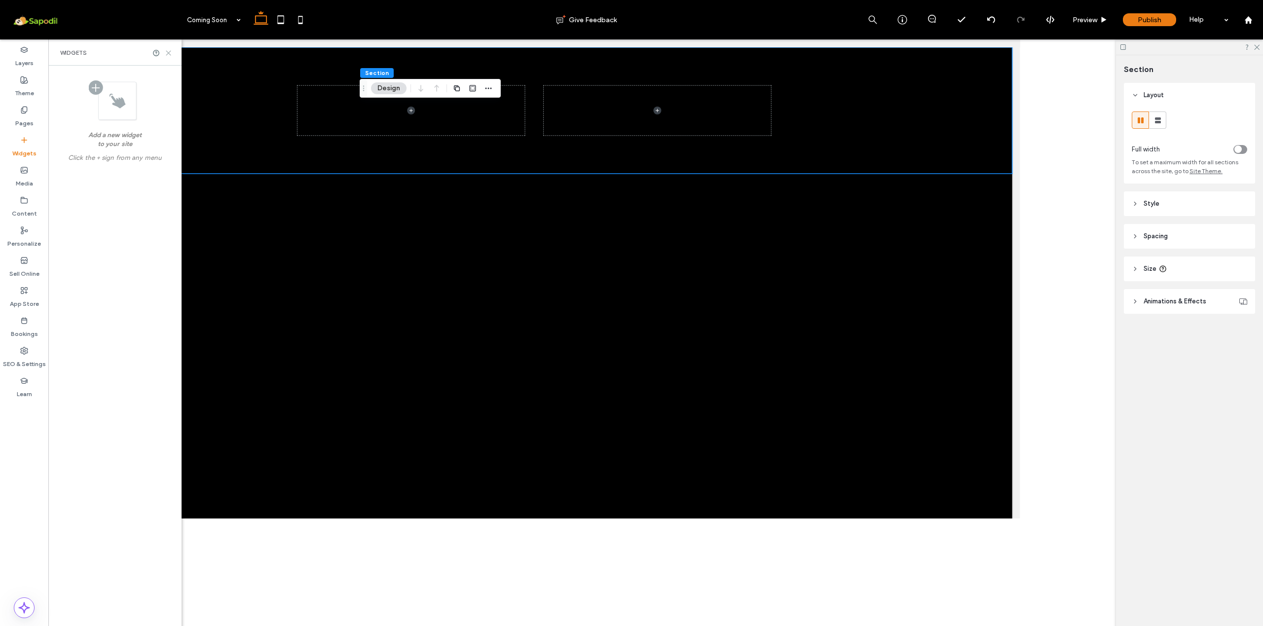
click at [171, 54] on icon at bounding box center [168, 52] width 7 height 7
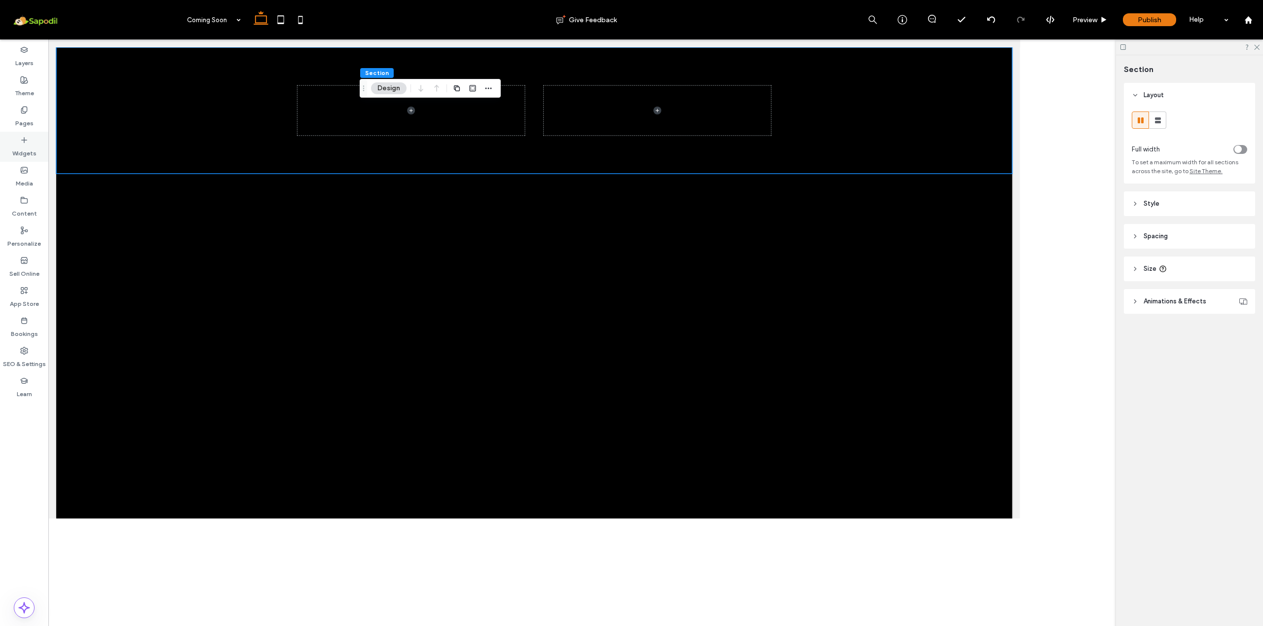
click at [26, 145] on label "Widgets" at bounding box center [24, 151] width 24 height 14
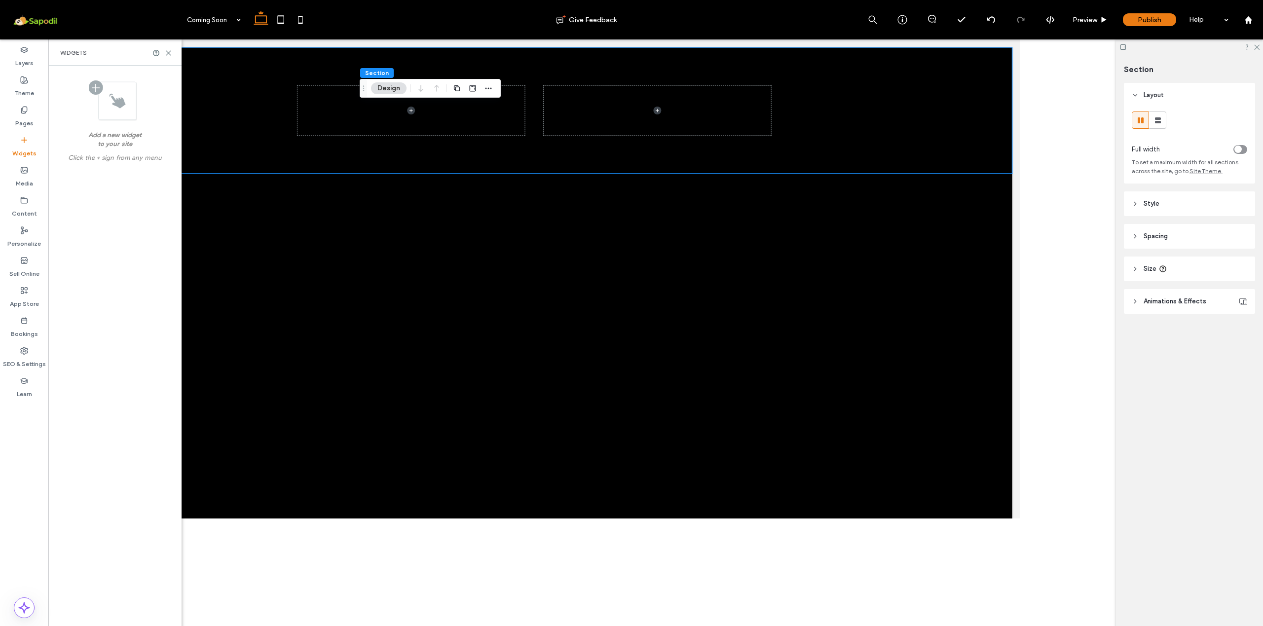
click at [94, 92] on div at bounding box center [113, 100] width 48 height 40
drag, startPoint x: 47, startPoint y: 58, endPoint x: 73, endPoint y: 60, distance: 26.7
click at [48, 57] on div "Layers Theme Pages Widgets Media Content Personalize Sell Online App Store Book…" at bounding box center [24, 339] width 48 height 601
drag, startPoint x: 94, startPoint y: 85, endPoint x: 101, endPoint y: 91, distance: 9.1
click at [95, 86] on div at bounding box center [113, 100] width 48 height 40
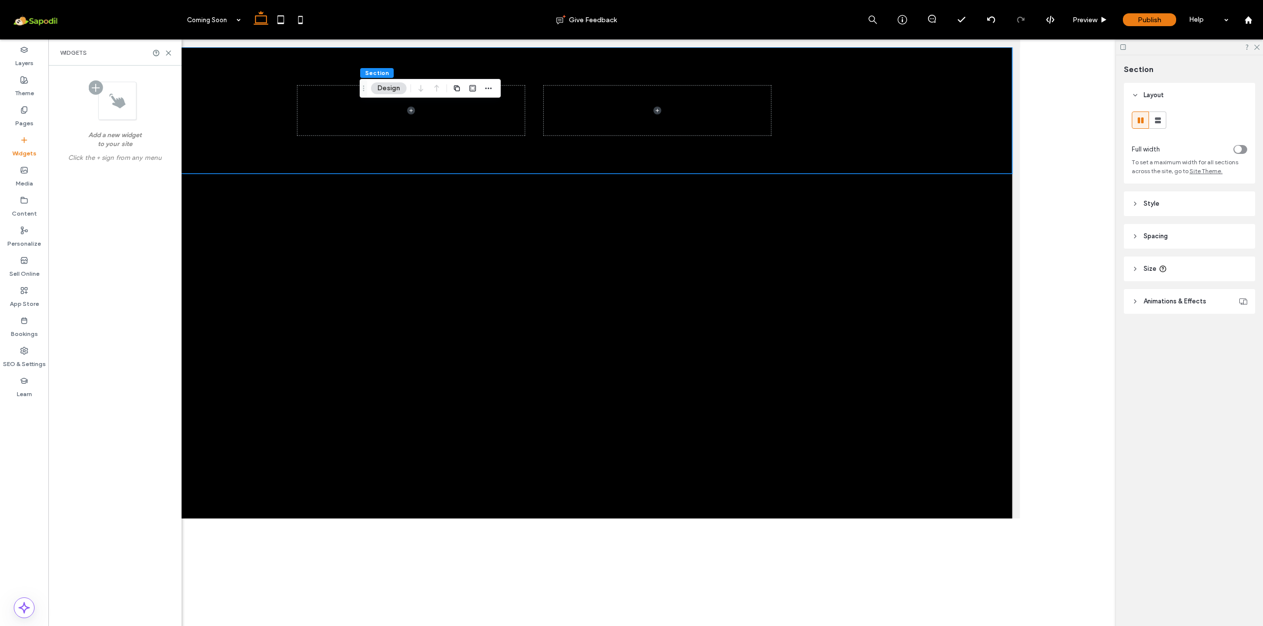
click at [117, 102] on div at bounding box center [113, 100] width 48 height 40
click at [113, 106] on div at bounding box center [113, 100] width 48 height 40
click at [95, 88] on div at bounding box center [113, 100] width 48 height 40
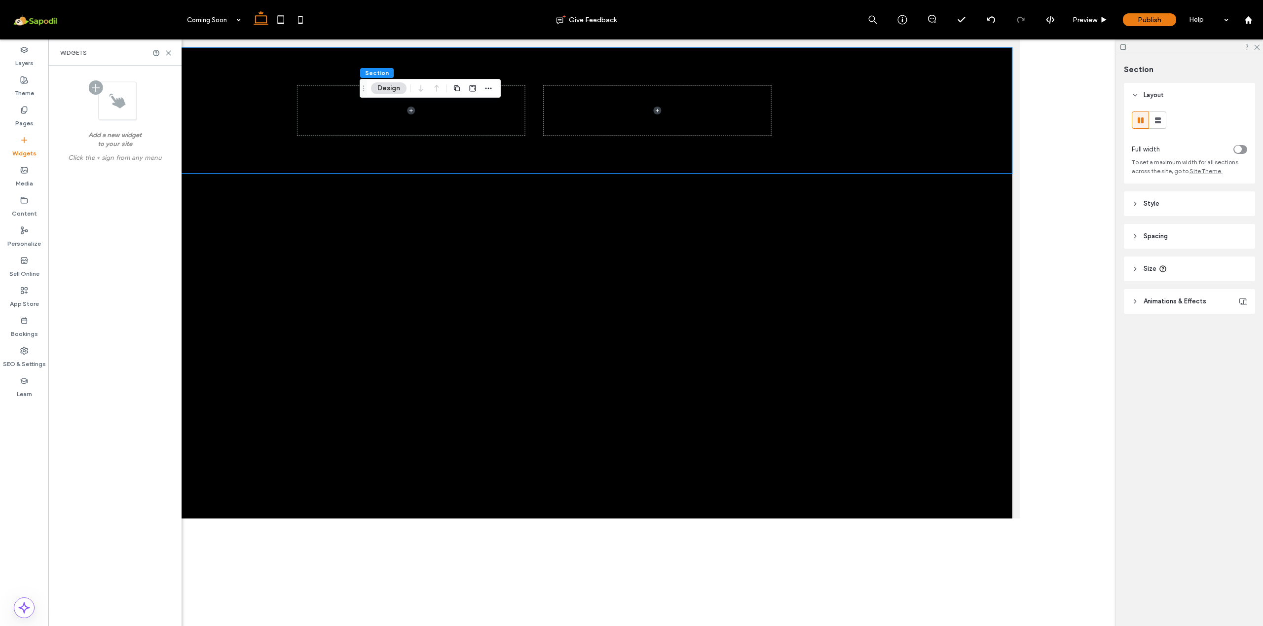
click at [109, 167] on label "Click the + sign from any menu" at bounding box center [115, 160] width 101 height 14
click at [29, 193] on div "Content" at bounding box center [24, 207] width 48 height 30
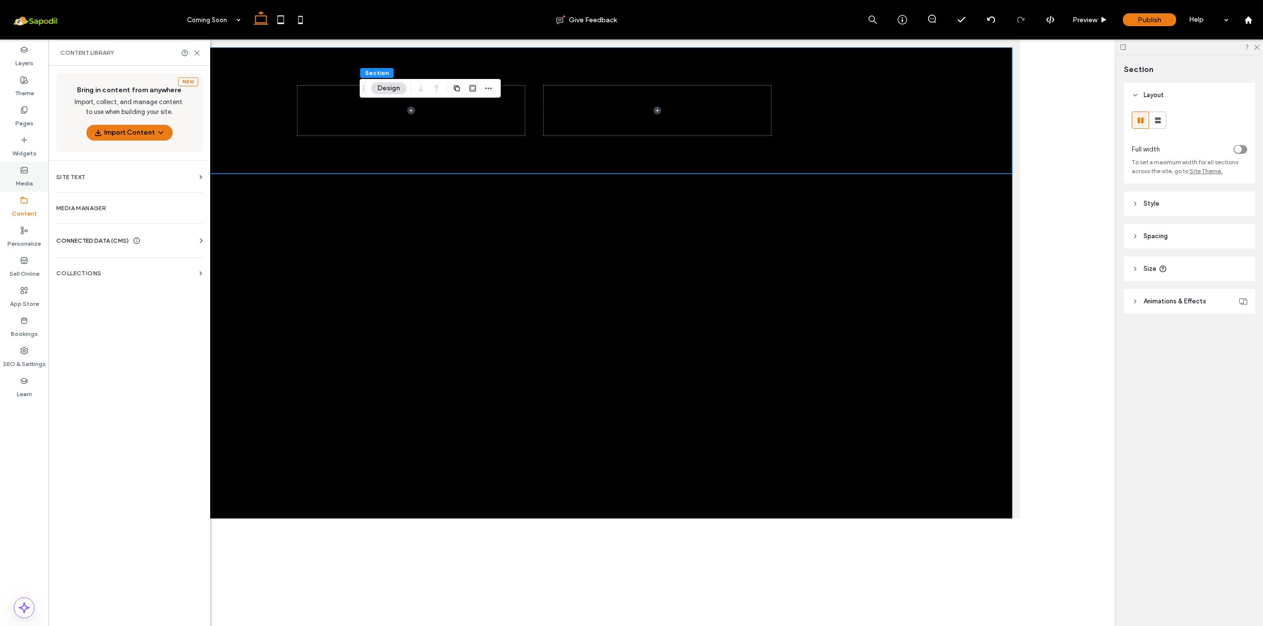
click at [29, 177] on label "Media" at bounding box center [24, 181] width 17 height 14
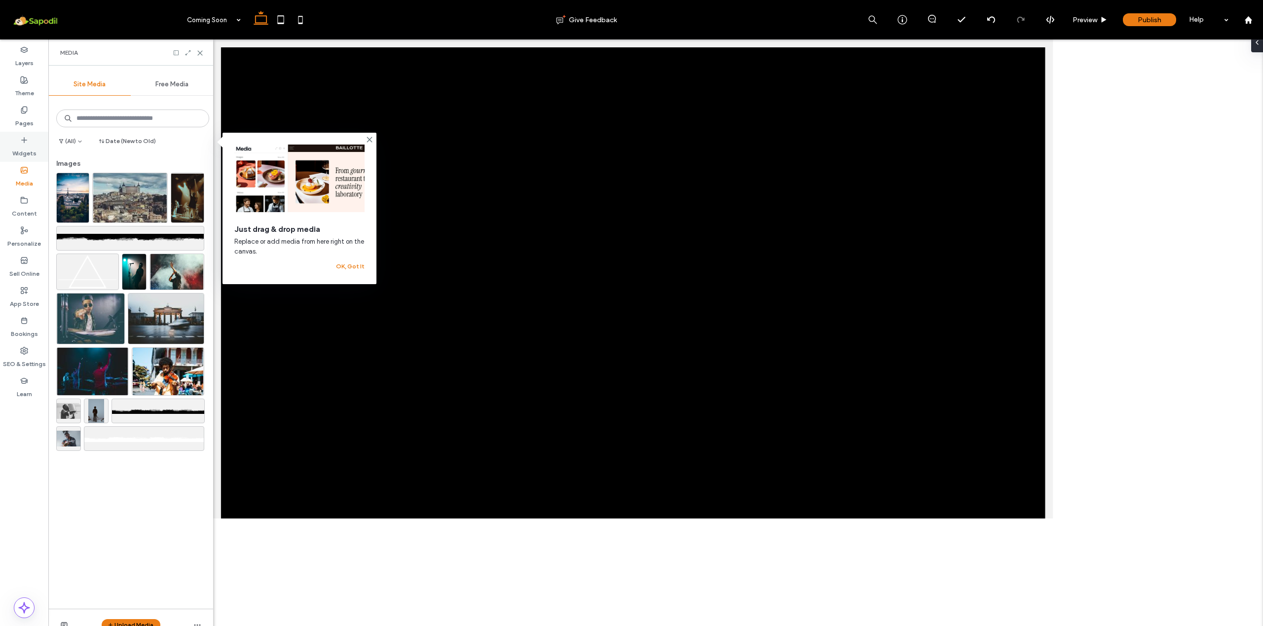
click at [11, 134] on div "Widgets" at bounding box center [24, 147] width 48 height 30
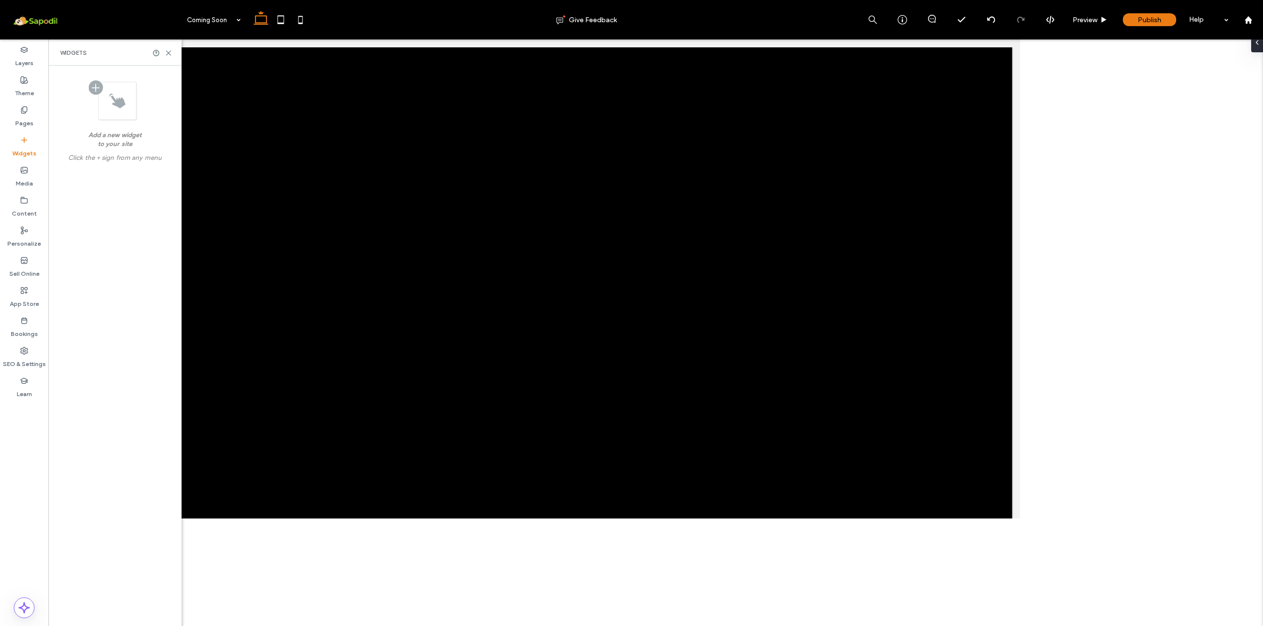
click at [103, 101] on div at bounding box center [113, 100] width 48 height 40
click at [114, 130] on div "Add a new widget to your site Click the + sign from any menu" at bounding box center [114, 119] width 117 height 97
click at [366, 136] on span at bounding box center [502, 128] width 284 height 62
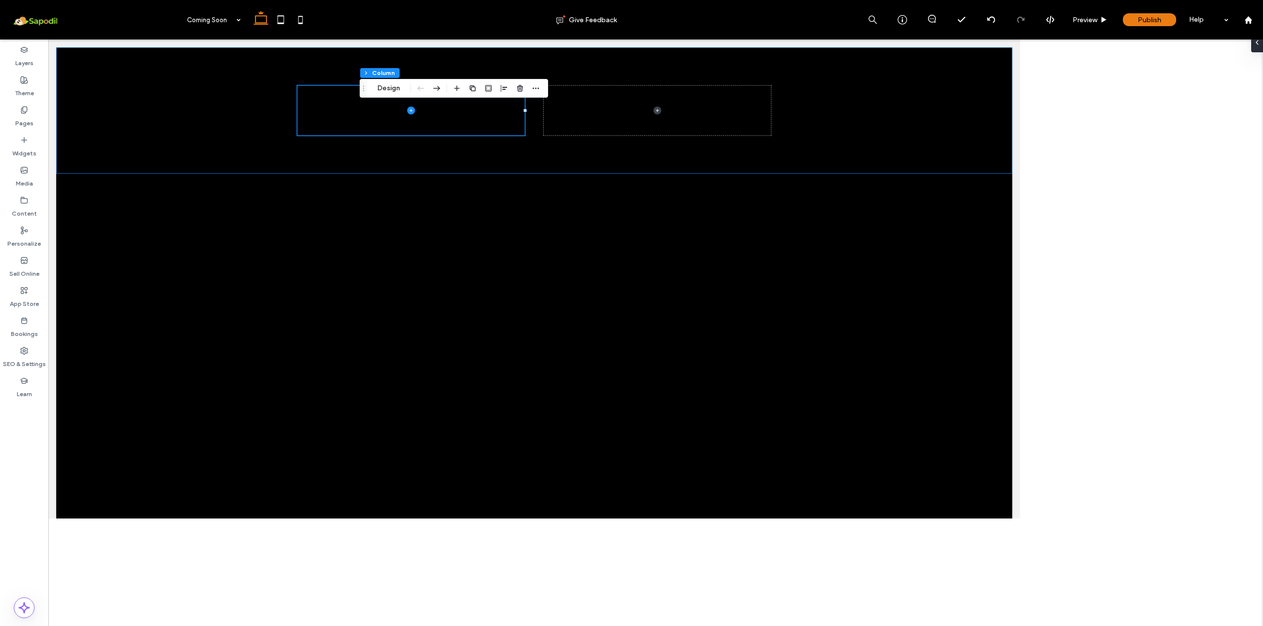
click at [260, 122] on div at bounding box center [655, 128] width 1194 height 158
click at [20, 105] on div "Pages" at bounding box center [24, 117] width 48 height 30
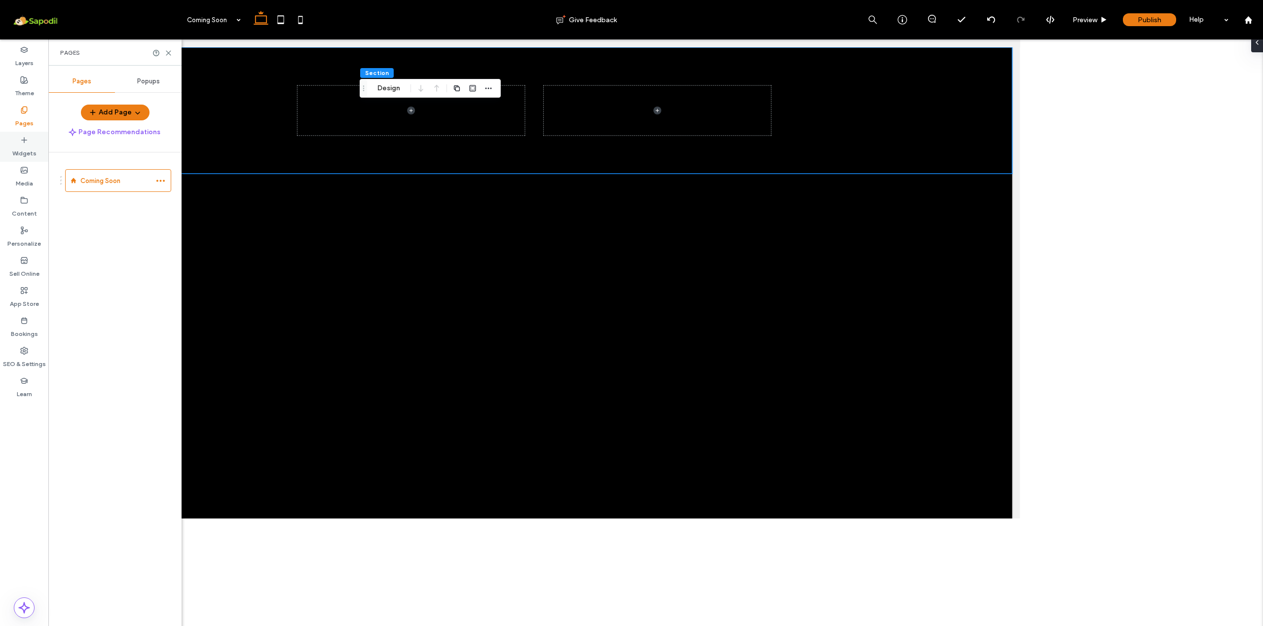
click at [34, 142] on div "Widgets" at bounding box center [24, 147] width 48 height 30
click at [92, 89] on div at bounding box center [113, 100] width 48 height 40
click at [94, 87] on div at bounding box center [113, 100] width 48 height 40
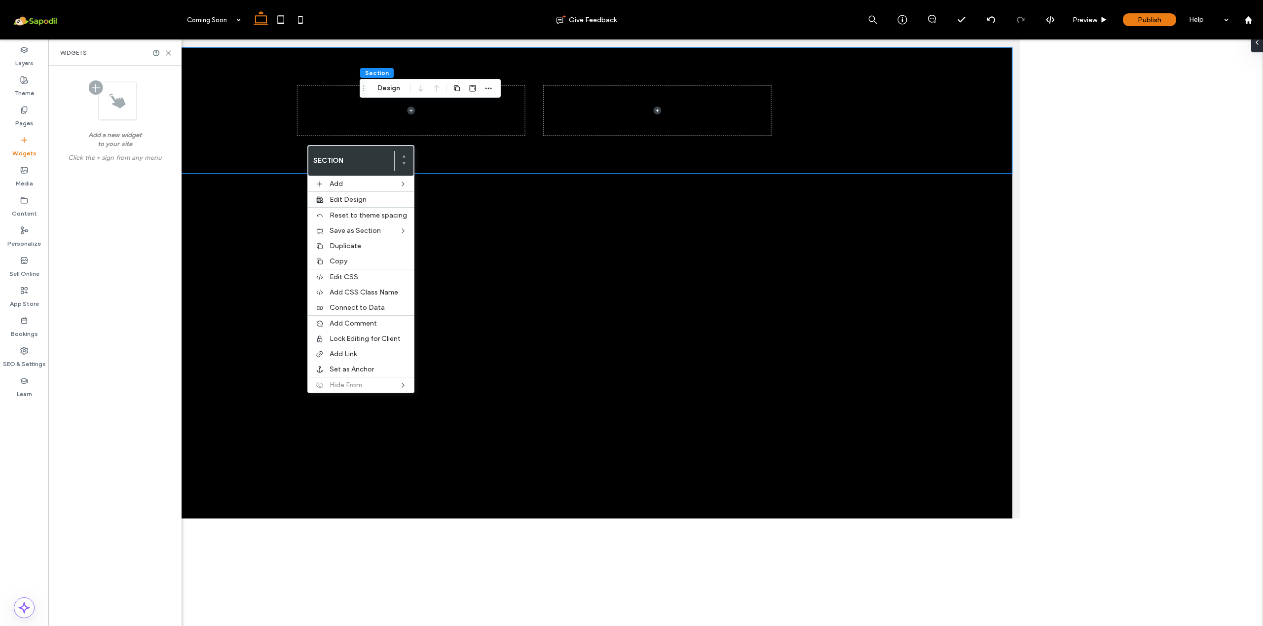
click at [106, 105] on div at bounding box center [113, 100] width 48 height 40
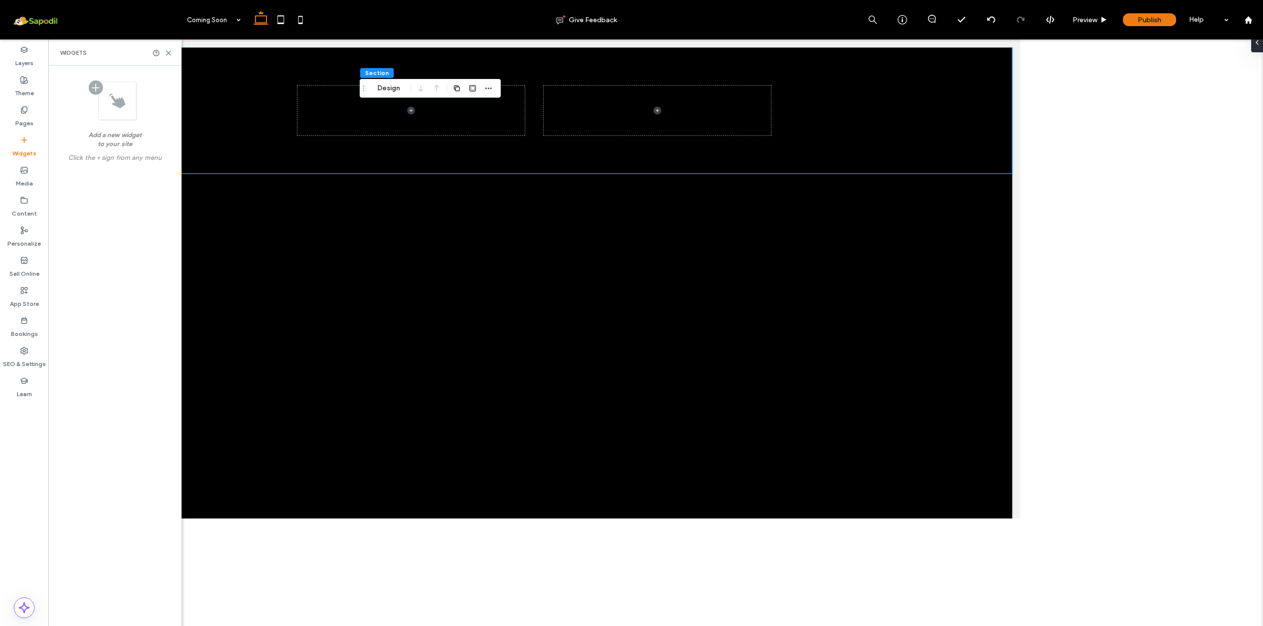
click at [93, 87] on div at bounding box center [113, 100] width 48 height 40
click at [19, 143] on div "Widgets" at bounding box center [24, 147] width 48 height 30
click at [24, 114] on label "Pages" at bounding box center [24, 121] width 18 height 14
click at [14, 146] on label "Widgets" at bounding box center [24, 151] width 24 height 14
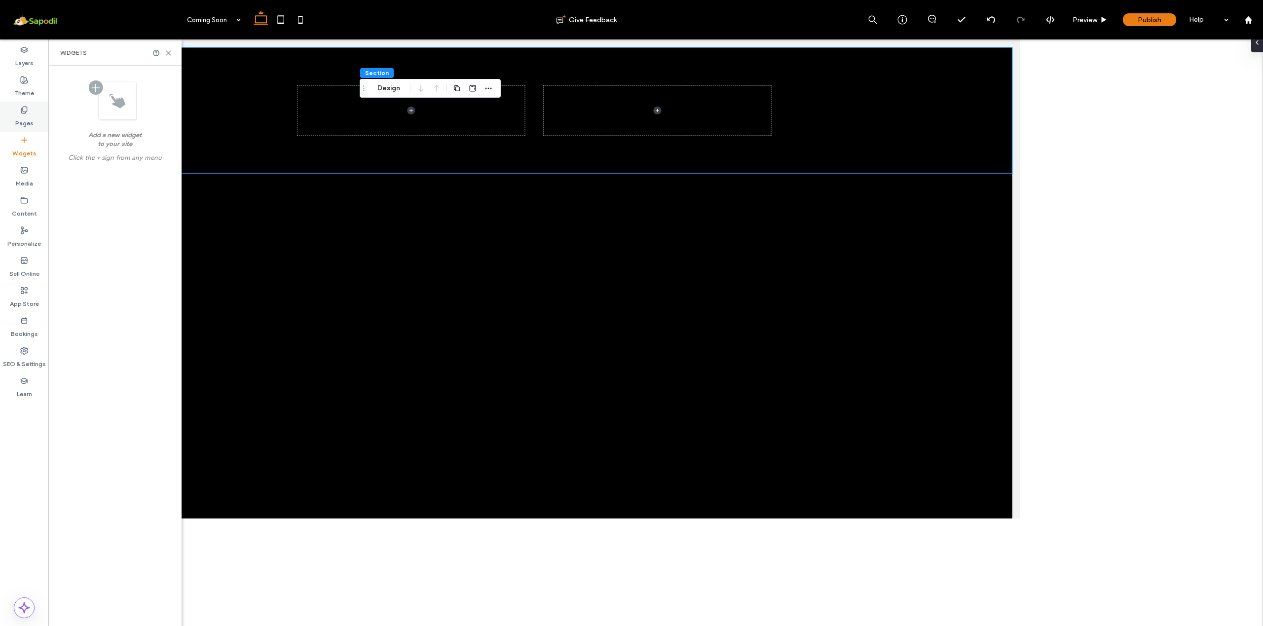
click at [20, 103] on div "Pages" at bounding box center [24, 117] width 48 height 30
click at [19, 146] on label "Widgets" at bounding box center [24, 151] width 24 height 14
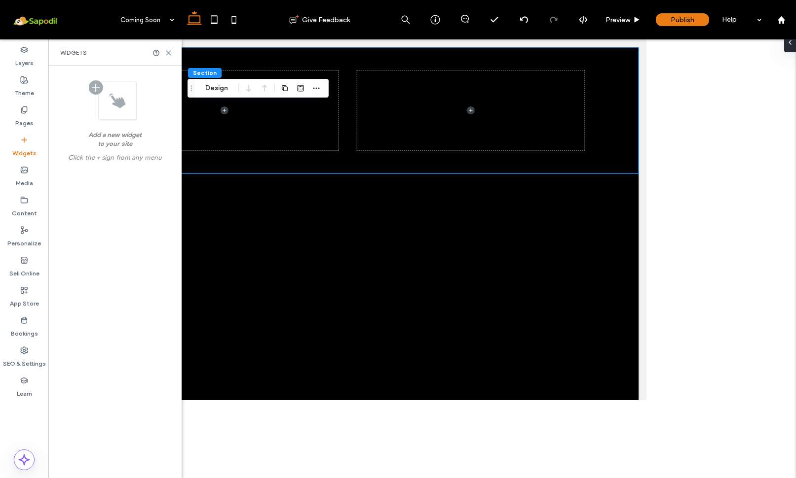
click at [98, 342] on div "Add a new widget to your site Click the + sign from any menu" at bounding box center [114, 280] width 117 height 418
click at [96, 85] on div at bounding box center [113, 100] width 48 height 40
click at [374, 202] on div at bounding box center [422, 128] width 592 height 158
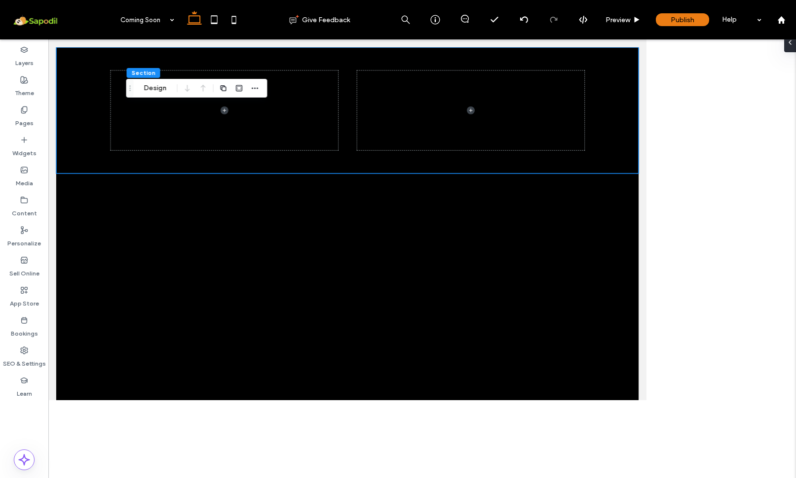
click at [409, 204] on div at bounding box center [422, 128] width 592 height 158
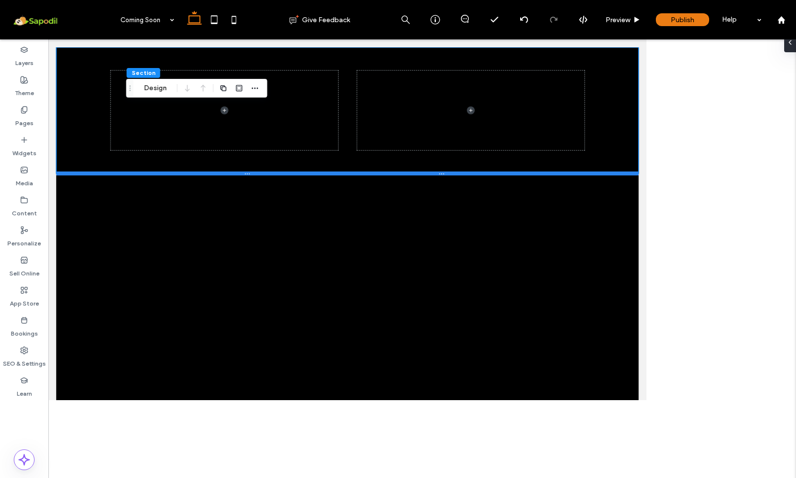
click at [409, 209] on div at bounding box center [421, 207] width 727 height 5
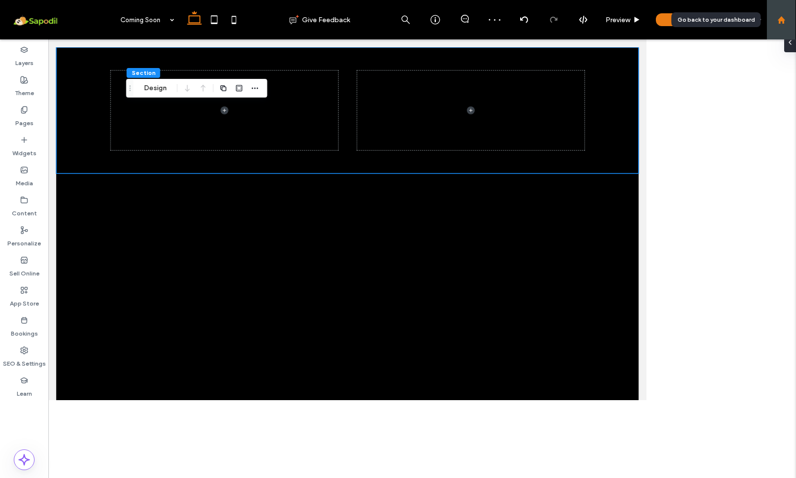
click at [779, 26] on div at bounding box center [781, 19] width 30 height 39
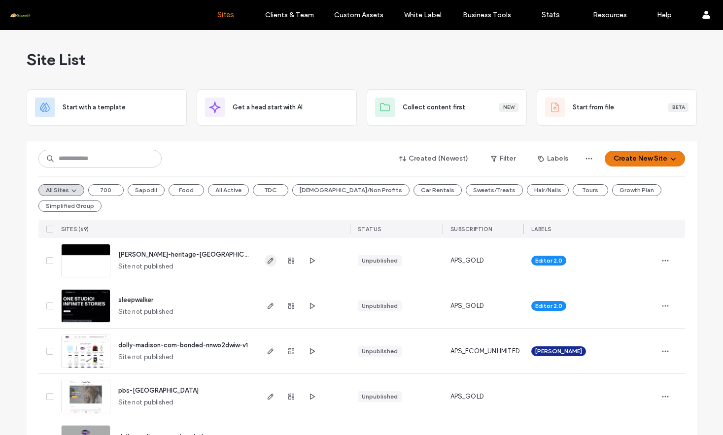
click at [273, 261] on icon "button" at bounding box center [271, 261] width 8 height 8
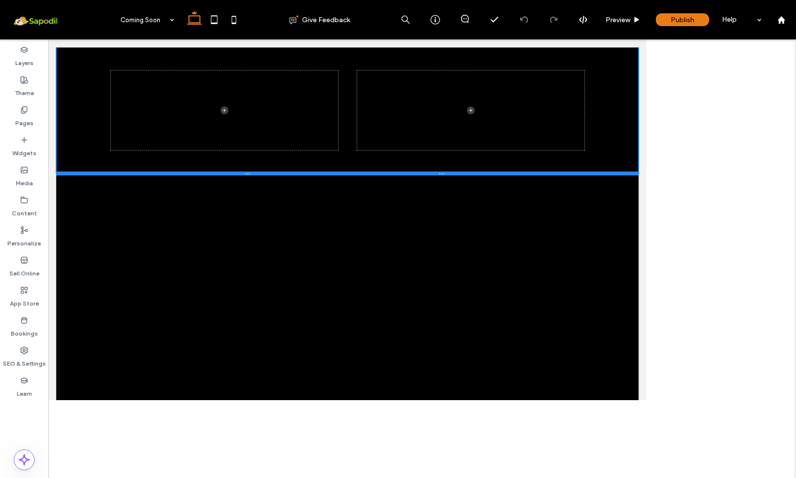
click at [406, 207] on div at bounding box center [421, 207] width 727 height 5
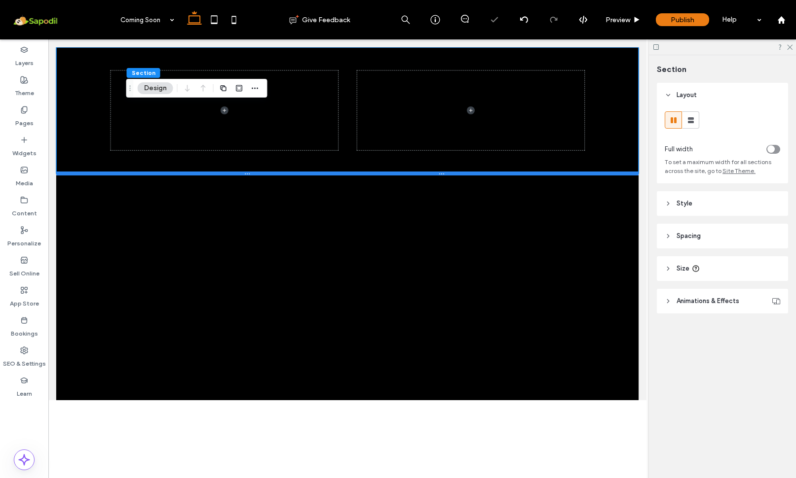
click at [416, 209] on div at bounding box center [421, 207] width 727 height 5
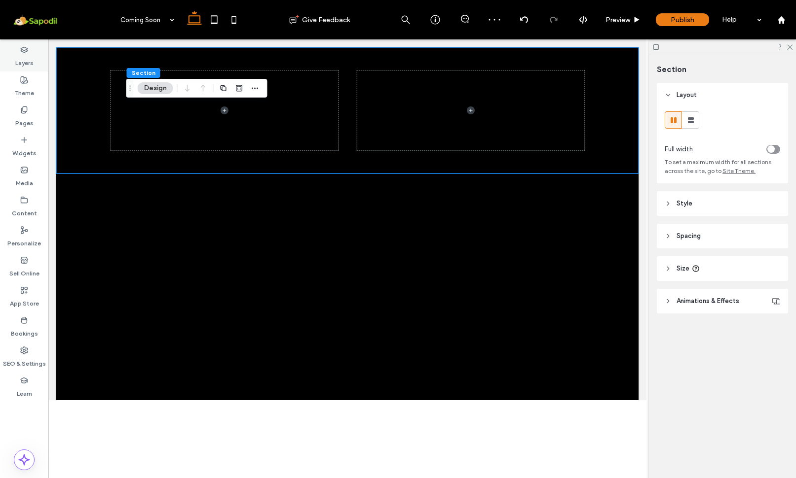
click at [27, 50] on icon at bounding box center [24, 50] width 8 height 8
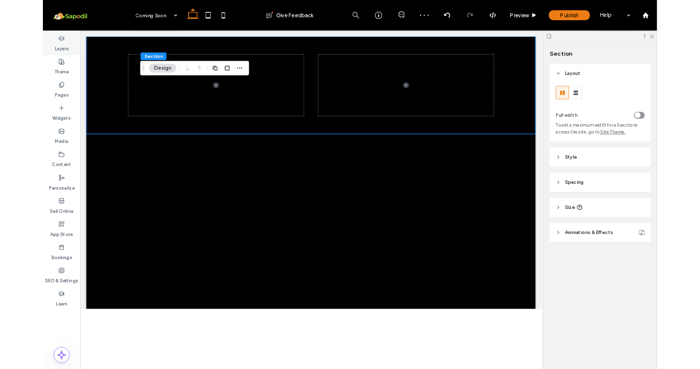
scroll to position [13, 0]
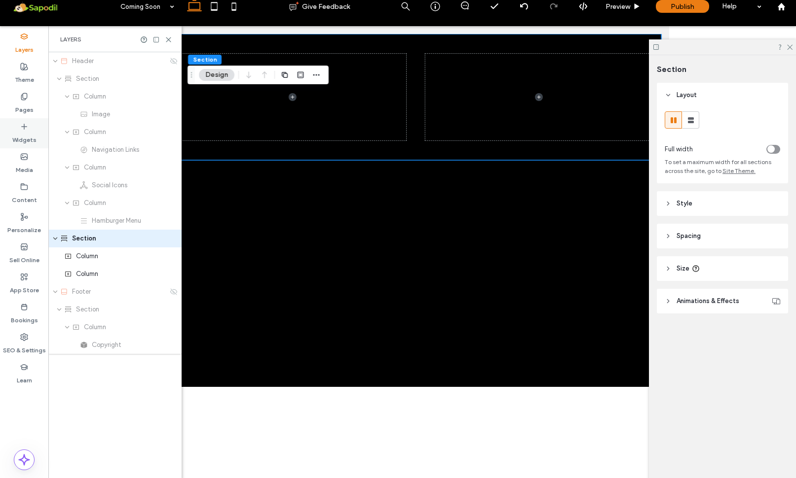
click at [27, 135] on label "Widgets" at bounding box center [24, 138] width 24 height 14
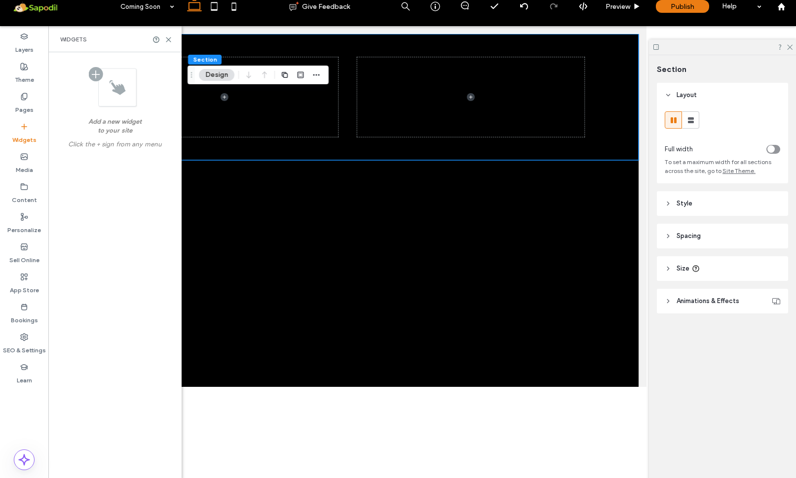
click at [91, 76] on div at bounding box center [113, 87] width 48 height 40
drag, startPoint x: 93, startPoint y: 75, endPoint x: 100, endPoint y: 78, distance: 7.3
click at [94, 75] on div at bounding box center [113, 87] width 48 height 40
click at [123, 96] on div at bounding box center [113, 87] width 48 height 40
click at [98, 154] on label "Click the + sign from any menu" at bounding box center [115, 147] width 101 height 14
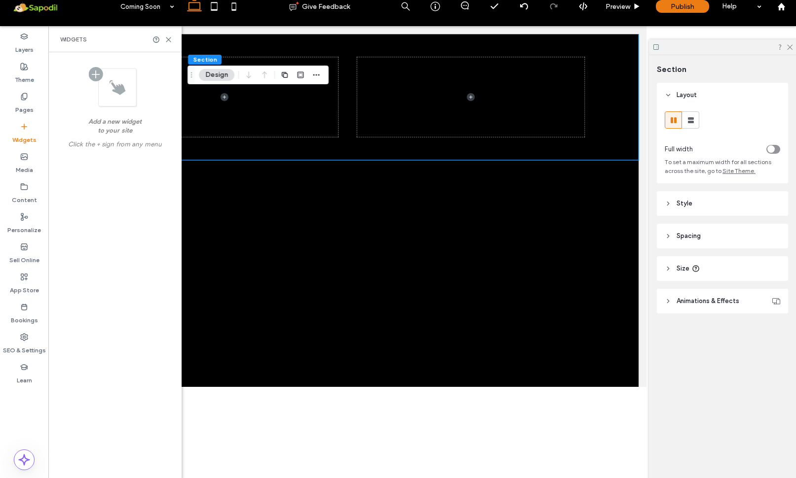
click at [102, 154] on label "Click the + sign from any menu" at bounding box center [115, 147] width 101 height 14
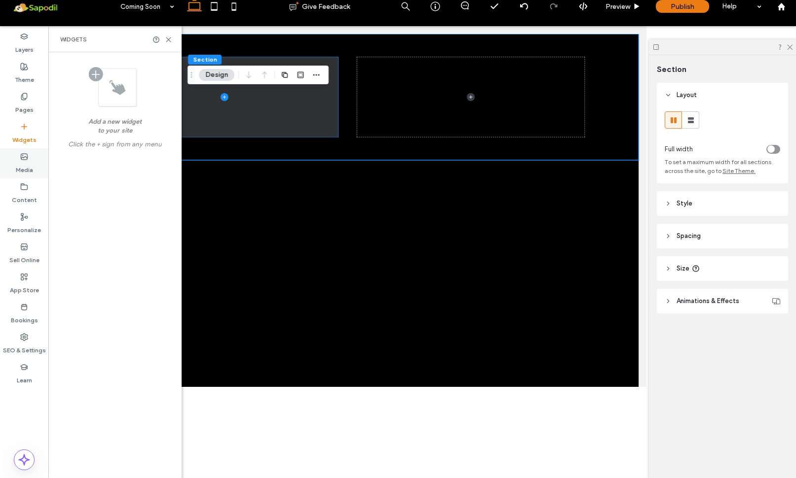
click at [30, 174] on label "Media" at bounding box center [24, 168] width 17 height 14
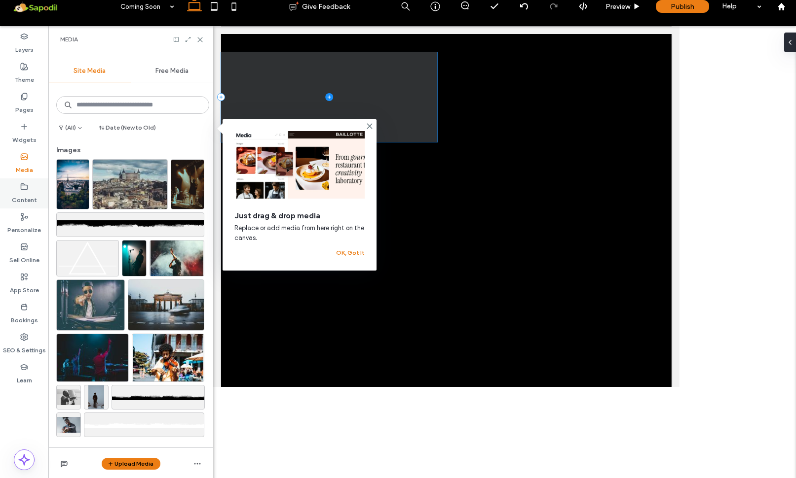
click at [19, 198] on label "Content" at bounding box center [24, 198] width 25 height 14
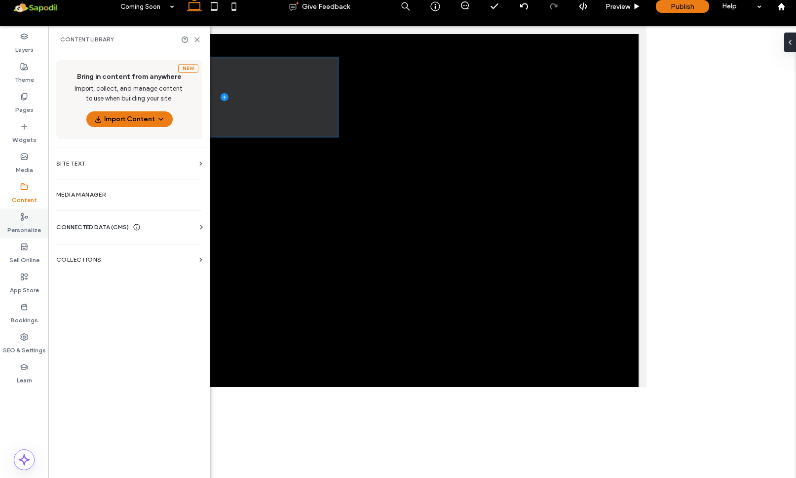
click at [14, 230] on label "Personalize" at bounding box center [24, 228] width 34 height 14
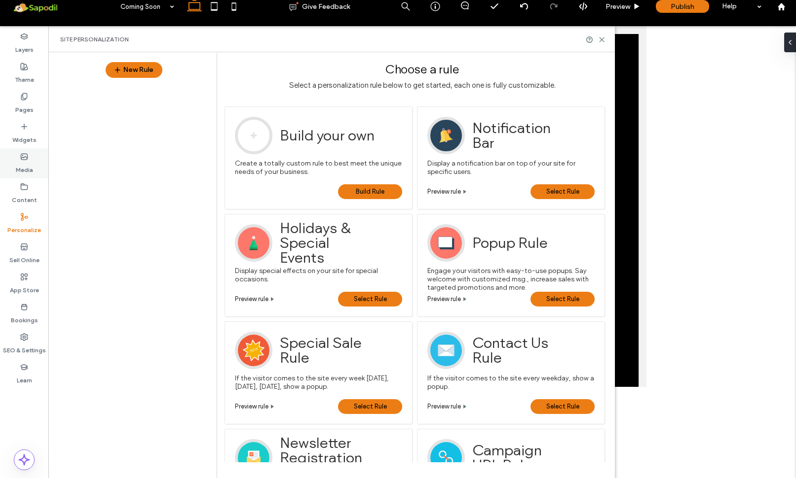
click at [25, 165] on label "Media" at bounding box center [24, 168] width 17 height 14
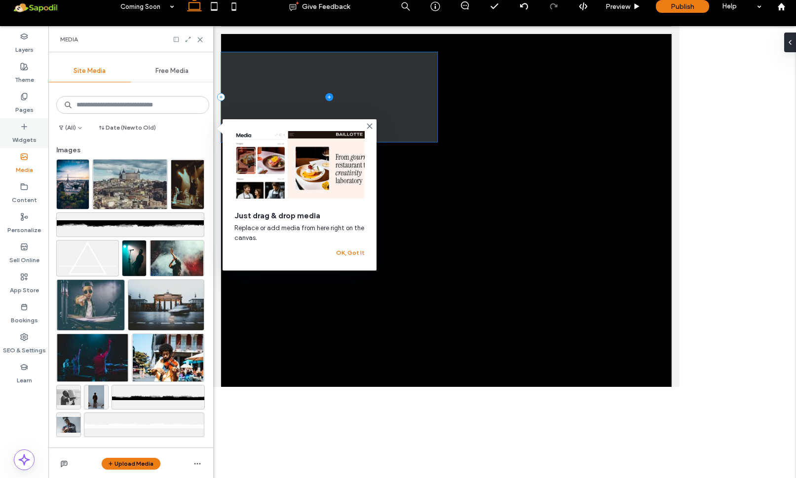
click at [28, 140] on label "Widgets" at bounding box center [24, 138] width 24 height 14
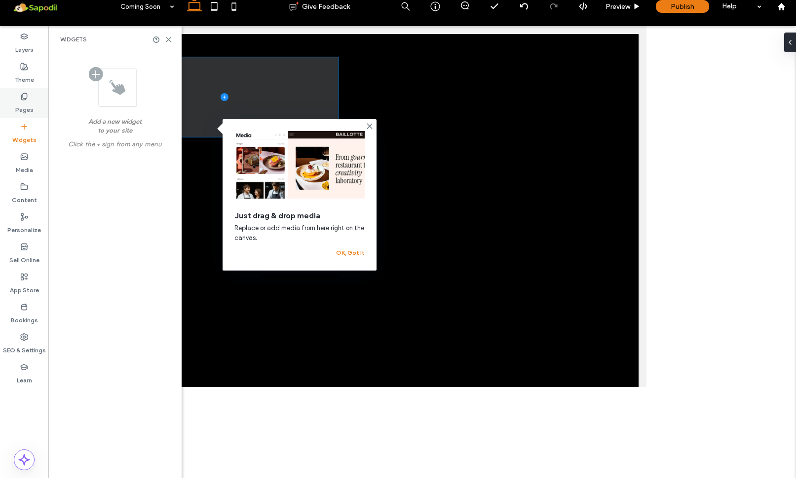
click at [30, 110] on label "Pages" at bounding box center [24, 108] width 18 height 14
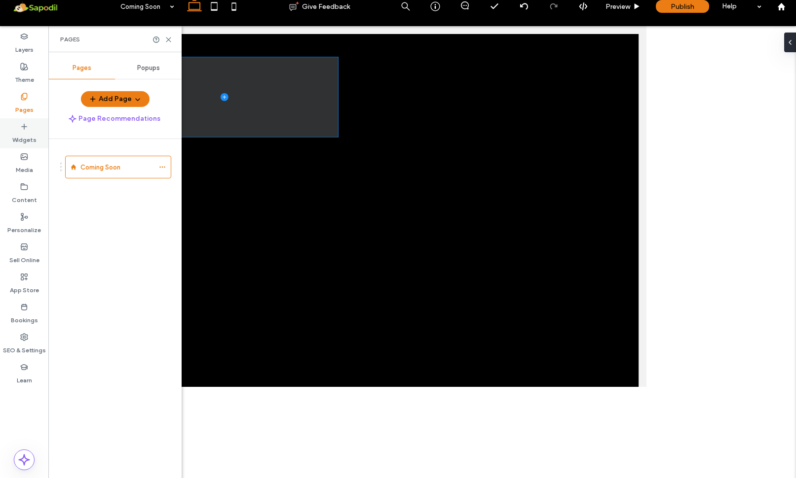
click at [16, 133] on label "Widgets" at bounding box center [24, 138] width 24 height 14
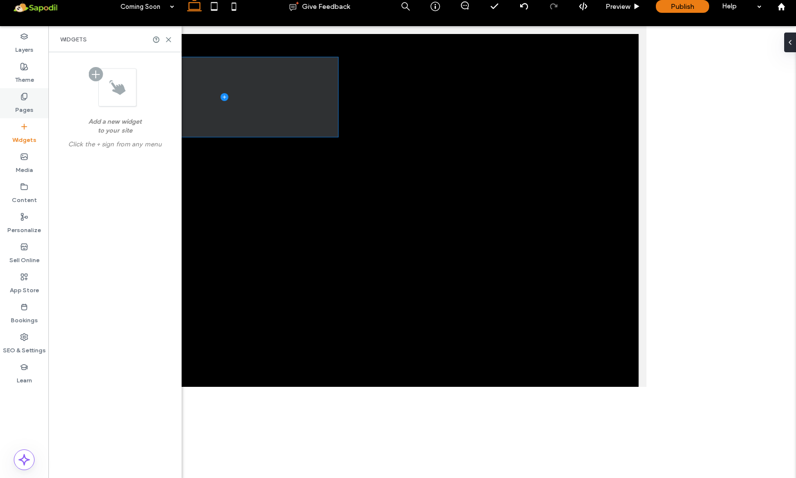
click at [23, 112] on label "Pages" at bounding box center [24, 108] width 18 height 14
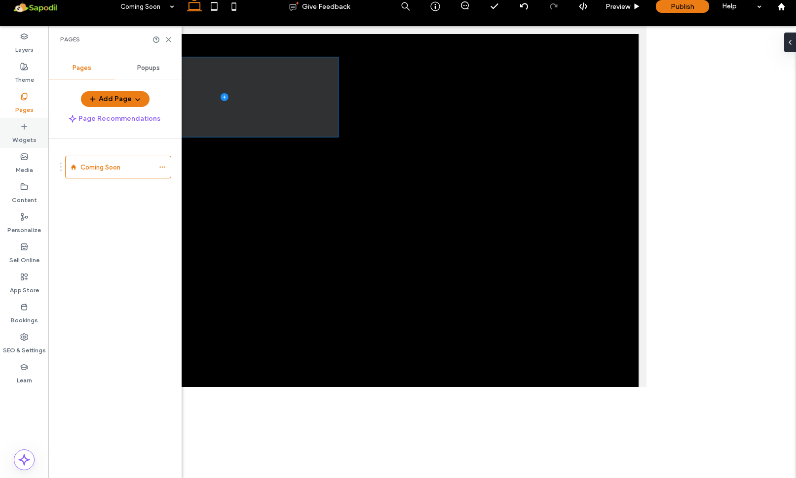
click at [21, 132] on label "Widgets" at bounding box center [24, 138] width 24 height 14
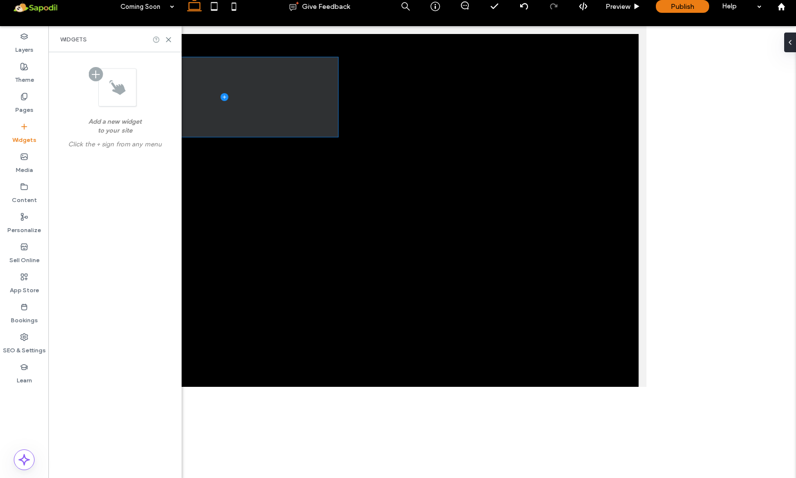
click at [155, 42] on use at bounding box center [155, 38] width 5 height 5
click at [157, 39] on use at bounding box center [155, 38] width 5 height 5
click at [98, 79] on div at bounding box center [113, 87] width 48 height 40
click at [102, 79] on div at bounding box center [113, 87] width 48 height 40
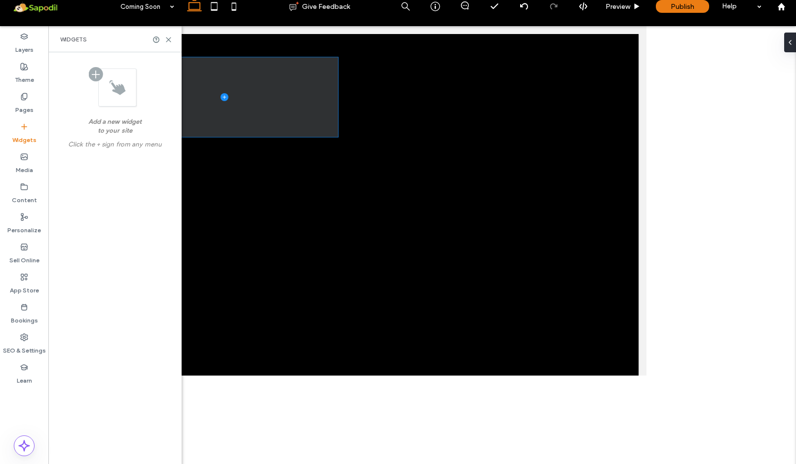
click at [107, 122] on label "Add a new widget to your site" at bounding box center [114, 128] width 59 height 23
click at [110, 87] on div at bounding box center [113, 87] width 48 height 40
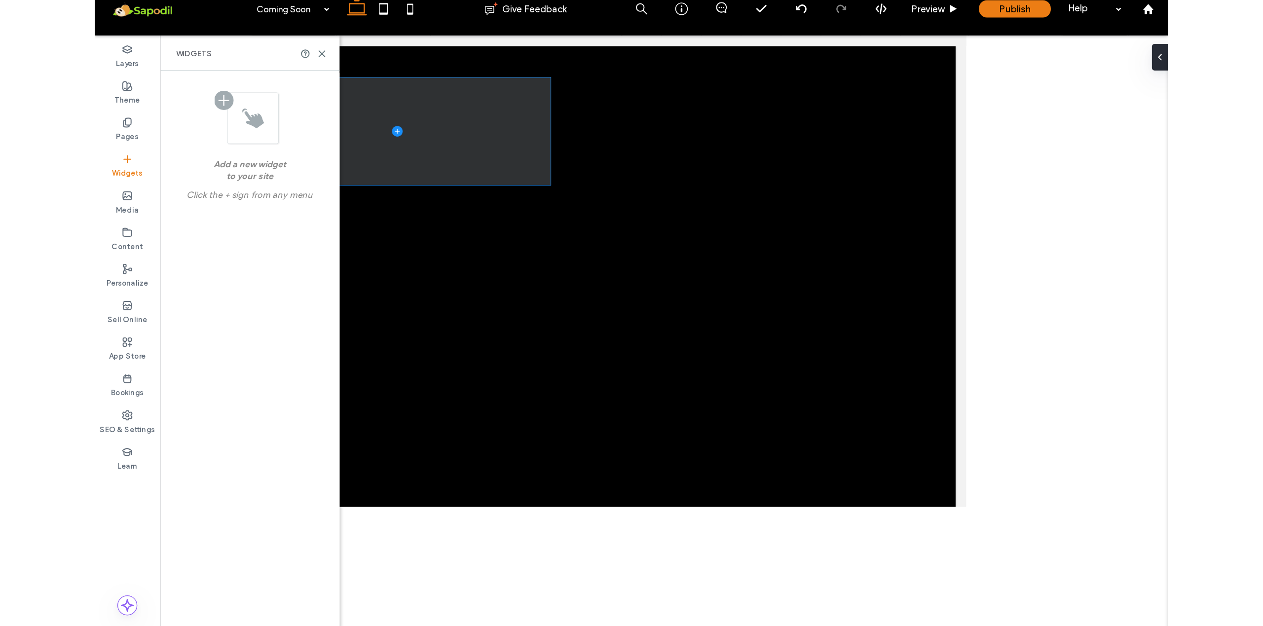
scroll to position [0, 0]
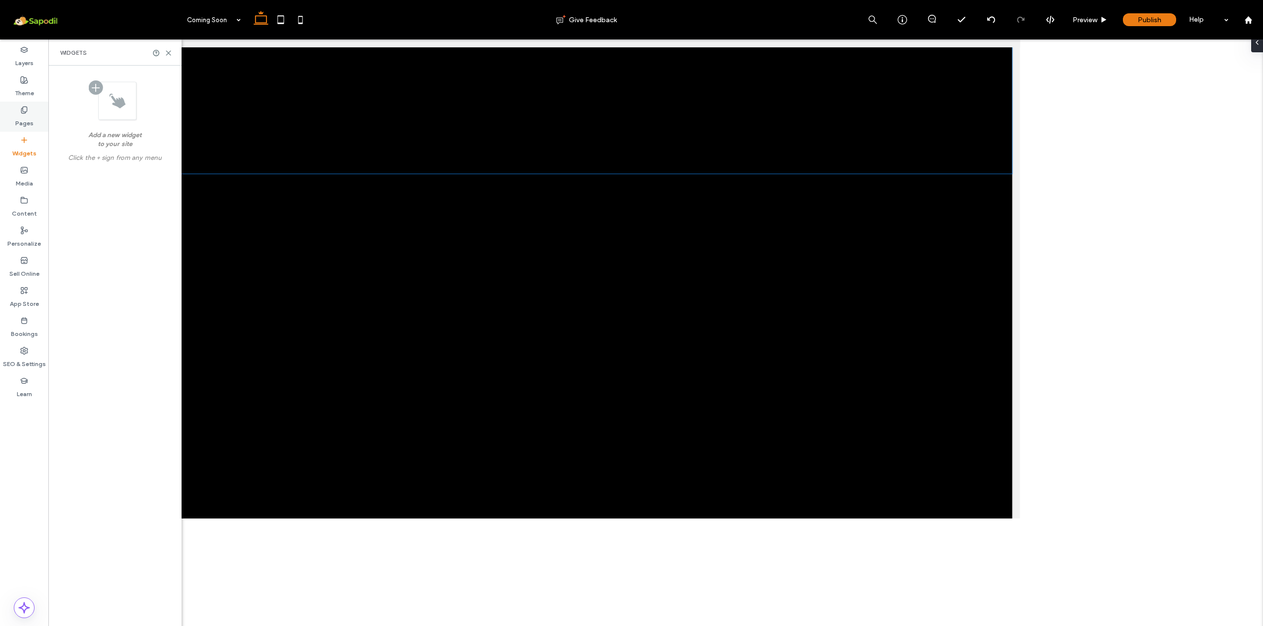
click at [26, 124] on label "Pages" at bounding box center [24, 121] width 18 height 14
click at [26, 102] on div "Pages" at bounding box center [24, 117] width 48 height 30
click at [23, 150] on label "Widgets" at bounding box center [24, 151] width 24 height 14
click at [94, 94] on div at bounding box center [113, 100] width 48 height 40
click at [95, 93] on div at bounding box center [113, 100] width 48 height 40
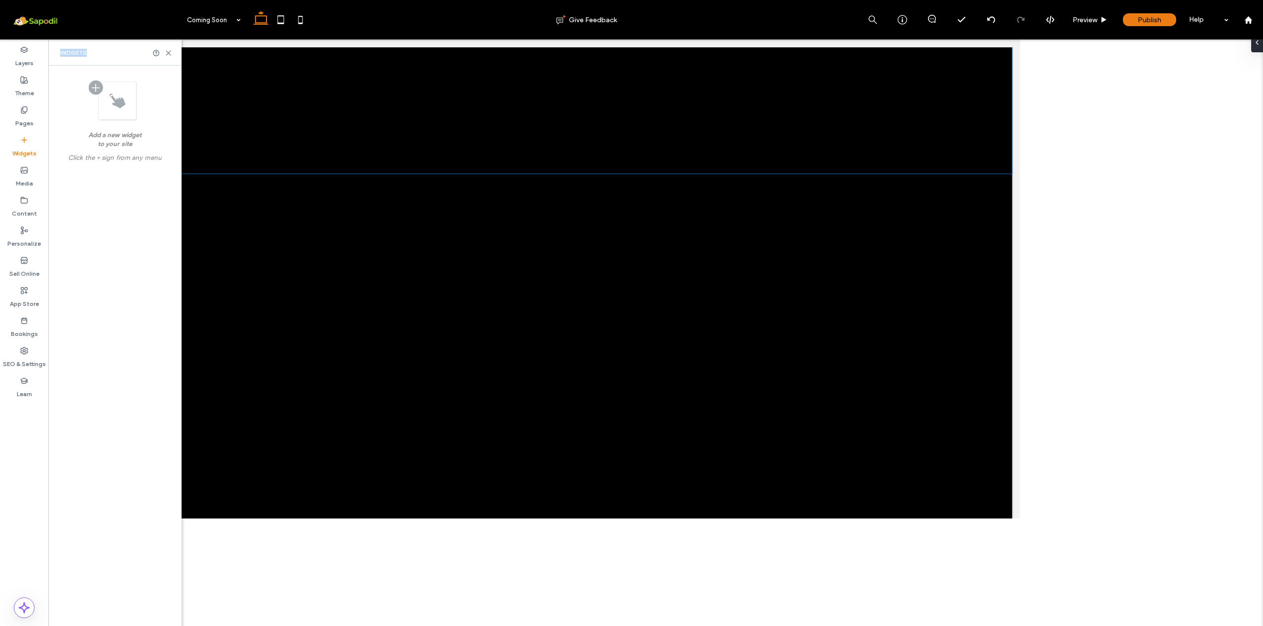
click at [95, 93] on div at bounding box center [113, 100] width 48 height 40
click at [96, 90] on div at bounding box center [113, 100] width 48 height 40
click at [27, 281] on div "Sell Online" at bounding box center [24, 267] width 48 height 30
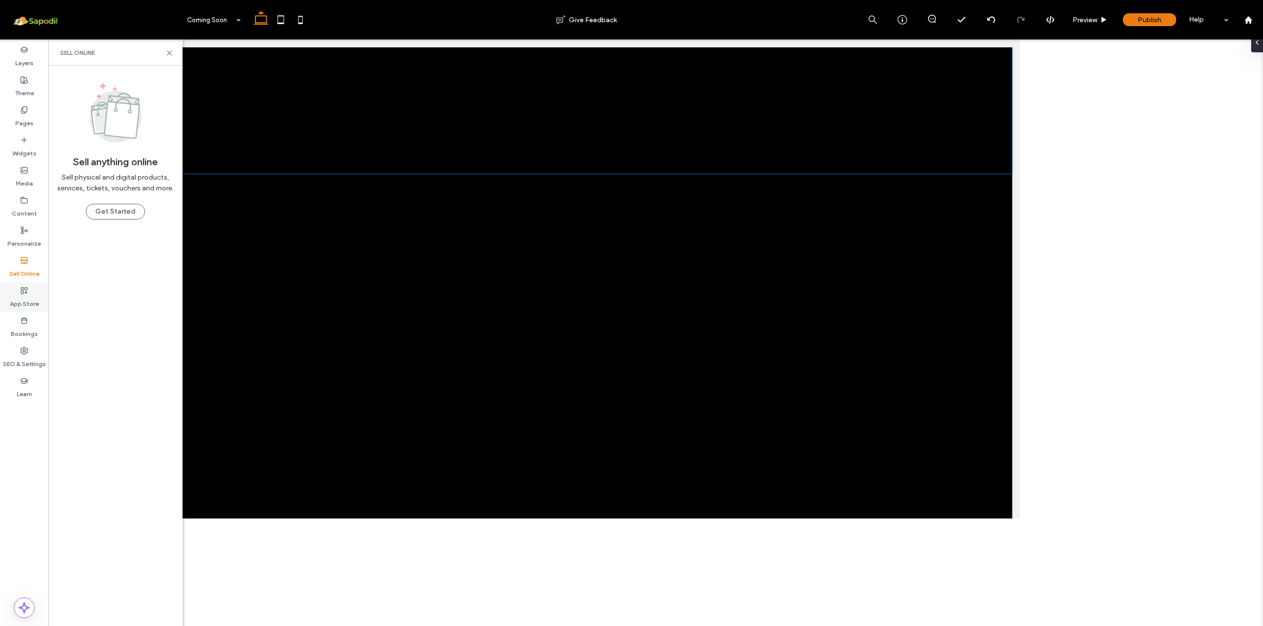
click at [27, 309] on div "App Store" at bounding box center [24, 297] width 48 height 30
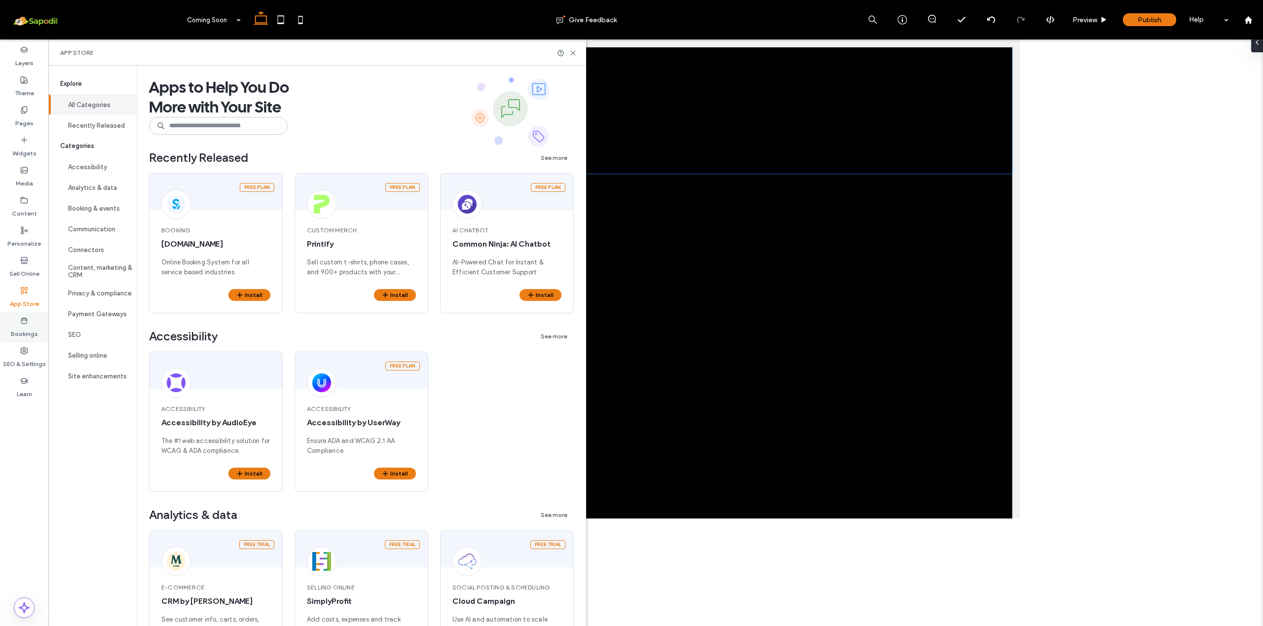
click at [13, 334] on label "Bookings" at bounding box center [24, 332] width 27 height 14
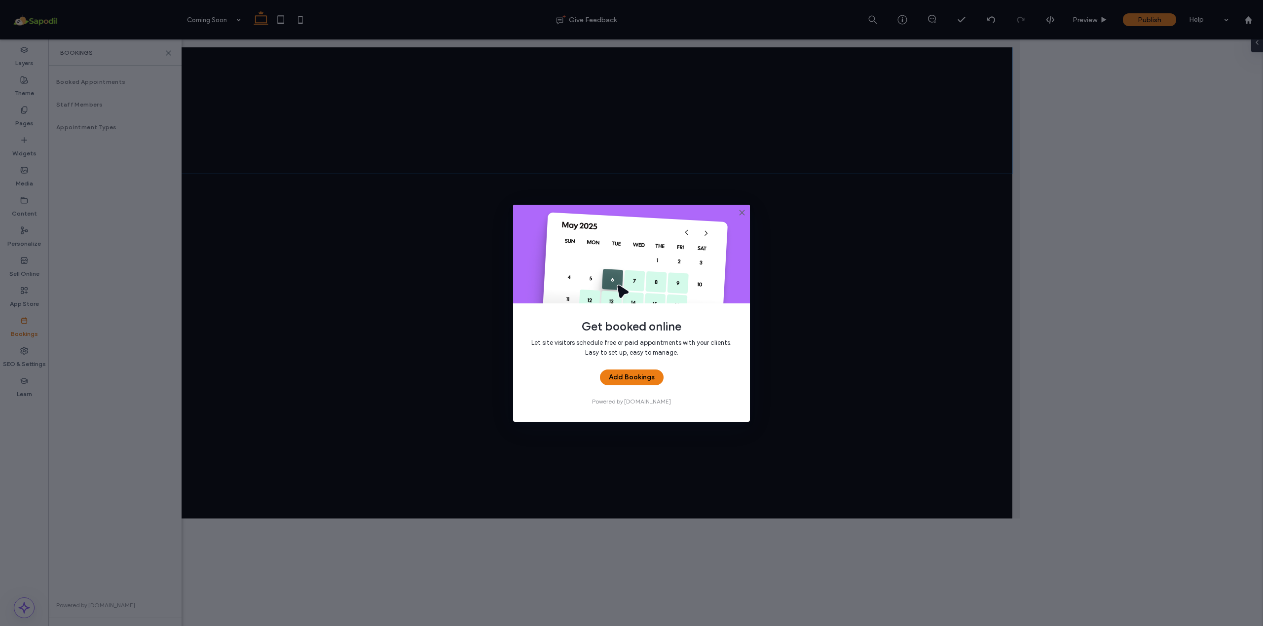
click at [744, 213] on icon at bounding box center [742, 213] width 8 height 8
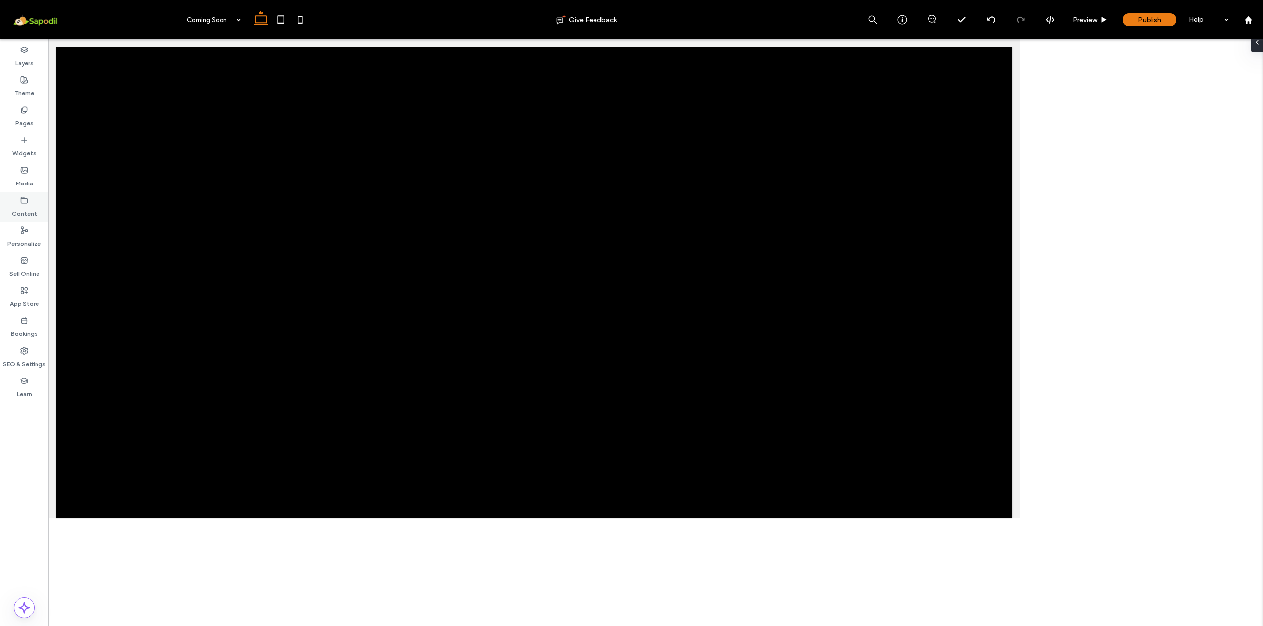
click at [25, 210] on label "Content" at bounding box center [24, 211] width 25 height 14
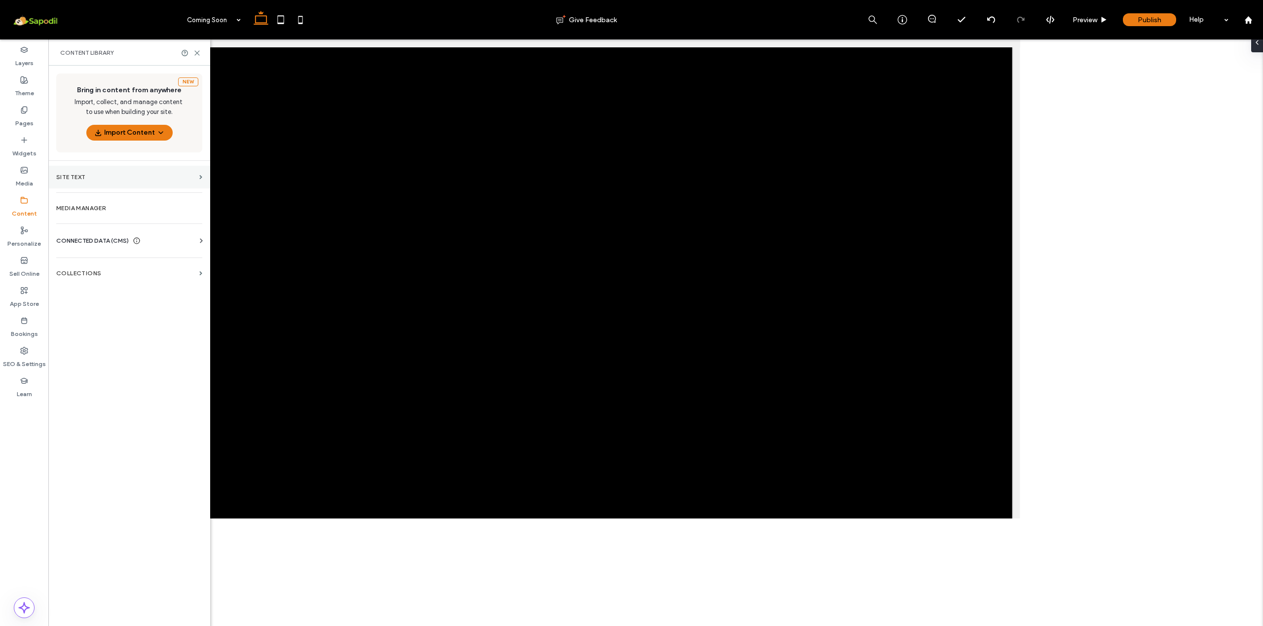
click at [88, 183] on section "Site Text" at bounding box center [129, 177] width 162 height 23
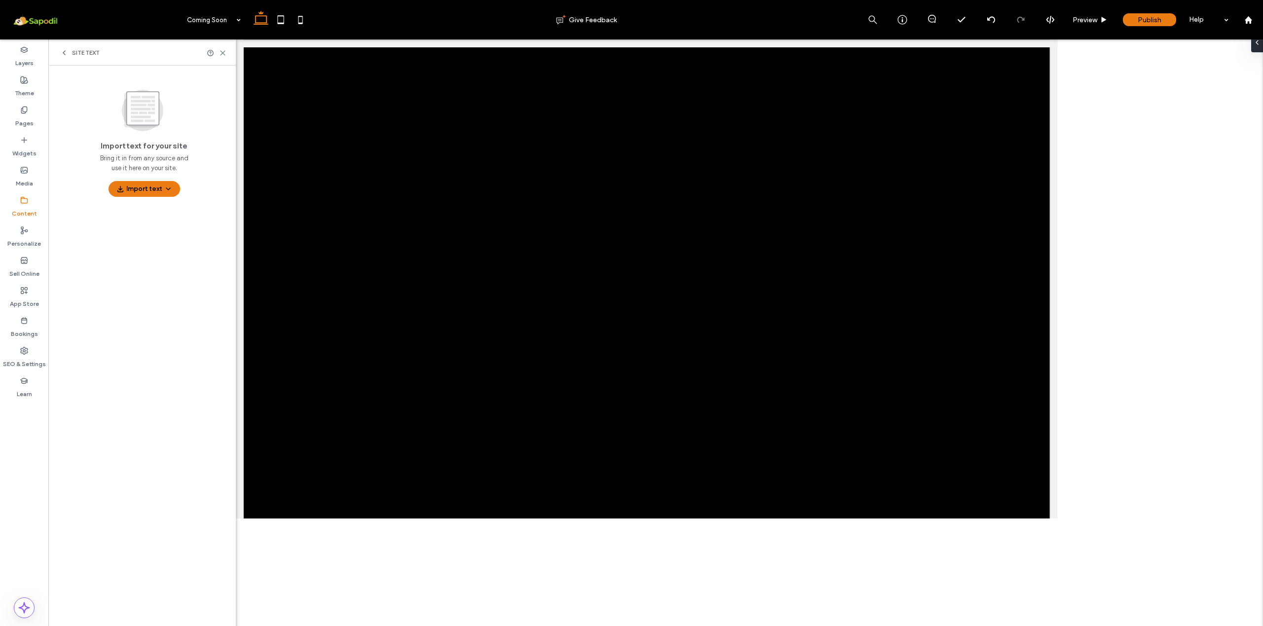
click at [61, 55] on icon at bounding box center [64, 53] width 8 height 8
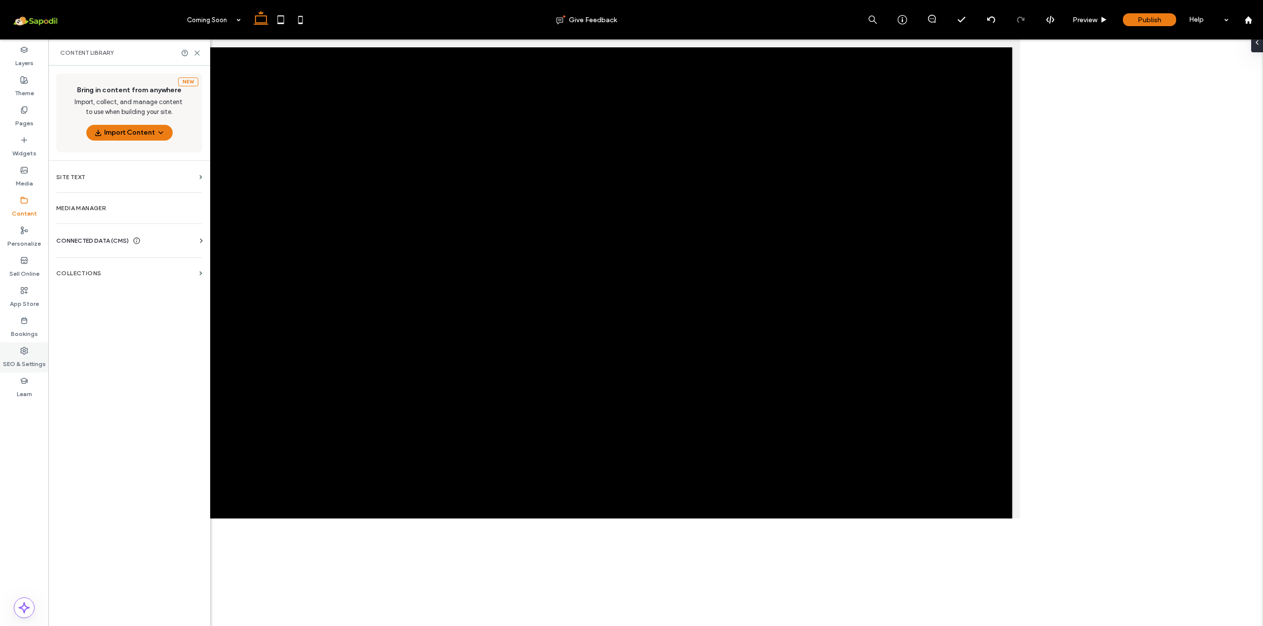
click at [31, 364] on label "SEO & Settings" at bounding box center [24, 362] width 43 height 14
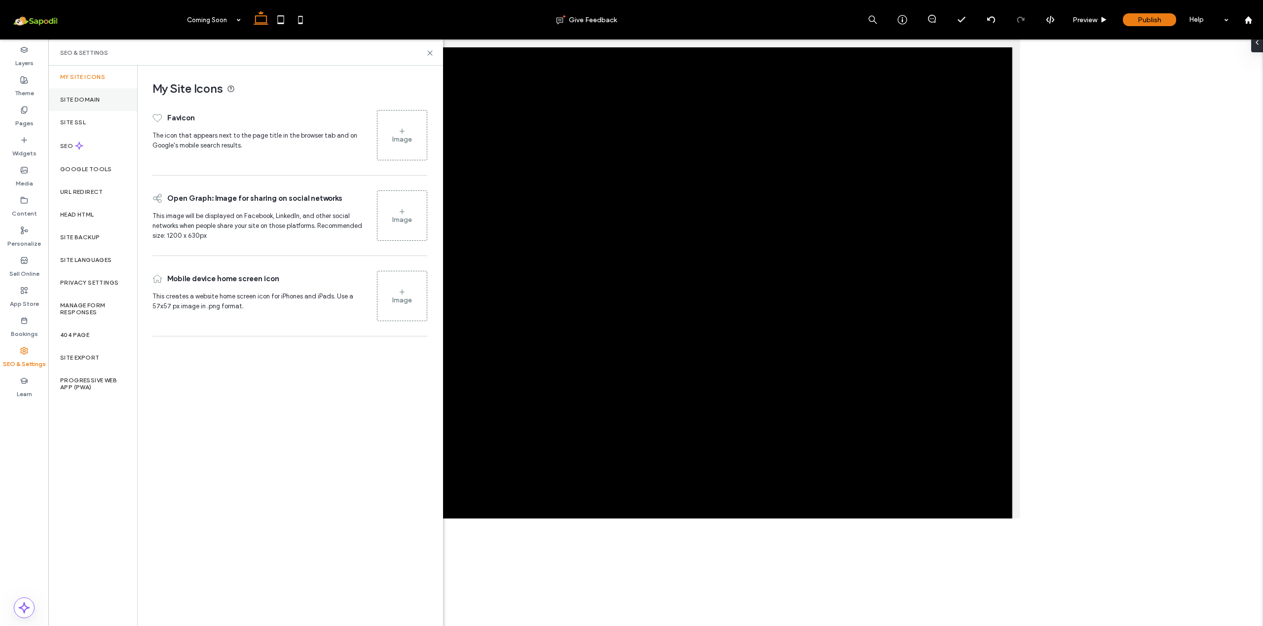
click at [116, 110] on div "Site Domain" at bounding box center [92, 99] width 89 height 23
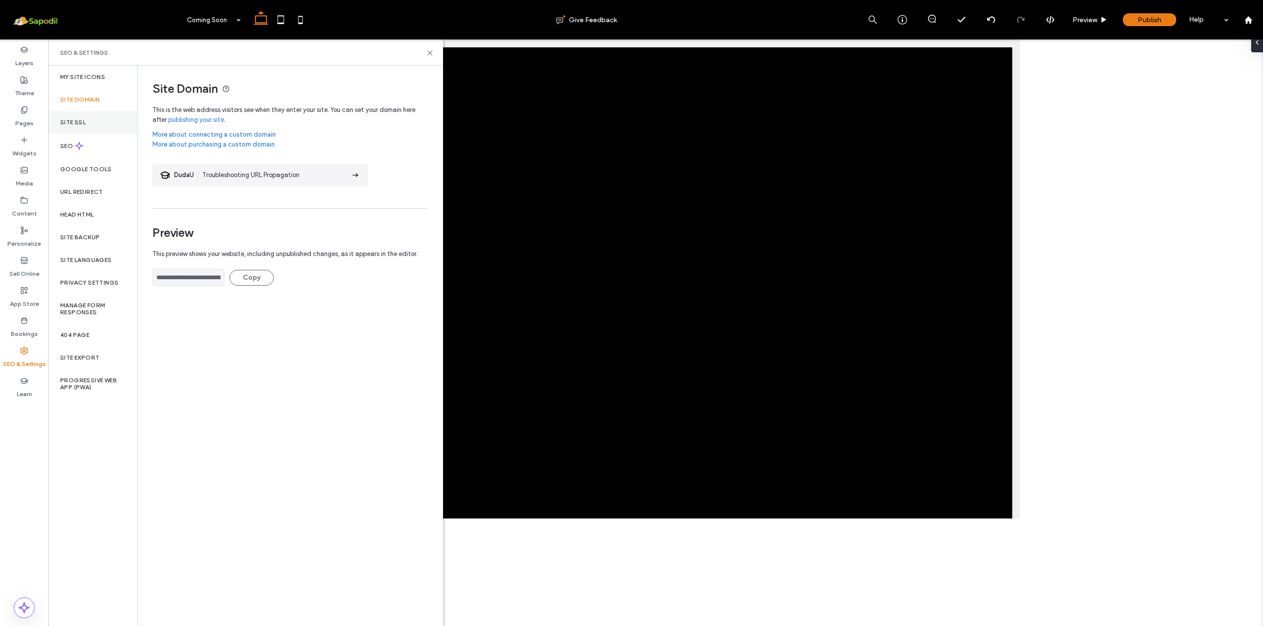
click at [110, 123] on div "Site SSL" at bounding box center [92, 122] width 89 height 23
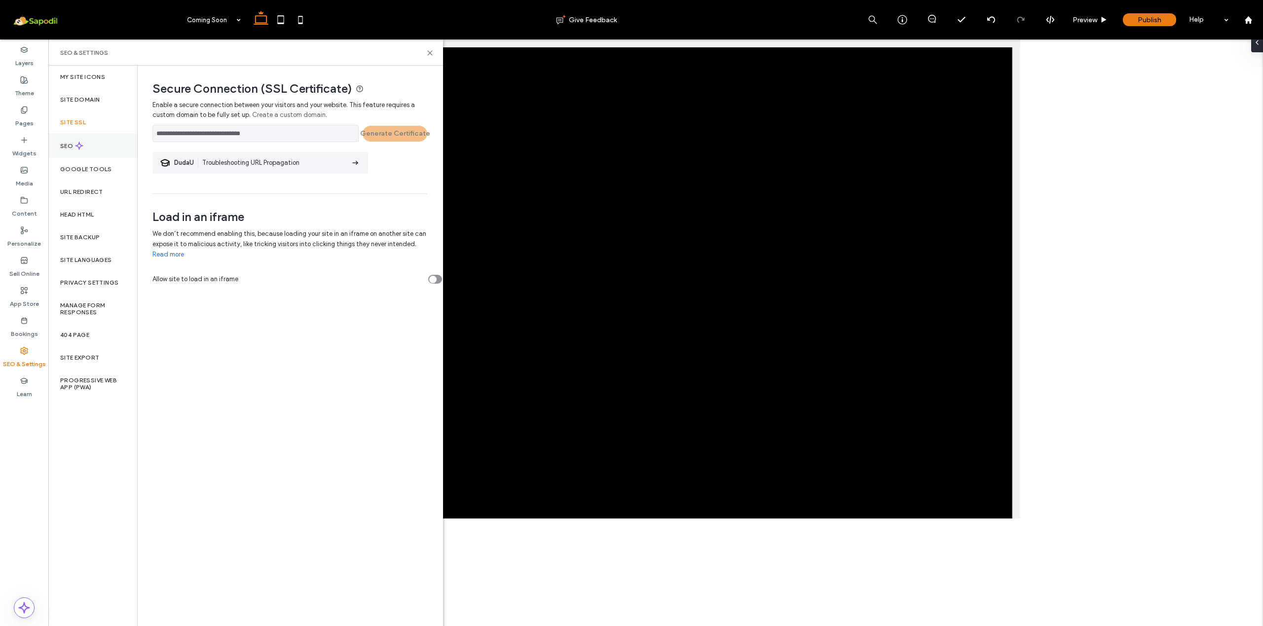
click at [101, 157] on div "SEO" at bounding box center [92, 146] width 89 height 24
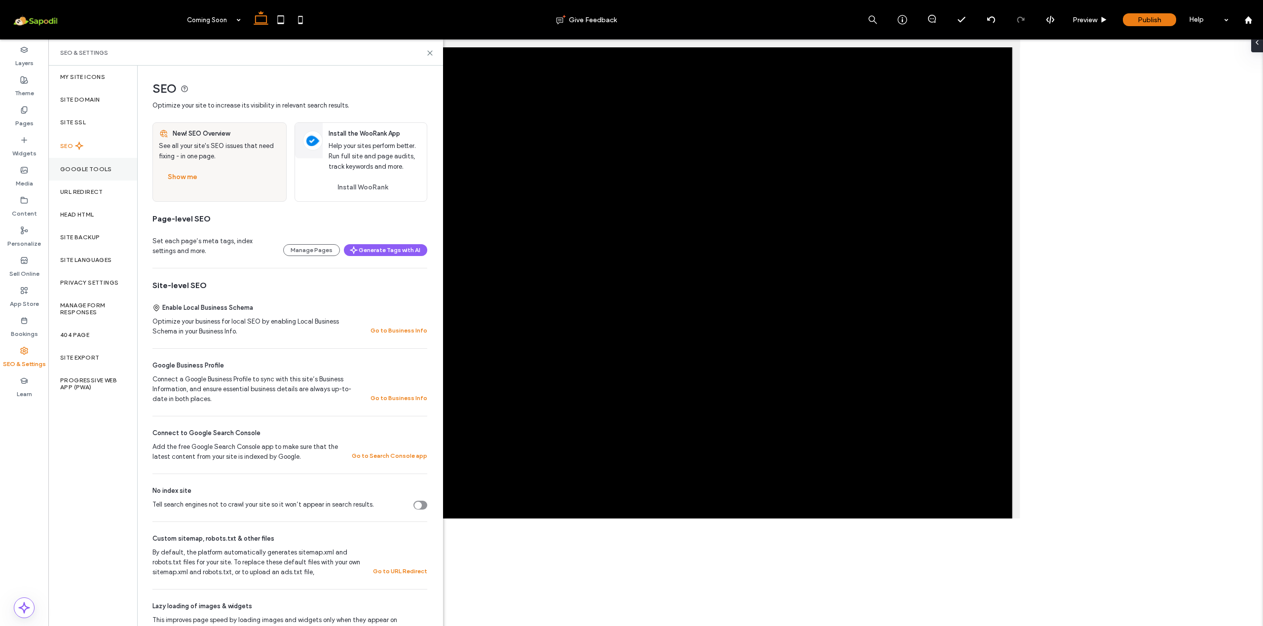
click at [92, 173] on label "Google Tools" at bounding box center [86, 169] width 52 height 7
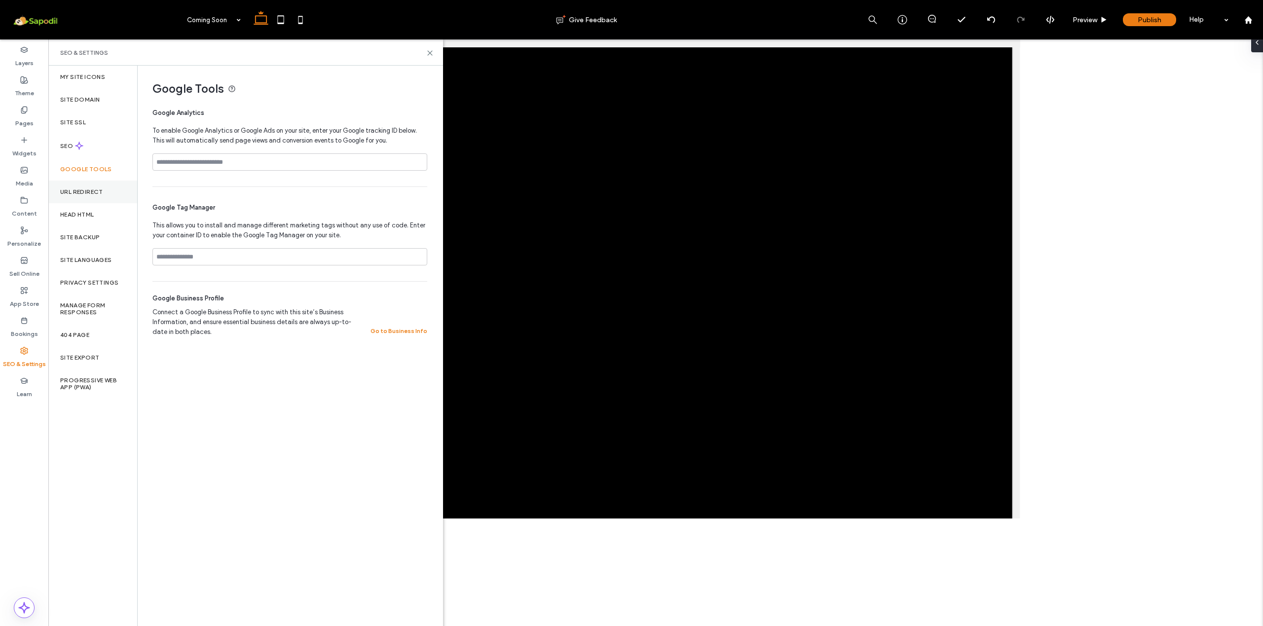
click at [87, 203] on div "URL Redirect" at bounding box center [92, 192] width 89 height 23
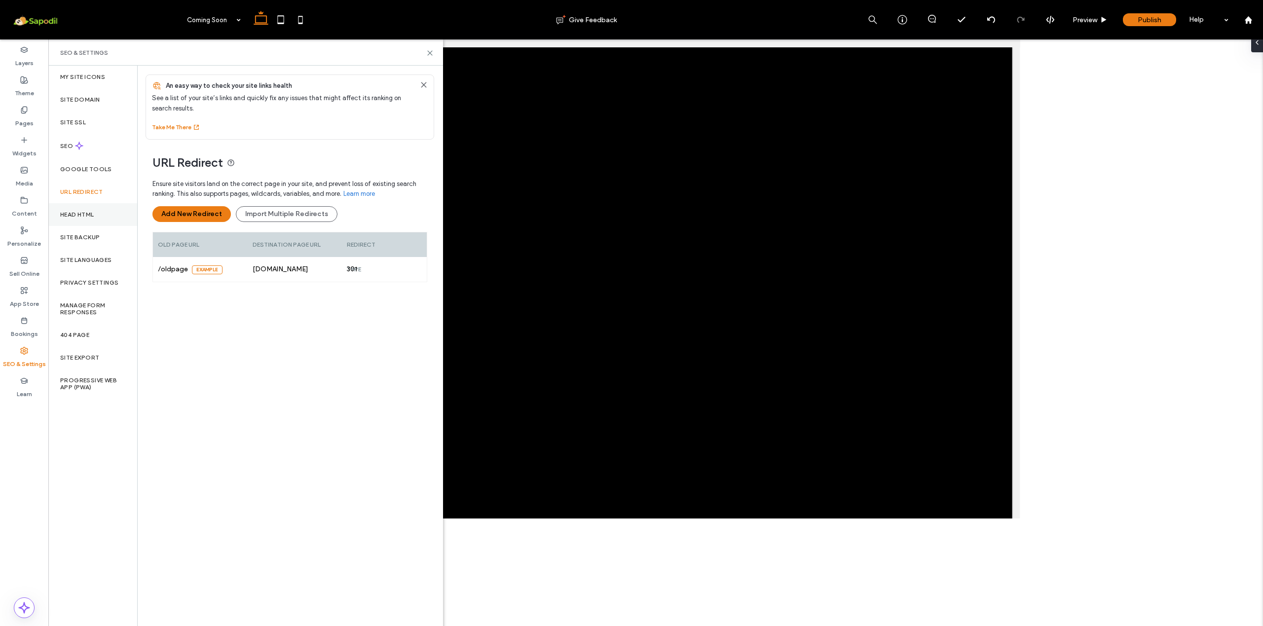
click at [85, 226] on div "Head HTML" at bounding box center [92, 214] width 89 height 23
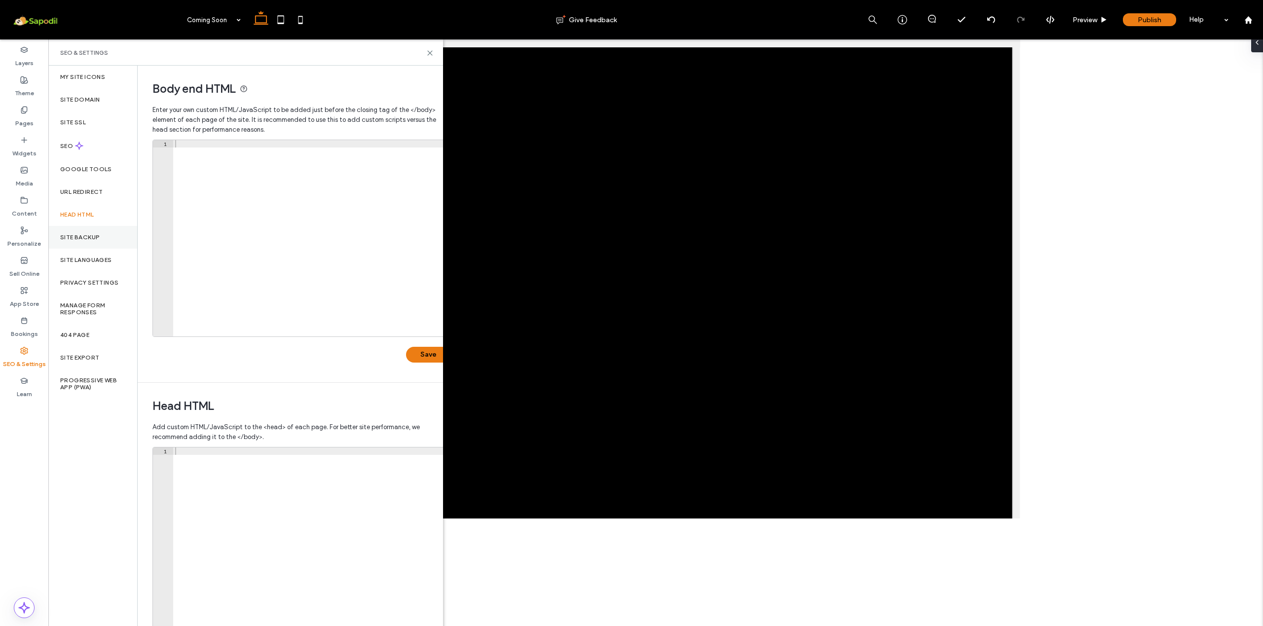
click at [80, 249] on div "Site Backup" at bounding box center [92, 237] width 89 height 23
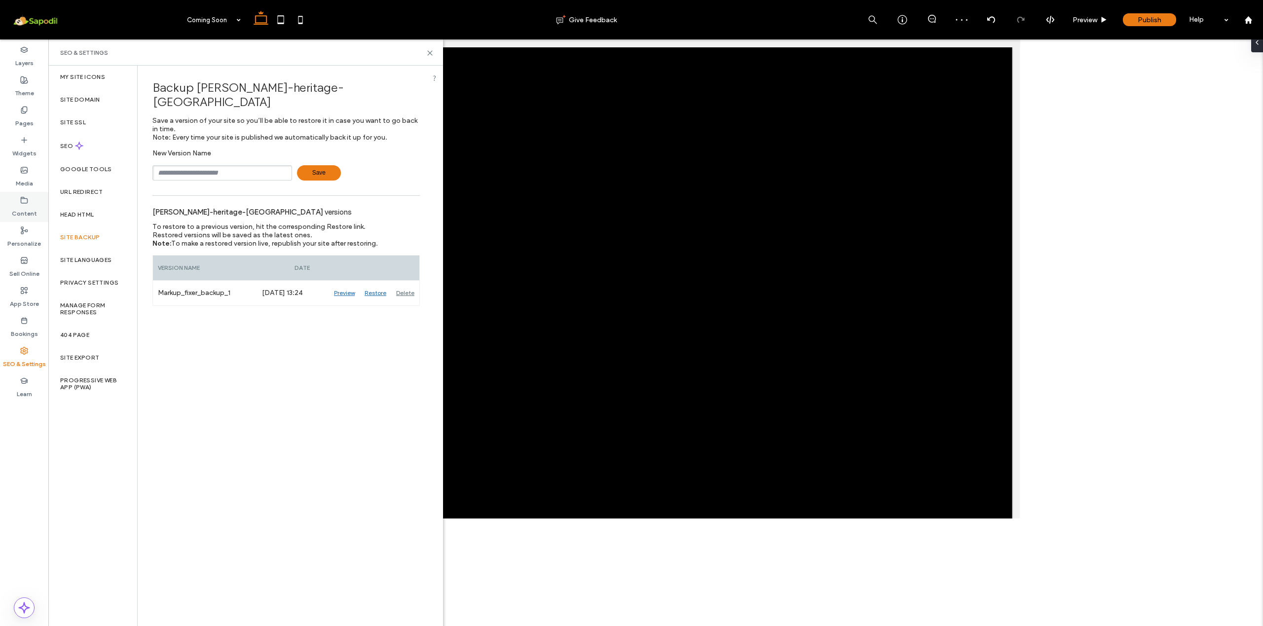
click at [35, 214] on label "Content" at bounding box center [24, 211] width 25 height 14
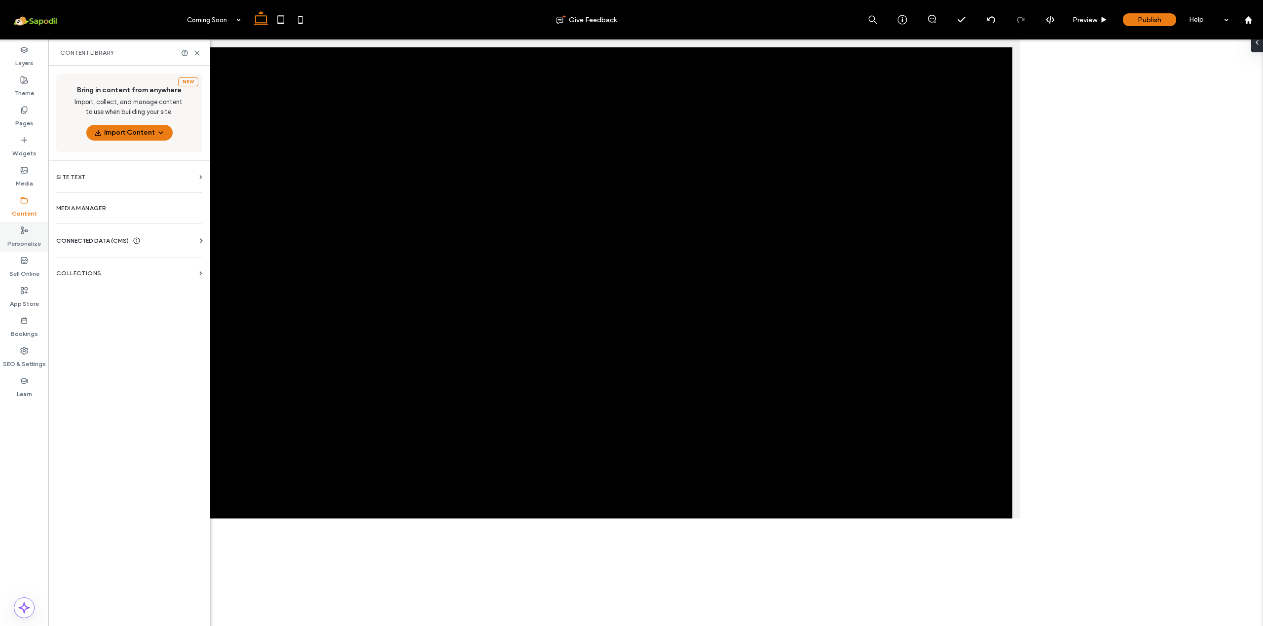
click at [26, 229] on icon at bounding box center [24, 230] width 8 height 8
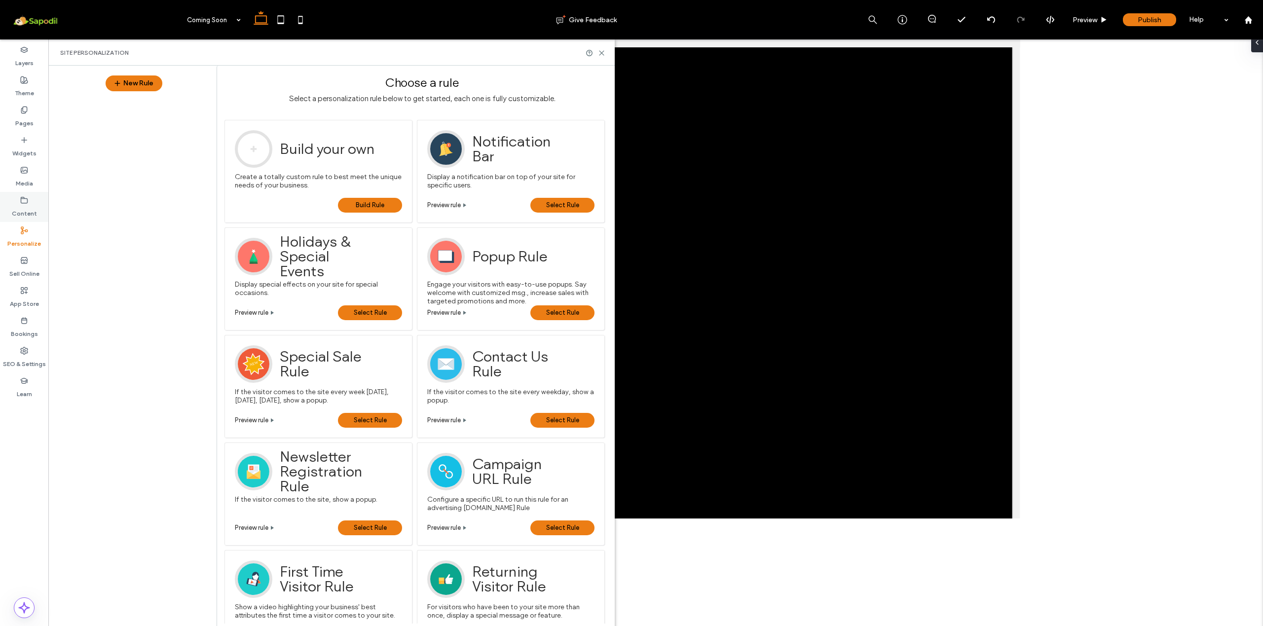
click at [25, 215] on label "Content" at bounding box center [24, 211] width 25 height 14
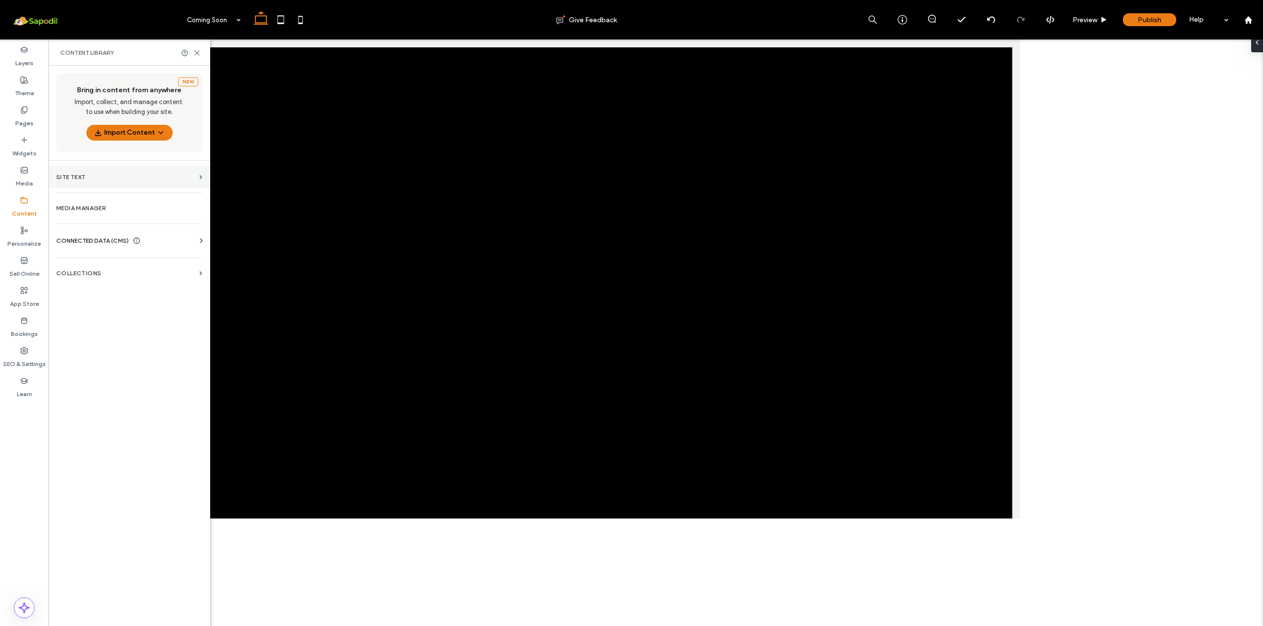
click at [173, 180] on label "Site Text" at bounding box center [125, 177] width 139 height 7
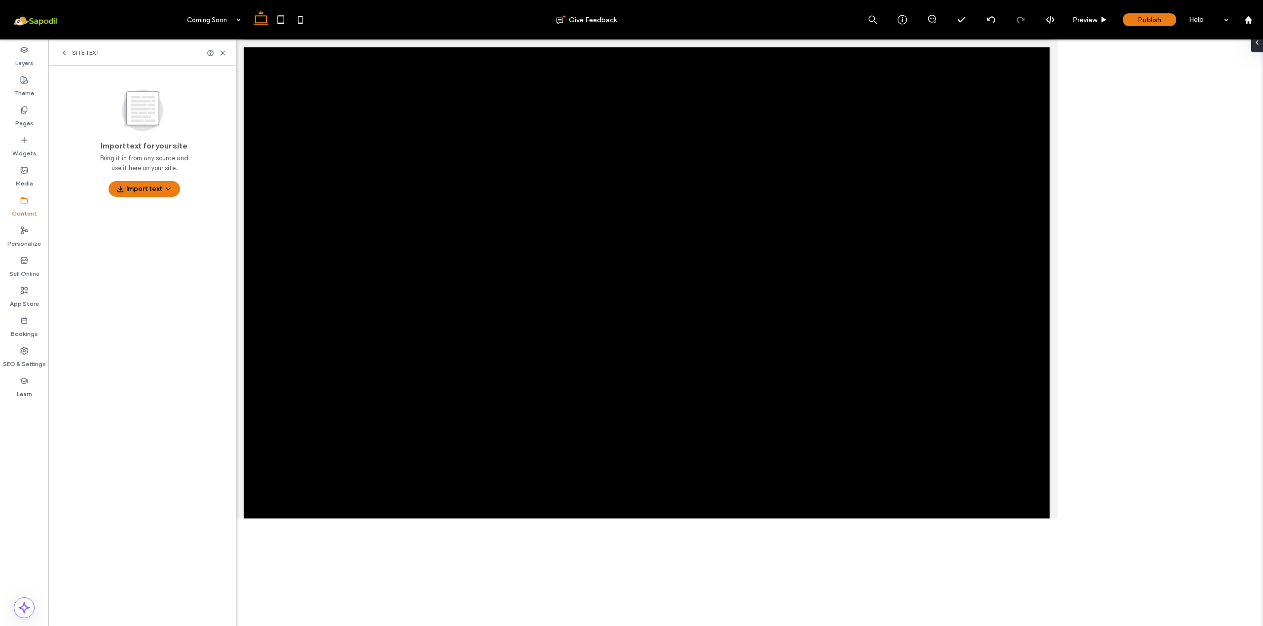
click at [62, 56] on icon at bounding box center [64, 53] width 8 height 8
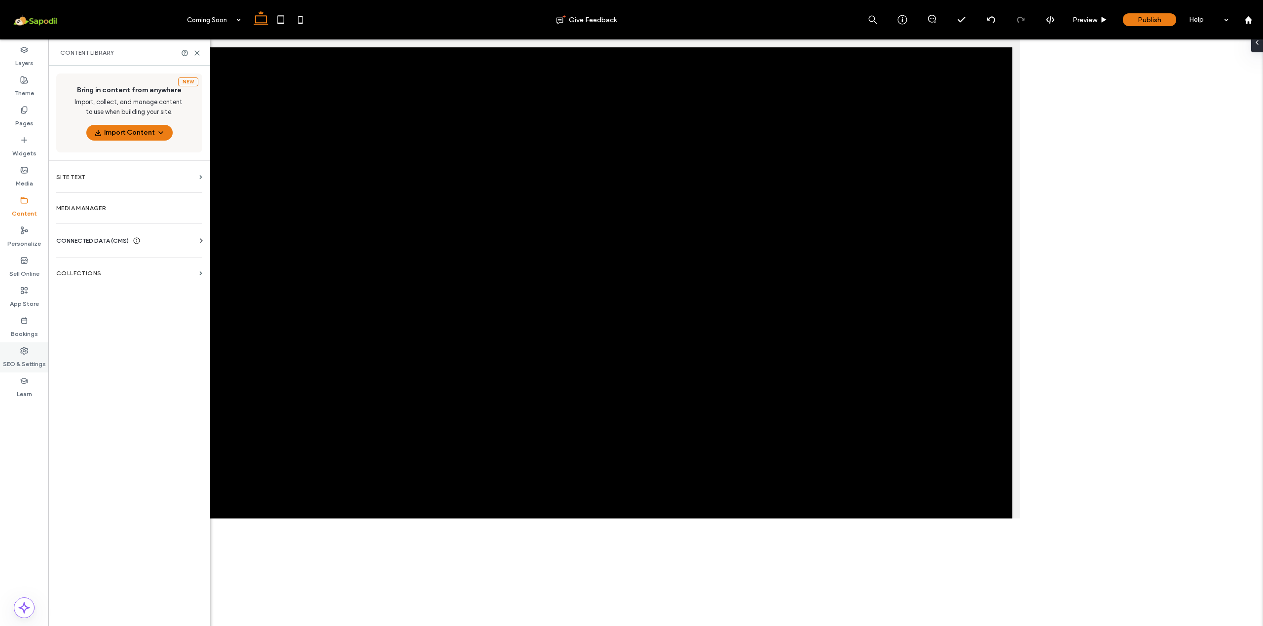
click at [19, 355] on label "SEO & Settings" at bounding box center [24, 362] width 43 height 14
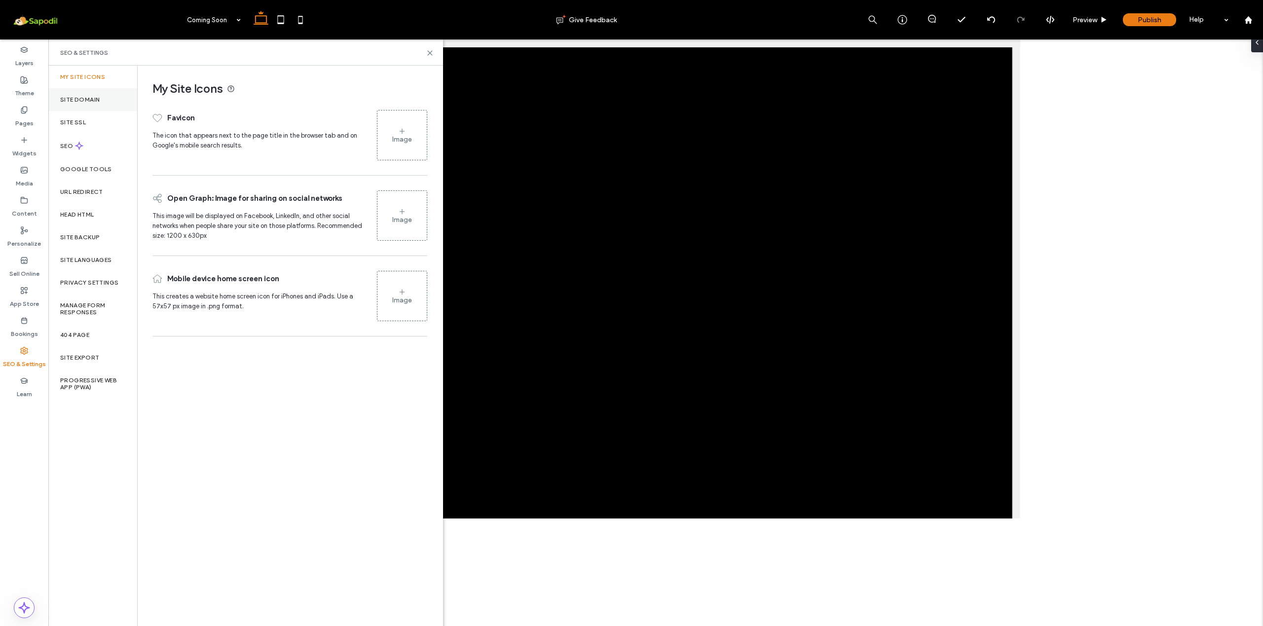
click at [102, 111] on div "Site Domain" at bounding box center [92, 99] width 89 height 23
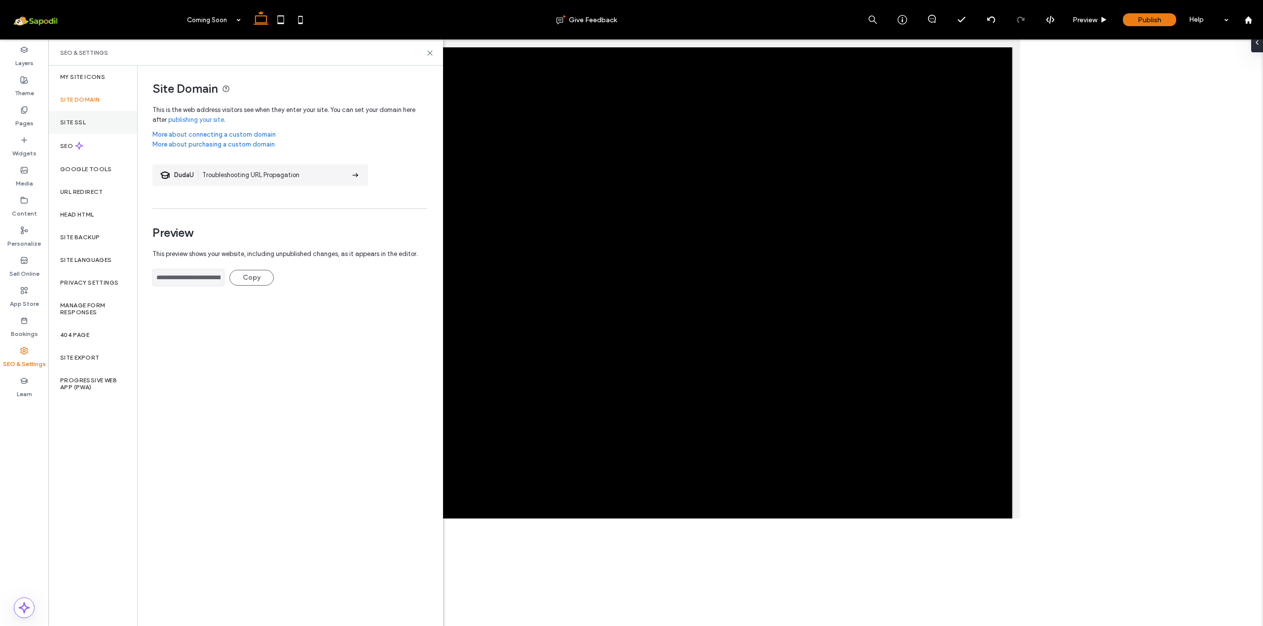
click at [96, 131] on div "Site SSL" at bounding box center [92, 122] width 89 height 23
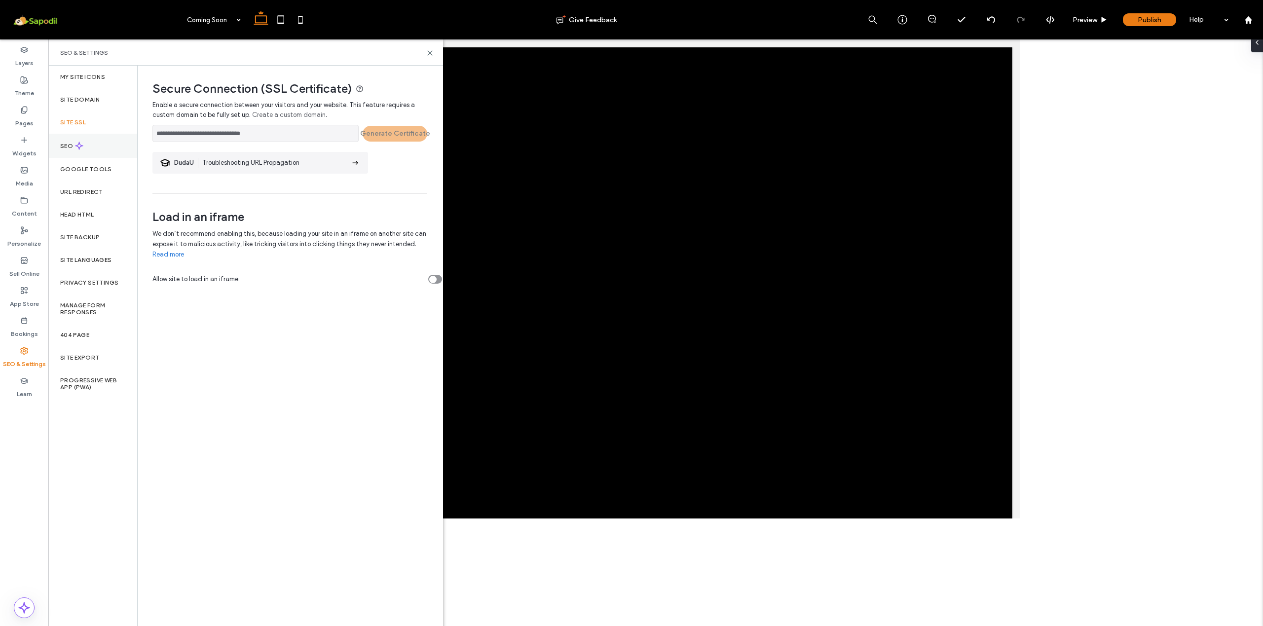
click at [99, 156] on div "SEO" at bounding box center [92, 146] width 89 height 24
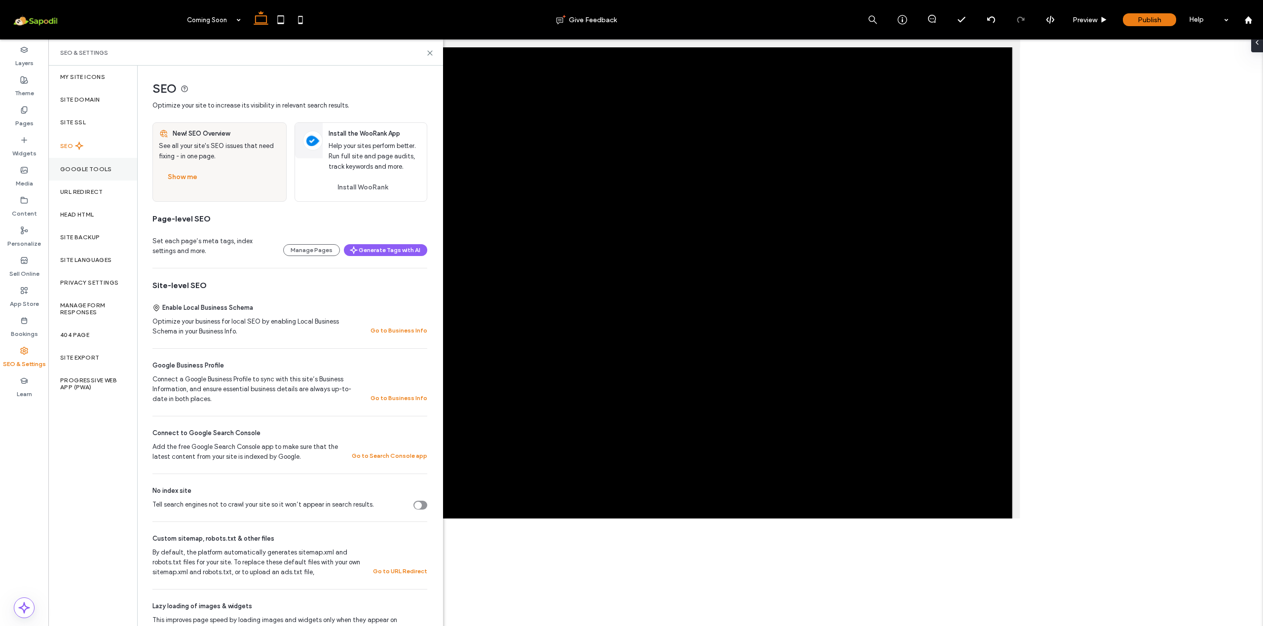
click at [101, 173] on label "Google Tools" at bounding box center [86, 169] width 52 height 7
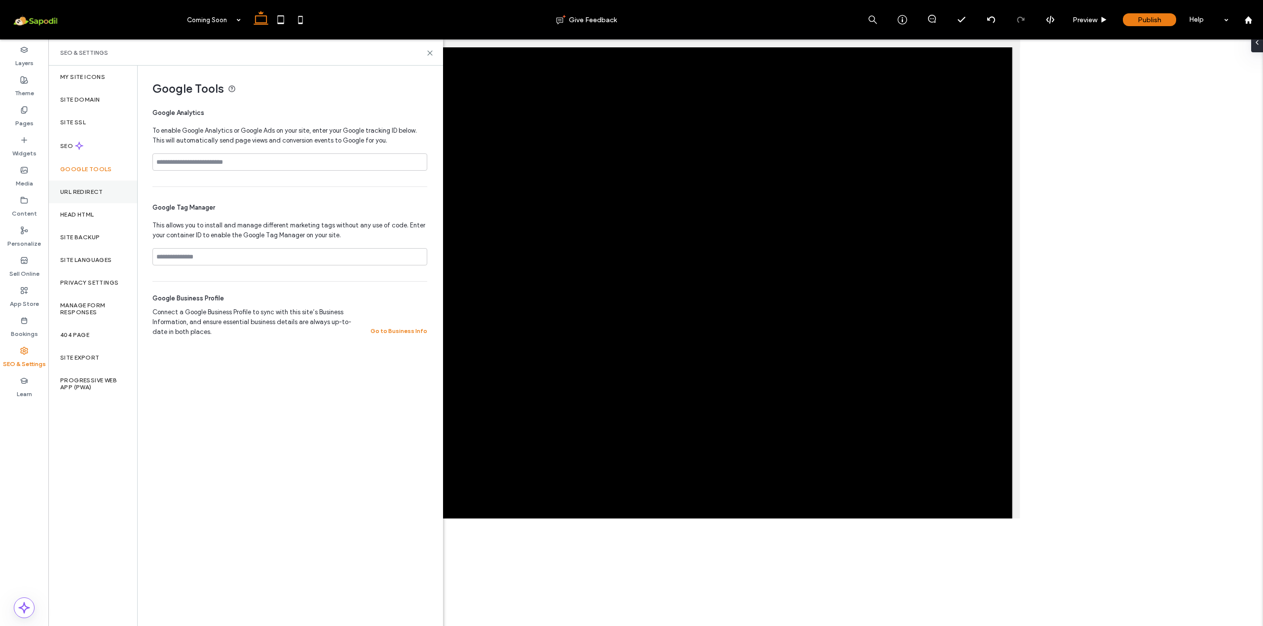
click at [95, 203] on div "URL Redirect" at bounding box center [92, 192] width 89 height 23
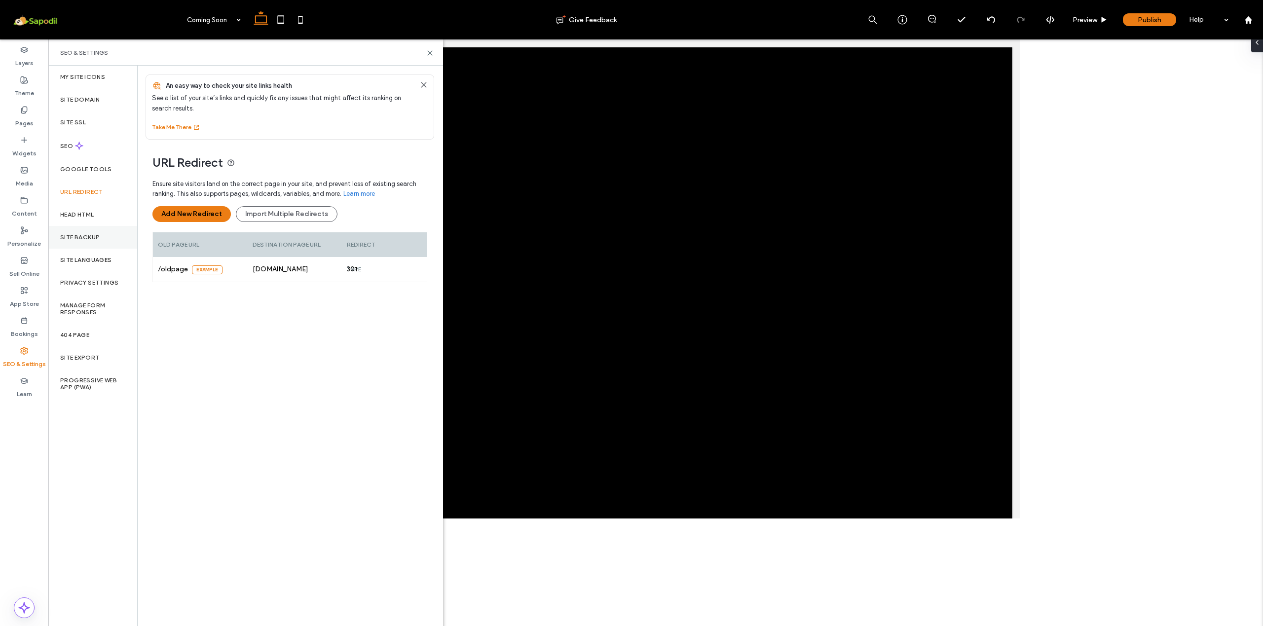
click at [79, 248] on div "Site Backup" at bounding box center [92, 237] width 89 height 23
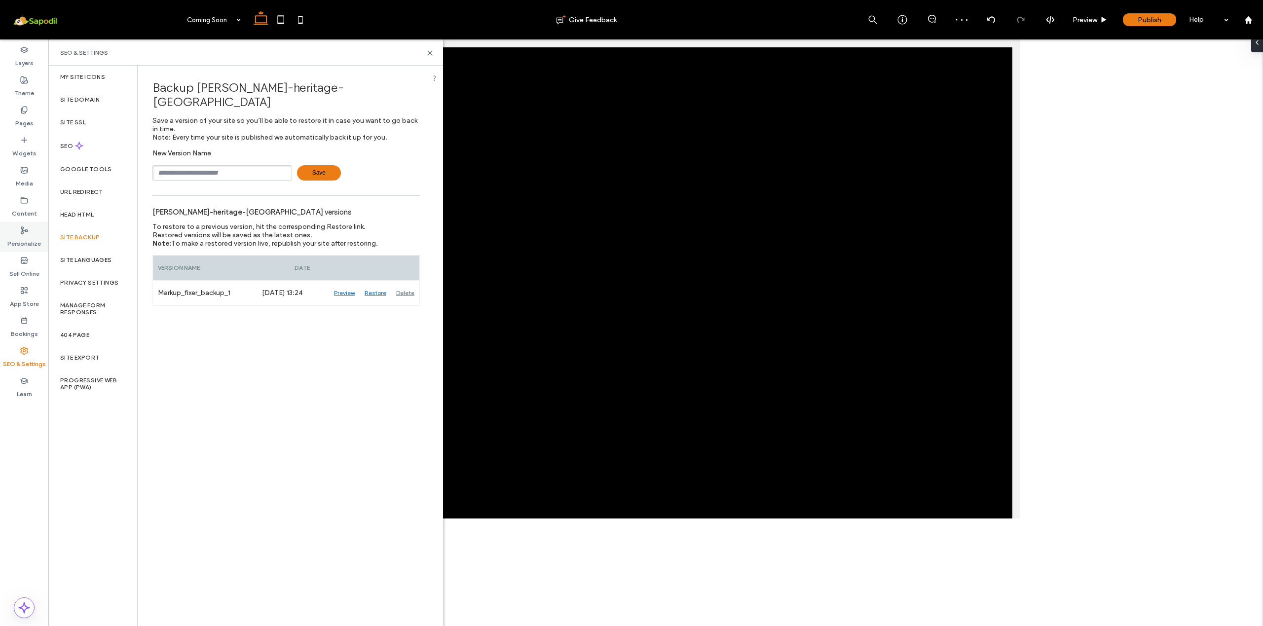
click at [25, 251] on div "Personalize" at bounding box center [24, 237] width 48 height 30
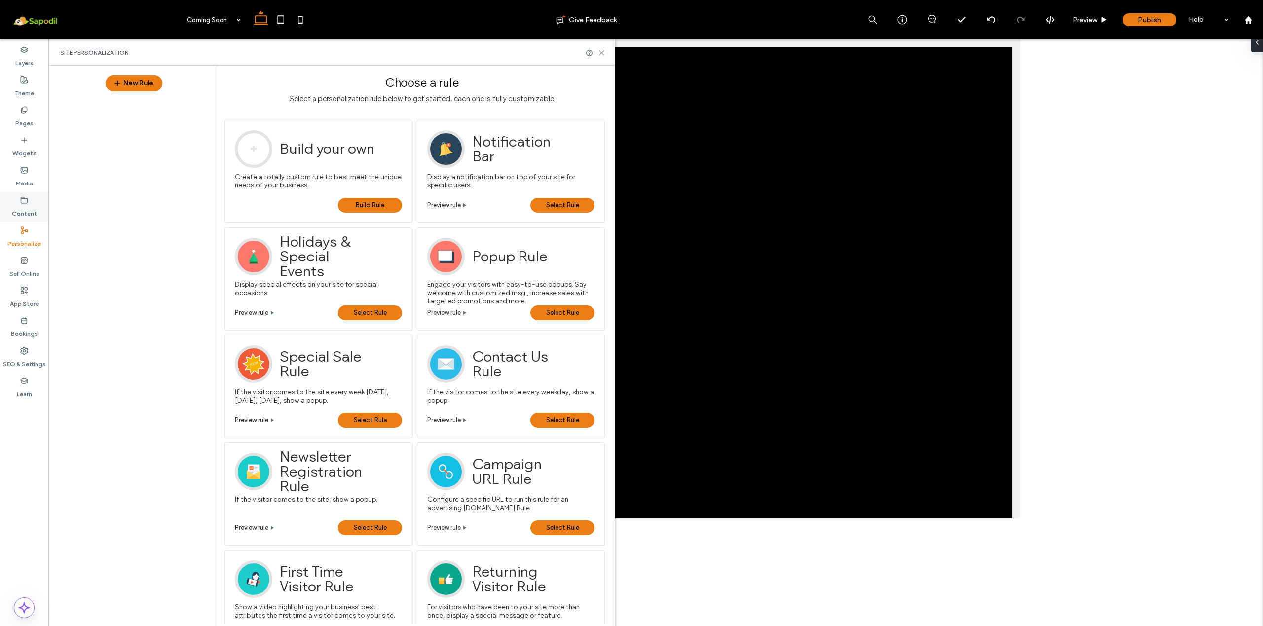
click at [29, 206] on label "Content" at bounding box center [24, 211] width 25 height 14
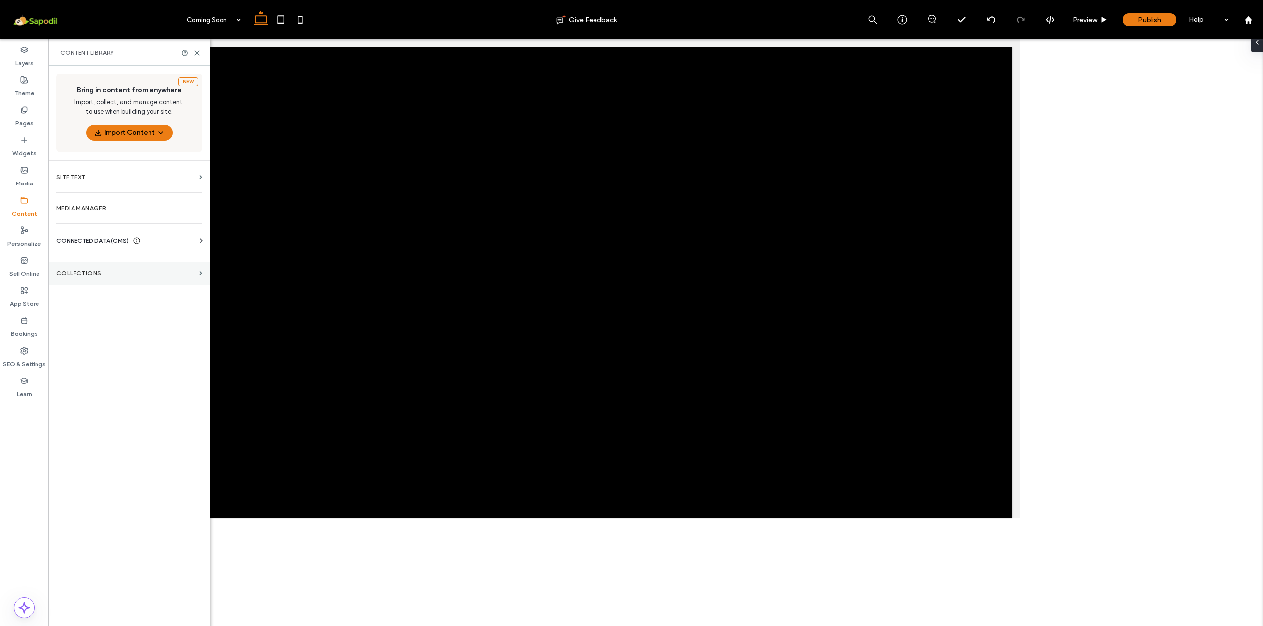
click at [94, 277] on label "Collections" at bounding box center [125, 273] width 139 height 7
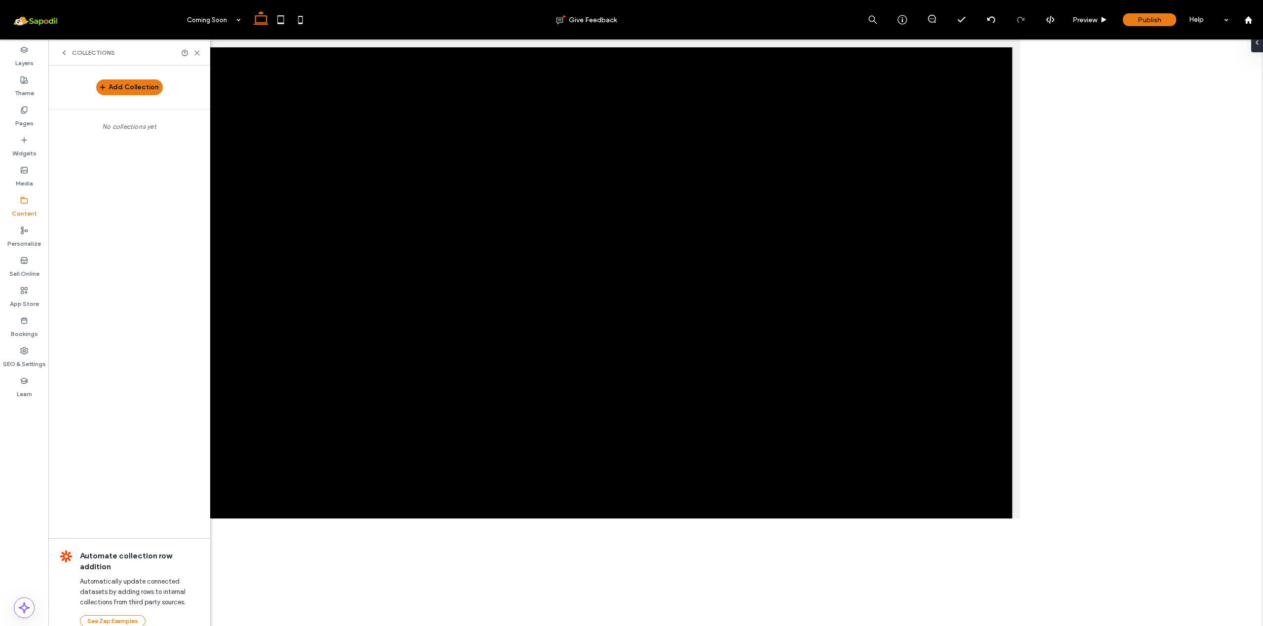
click at [60, 55] on div "Collections" at bounding box center [129, 52] width 162 height 26
click at [65, 54] on use at bounding box center [64, 53] width 2 height 4
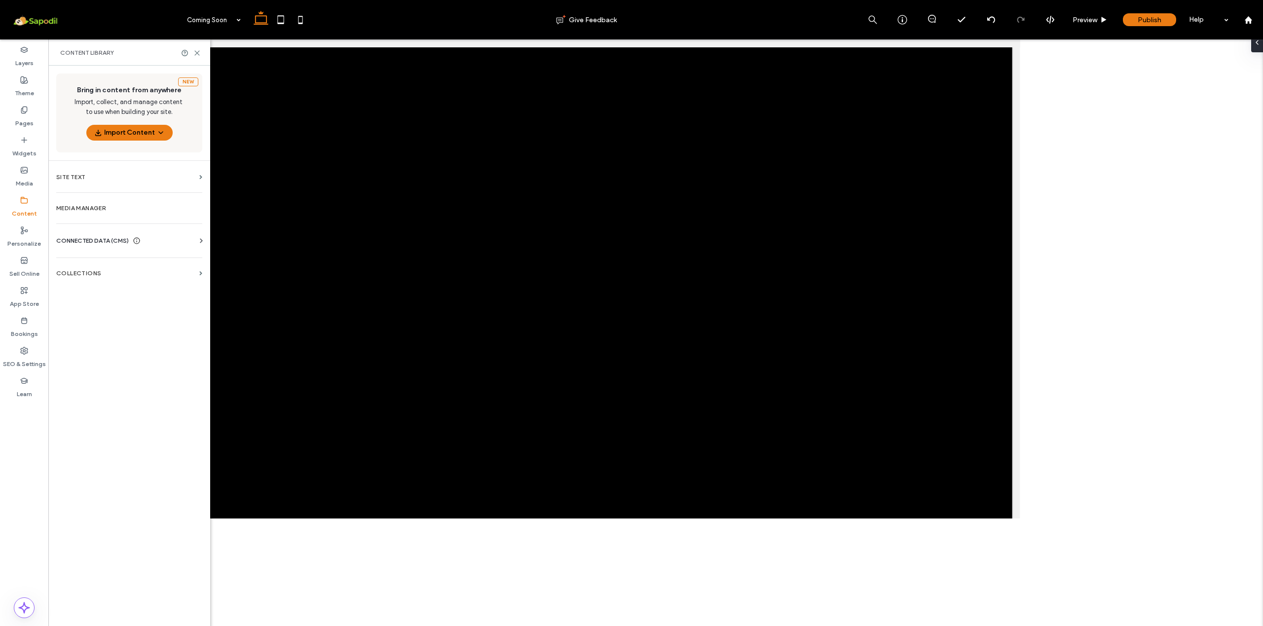
click at [185, 243] on div "CONNECTED DATA (CMS)" at bounding box center [131, 241] width 150 height 10
click at [162, 258] on section "Business Info" at bounding box center [131, 264] width 150 height 23
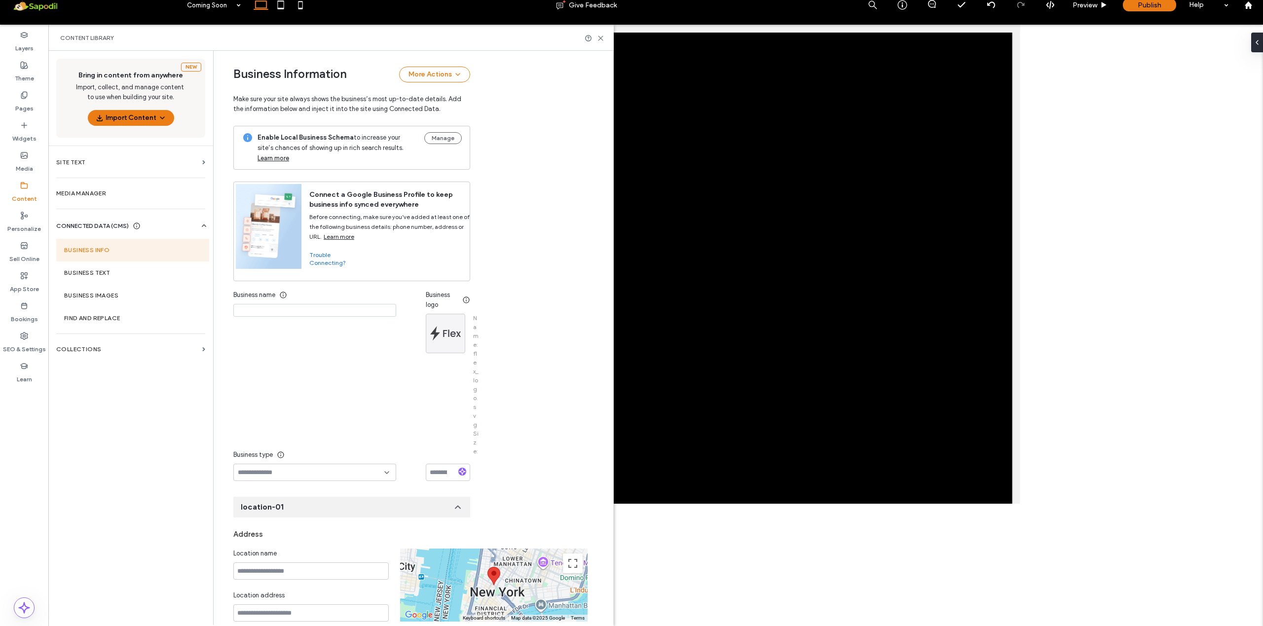
drag, startPoint x: 327, startPoint y: 288, endPoint x: 379, endPoint y: 295, distance: 52.2
click at [327, 304] on input at bounding box center [314, 310] width 163 height 13
click at [445, 314] on div at bounding box center [445, 333] width 38 height 38
click at [456, 320] on icon "button" at bounding box center [455, 324] width 8 height 8
click at [476, 323] on span "Replace Image" at bounding box center [492, 319] width 44 height 10
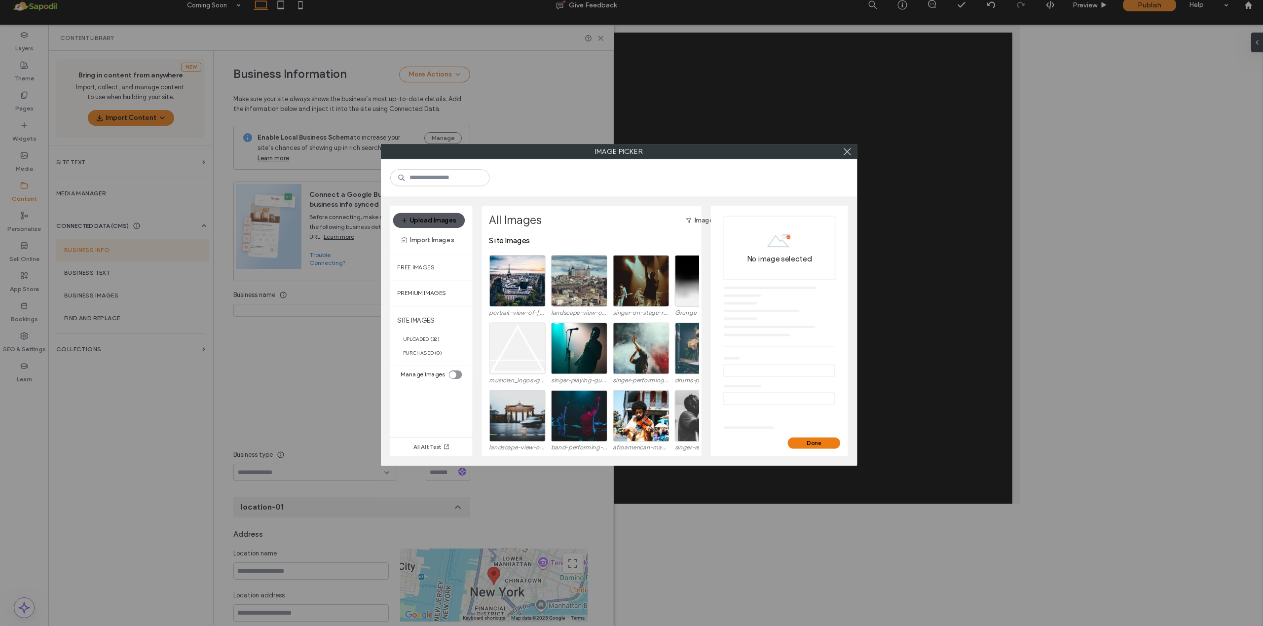
click at [424, 221] on button "Upload Images" at bounding box center [429, 220] width 72 height 15
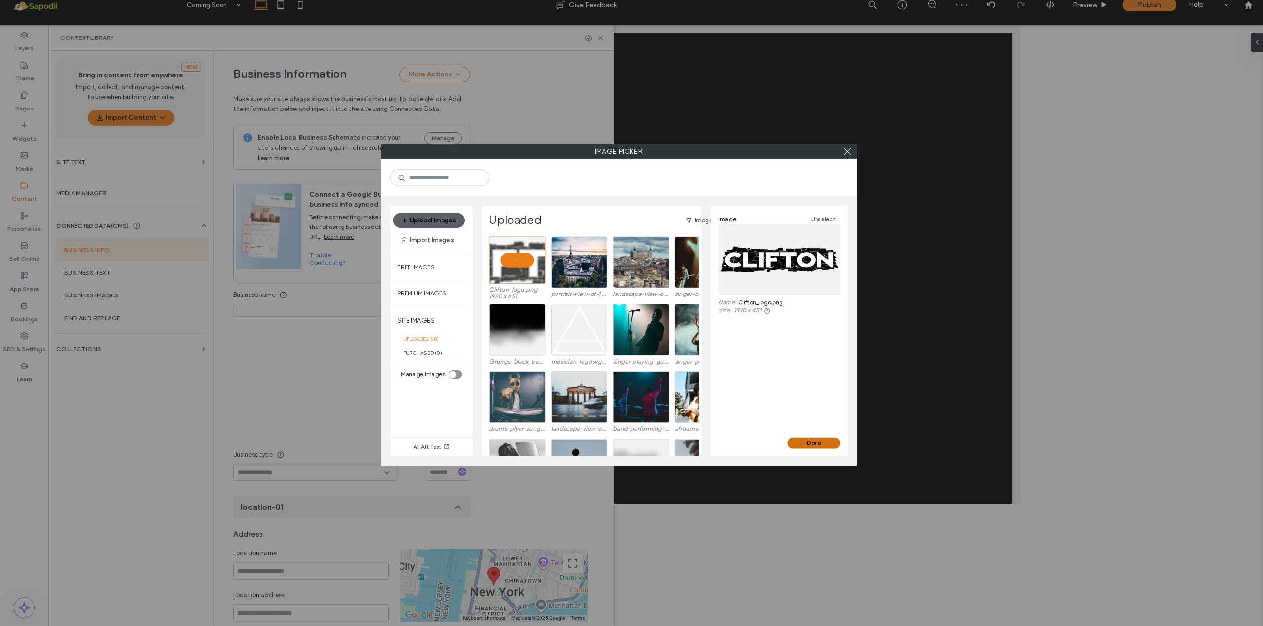
click at [795, 446] on button "Done" at bounding box center [814, 442] width 52 height 11
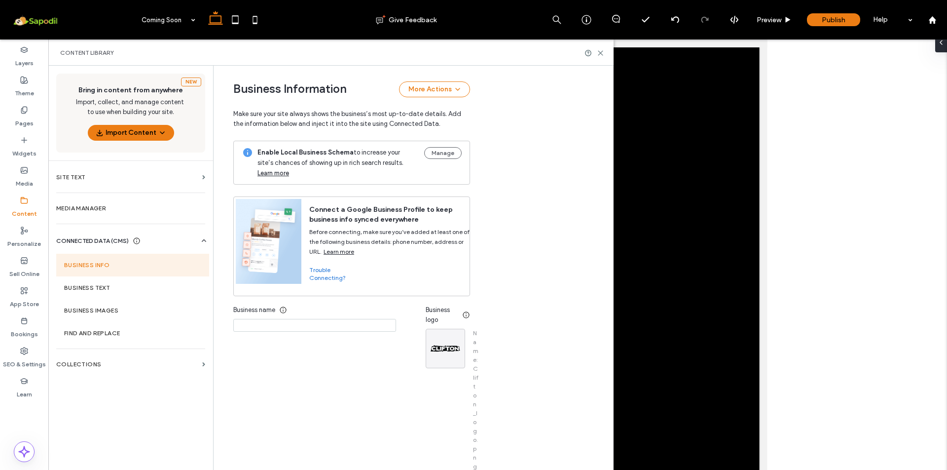
click at [328, 327] on input at bounding box center [314, 325] width 163 height 13
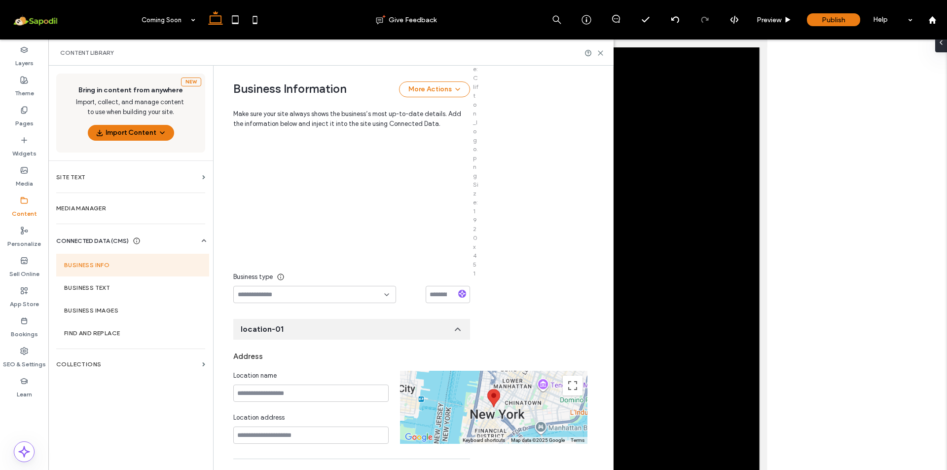
scroll to position [290, 0]
type input "**********"
click at [295, 298] on input at bounding box center [311, 294] width 146 height 8
type input "***"
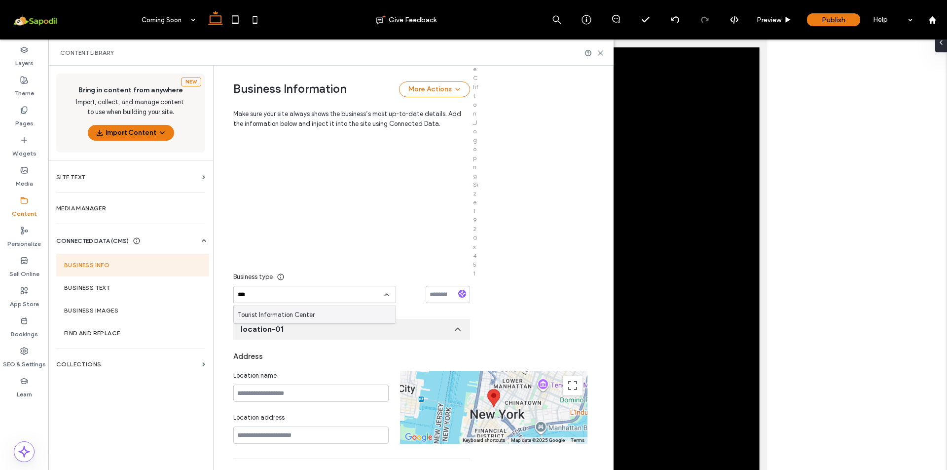
click at [297, 317] on span "Tourist Information Center" at bounding box center [276, 315] width 77 height 10
click at [434, 301] on input at bounding box center [448, 294] width 44 height 17
click at [416, 226] on div "**********" at bounding box center [329, 156] width 192 height 292
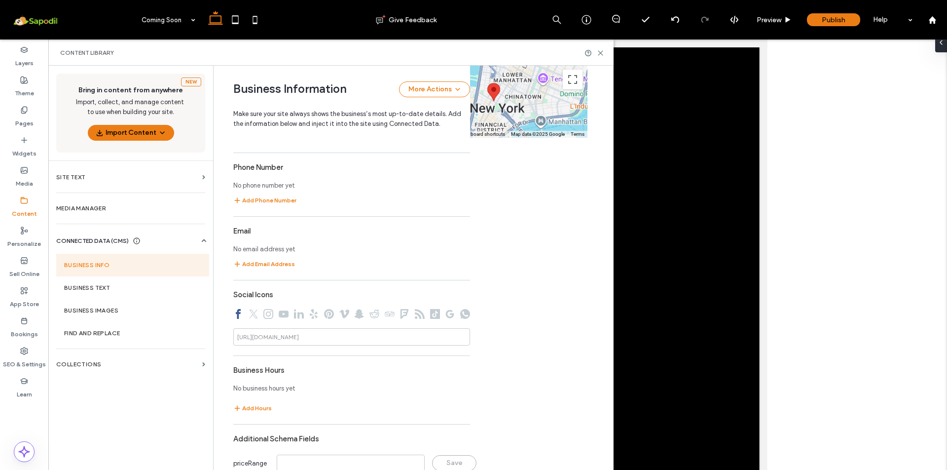
scroll to position [596, 0]
click at [253, 270] on button "Add Email Address" at bounding box center [264, 264] width 62 height 12
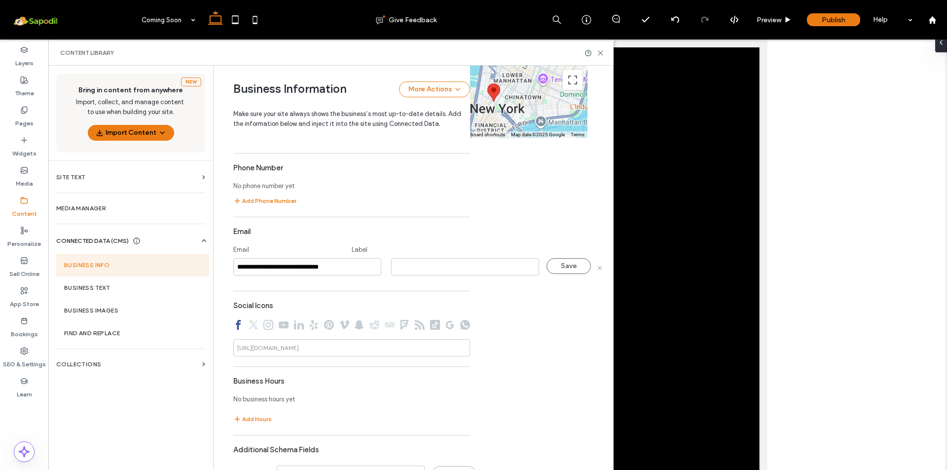
type input "**********"
type input "****"
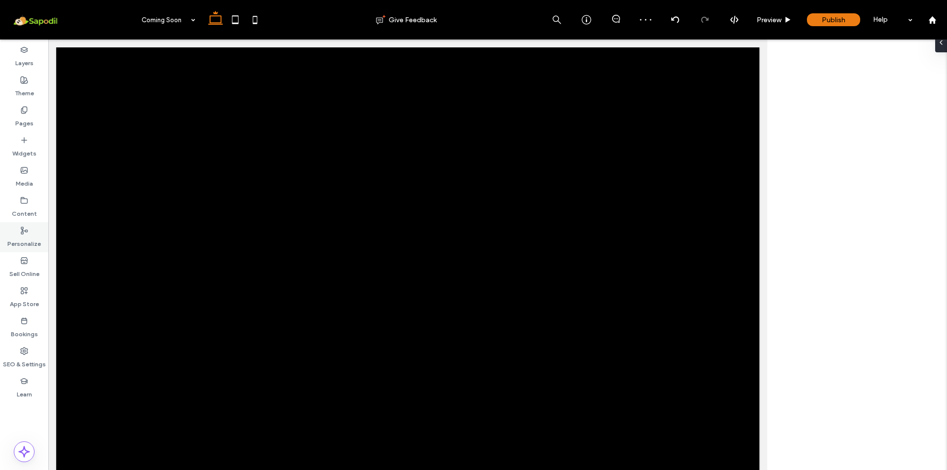
scroll to position [2, 0]
click at [32, 232] on div "Personalize" at bounding box center [24, 237] width 48 height 30
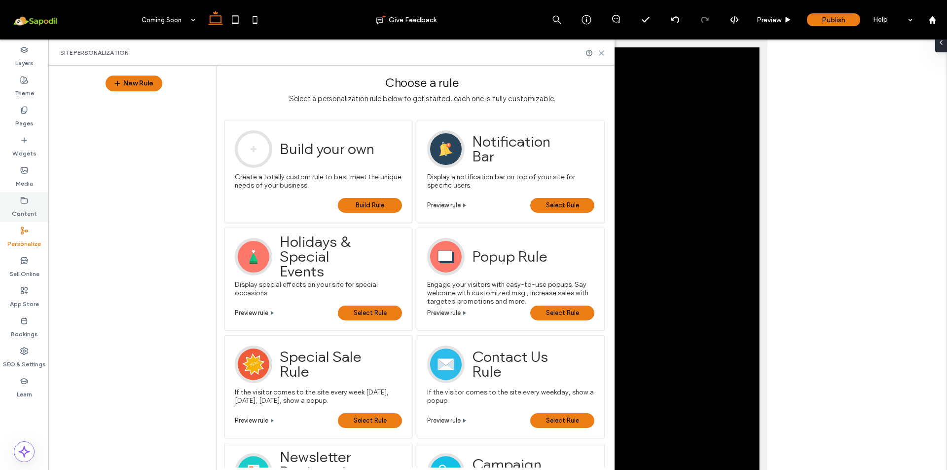
click at [26, 200] on icon at bounding box center [24, 200] width 8 height 8
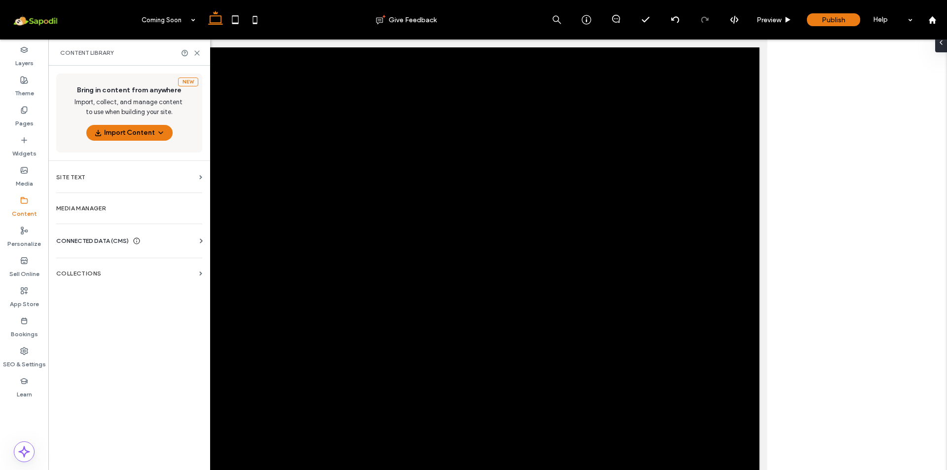
click at [97, 238] on span "CONNECTED DATA (CMS)" at bounding box center [92, 241] width 72 height 10
click at [93, 269] on section "Business Info" at bounding box center [131, 264] width 150 height 23
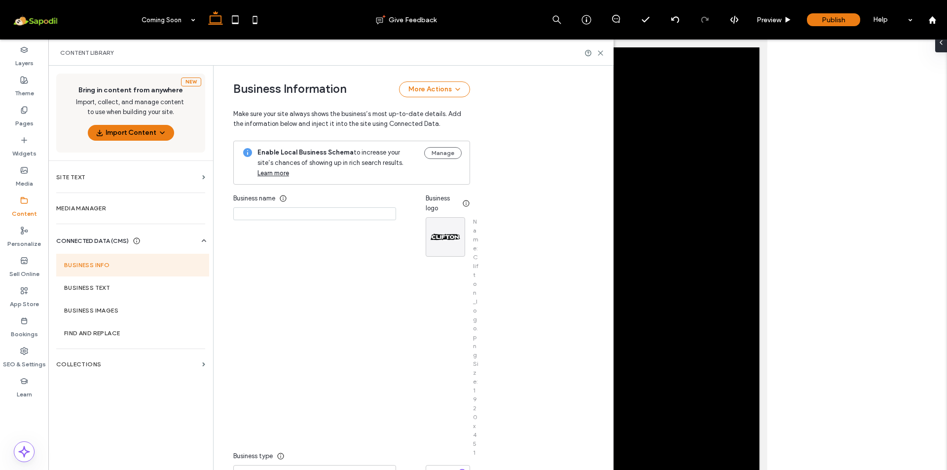
type input "**********"
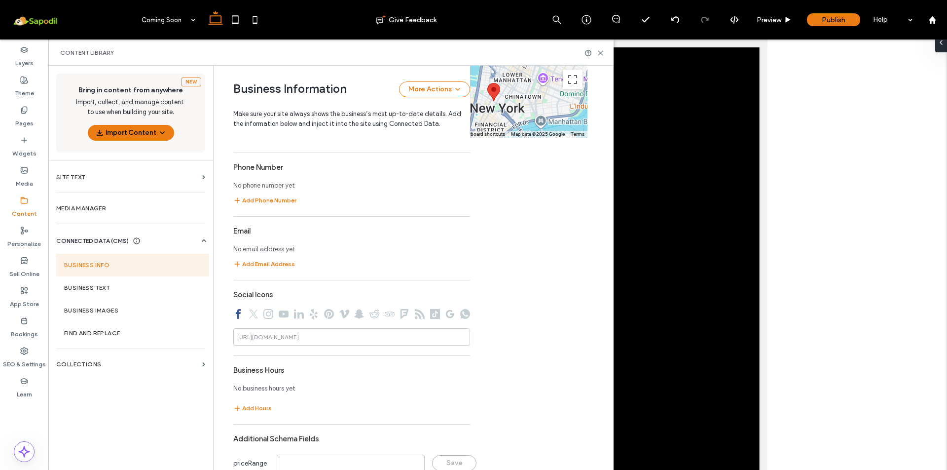
scroll to position [596, 0]
click at [266, 269] on button "Add Email Address" at bounding box center [264, 264] width 62 height 12
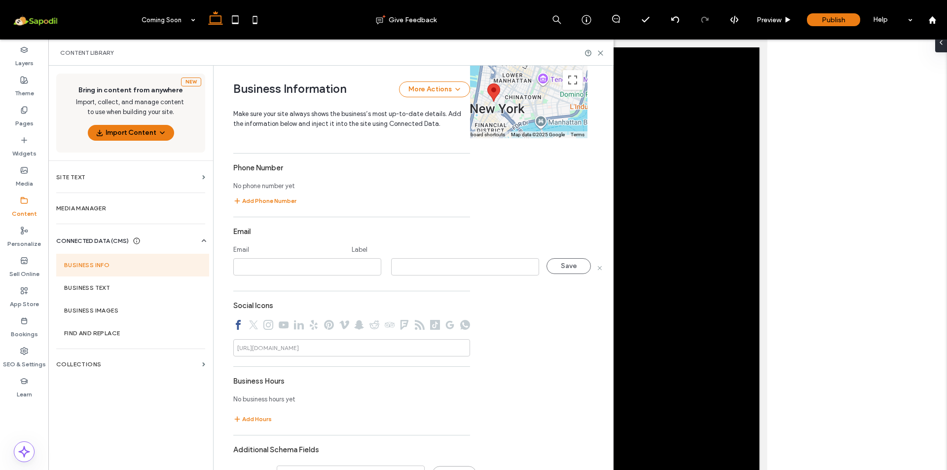
scroll to position [0, 0]
click at [302, 271] on input at bounding box center [307, 266] width 148 height 17
type input "**********"
type input "****"
click at [572, 274] on button "Save" at bounding box center [568, 266] width 44 height 16
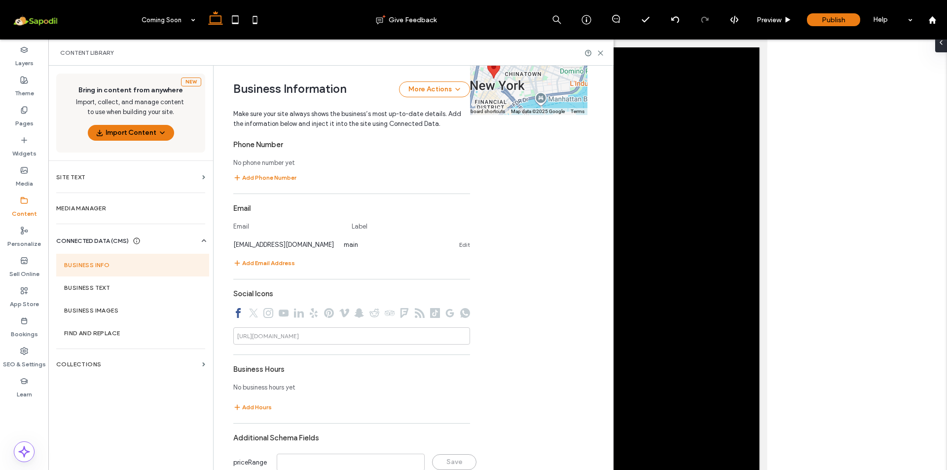
scroll to position [618, 0]
click at [265, 181] on button "Add Phone Number" at bounding box center [264, 179] width 63 height 12
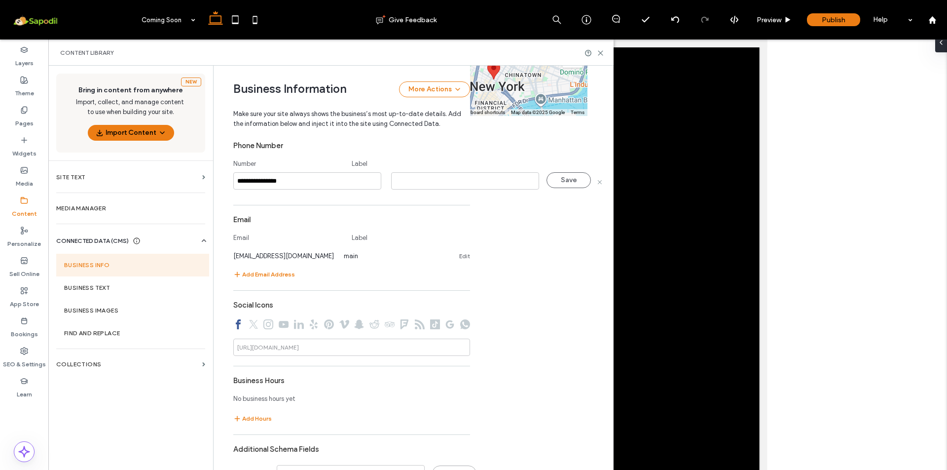
type input "**********"
click at [454, 176] on input at bounding box center [465, 180] width 148 height 17
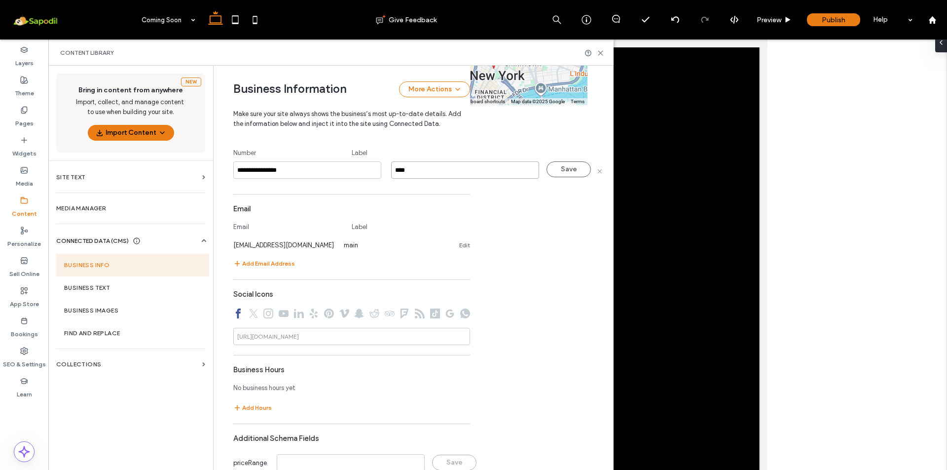
scroll to position [628, 0]
type input "****"
click at [569, 171] on button "Save" at bounding box center [568, 170] width 44 height 16
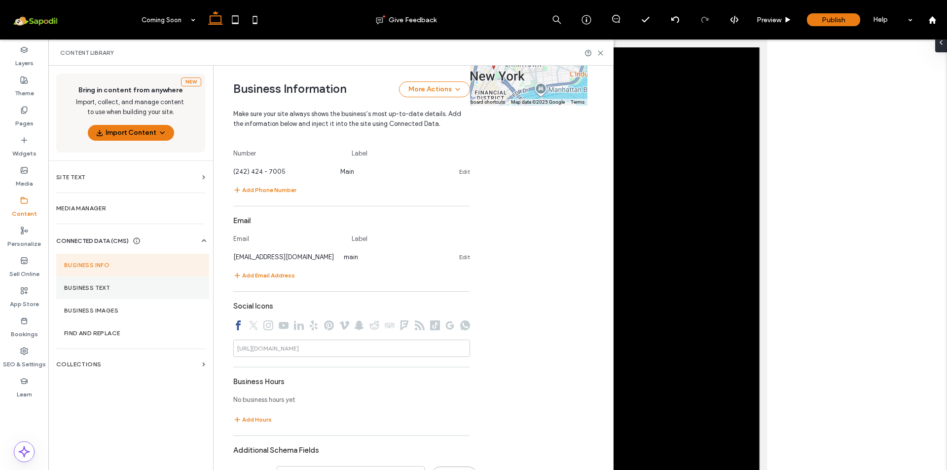
click at [112, 290] on label "Business Text" at bounding box center [132, 287] width 137 height 7
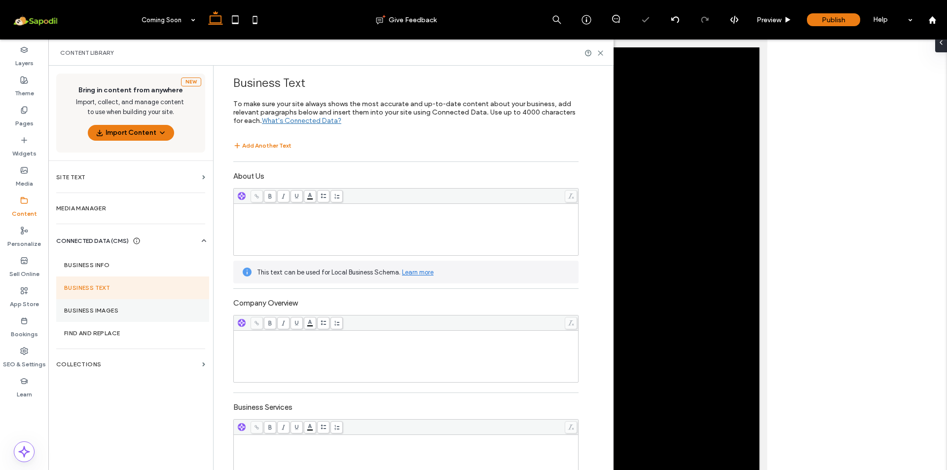
click at [118, 301] on section "Business Images" at bounding box center [132, 310] width 153 height 23
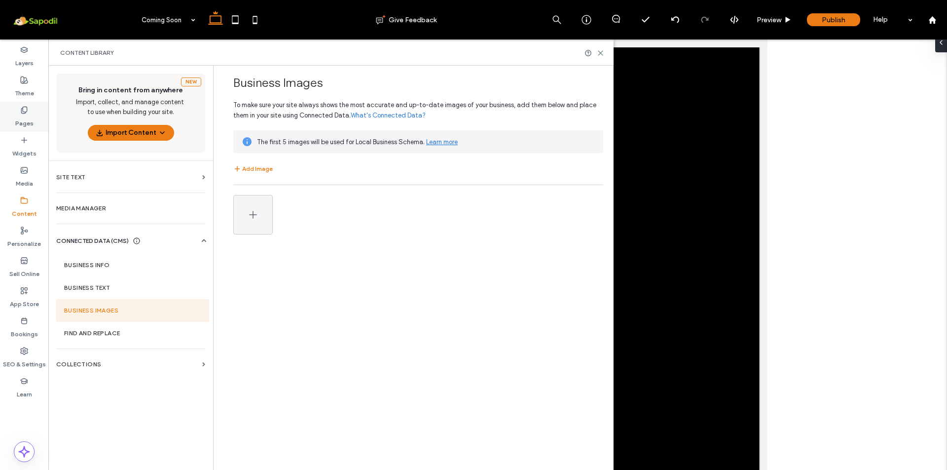
click at [30, 119] on label "Pages" at bounding box center [24, 121] width 18 height 14
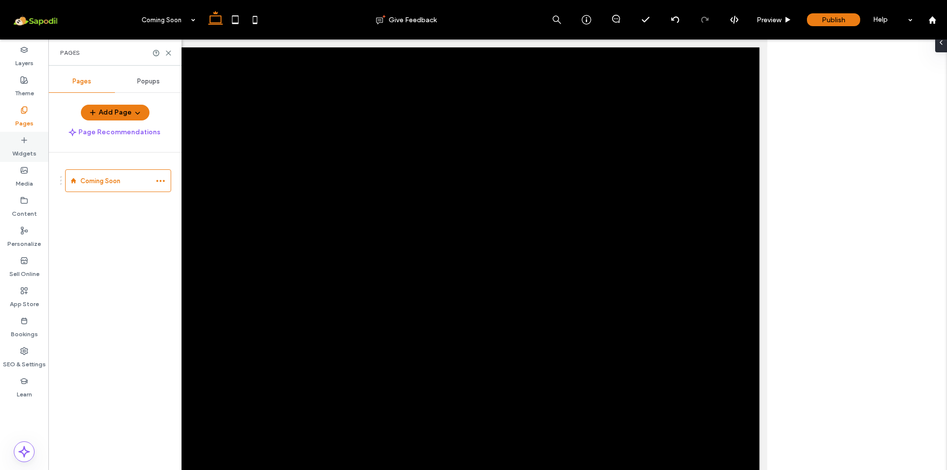
click at [22, 145] on label "Widgets" at bounding box center [24, 151] width 24 height 14
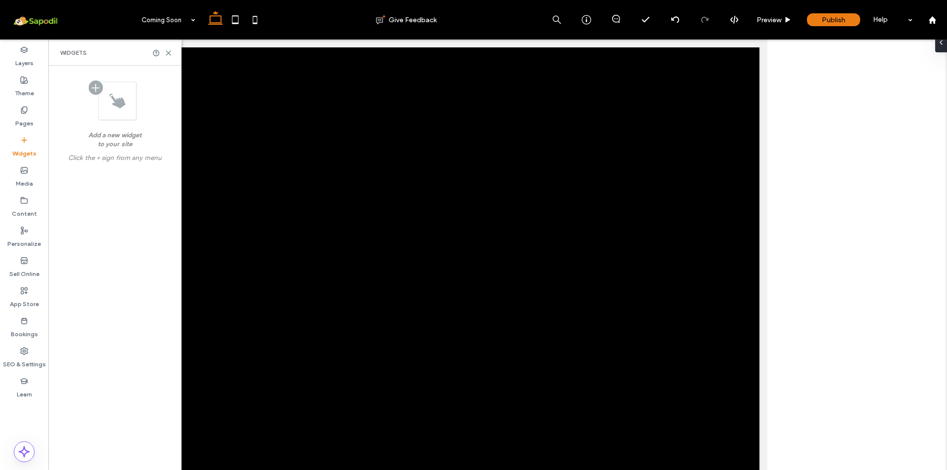
click at [93, 84] on div at bounding box center [113, 100] width 48 height 40
click at [112, 100] on div at bounding box center [113, 100] width 48 height 40
click at [119, 103] on div at bounding box center [113, 100] width 48 height 40
click at [133, 130] on div "Add a new widget to your site Click the + sign from any menu" at bounding box center [114, 119] width 117 height 97
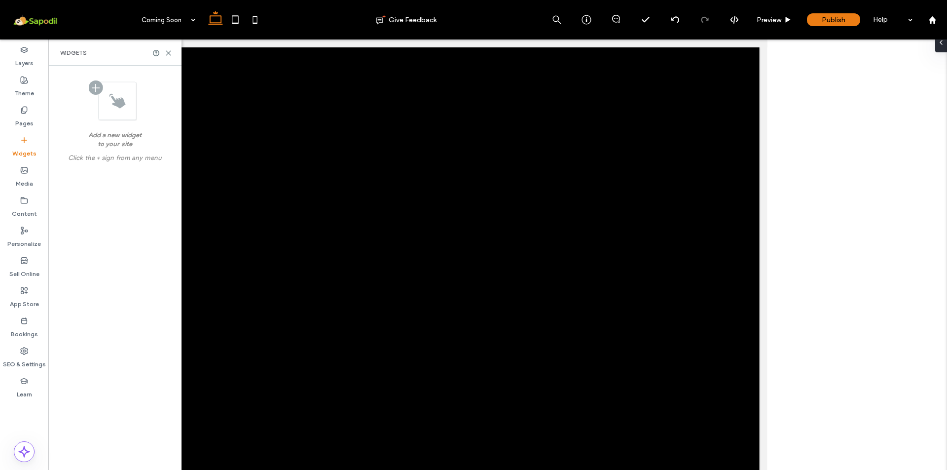
click at [111, 157] on label "Click the + sign from any menu" at bounding box center [115, 160] width 101 height 14
click at [107, 165] on label "Click the + sign from any menu" at bounding box center [115, 160] width 101 height 14
click at [92, 160] on label "Click the + sign from any menu" at bounding box center [115, 160] width 101 height 14
click at [89, 96] on div at bounding box center [113, 100] width 48 height 40
click at [795, 201] on div at bounding box center [497, 318] width 899 height 559
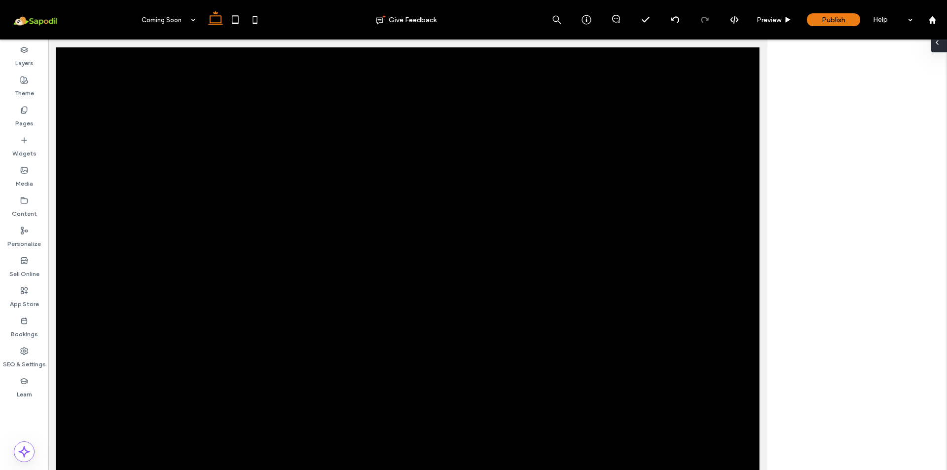
click at [795, 41] on icon at bounding box center [937, 42] width 8 height 8
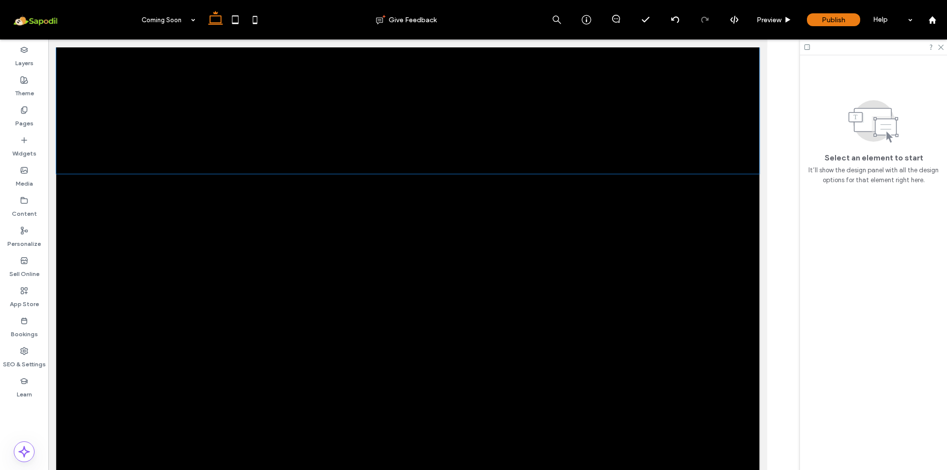
click at [629, 177] on div at bounding box center [498, 128] width 592 height 158
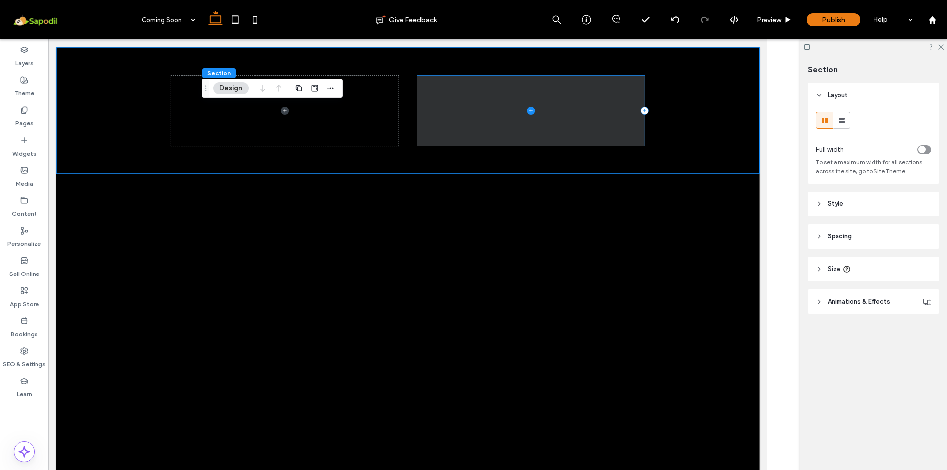
click at [664, 140] on span at bounding box center [651, 127] width 284 height 87
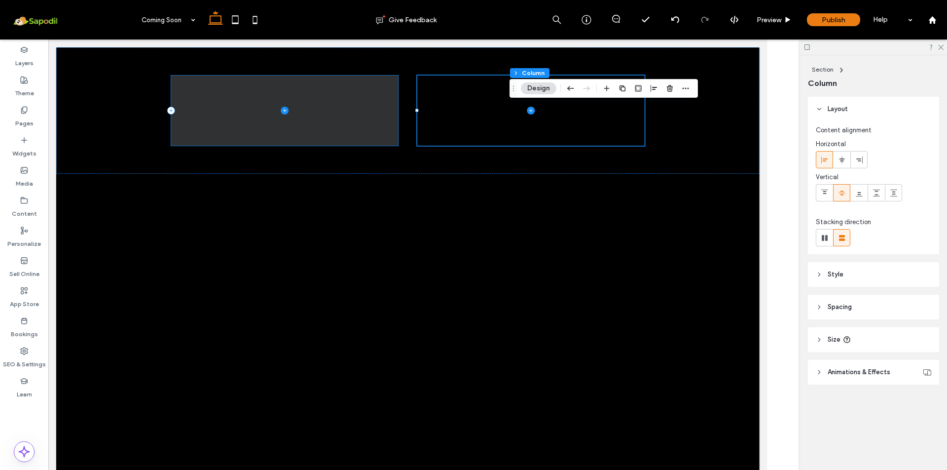
click at [362, 127] on span at bounding box center [344, 127] width 284 height 87
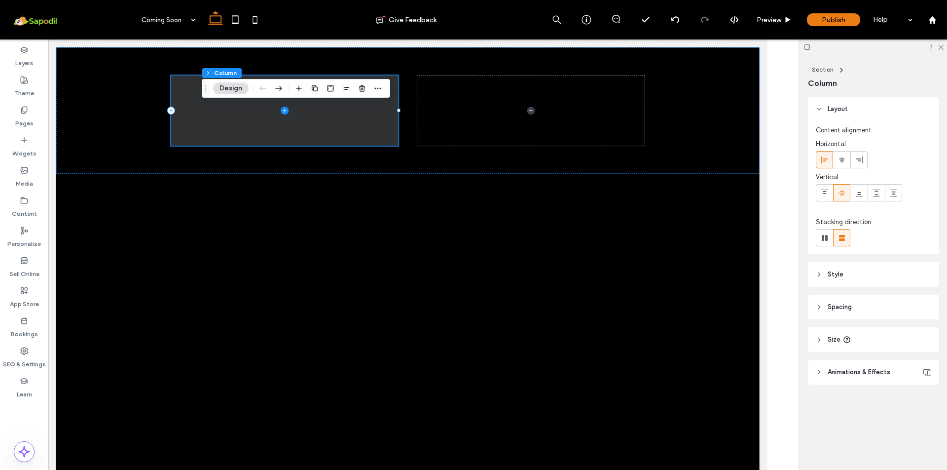
click at [232, 89] on button "Design" at bounding box center [231, 88] width 36 height 12
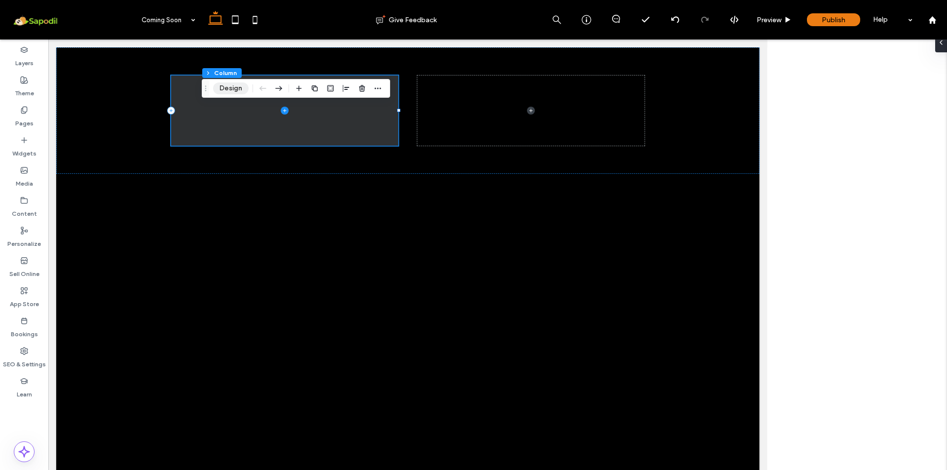
click at [232, 89] on button "Design" at bounding box center [231, 88] width 36 height 12
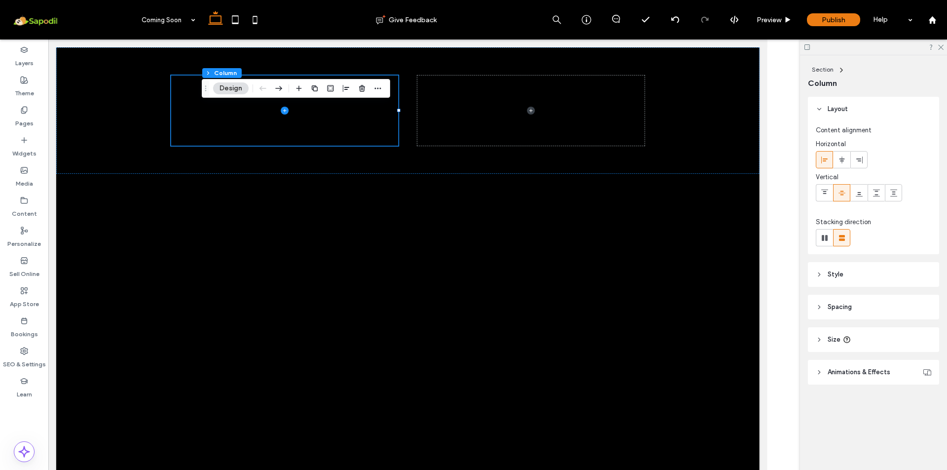
click at [795, 276] on icon at bounding box center [819, 274] width 7 height 7
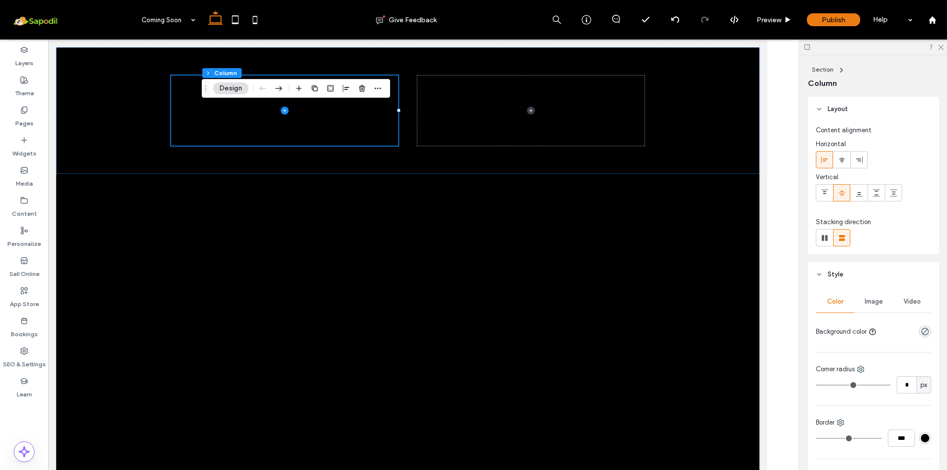
click at [795, 303] on span "Image" at bounding box center [874, 301] width 18 height 8
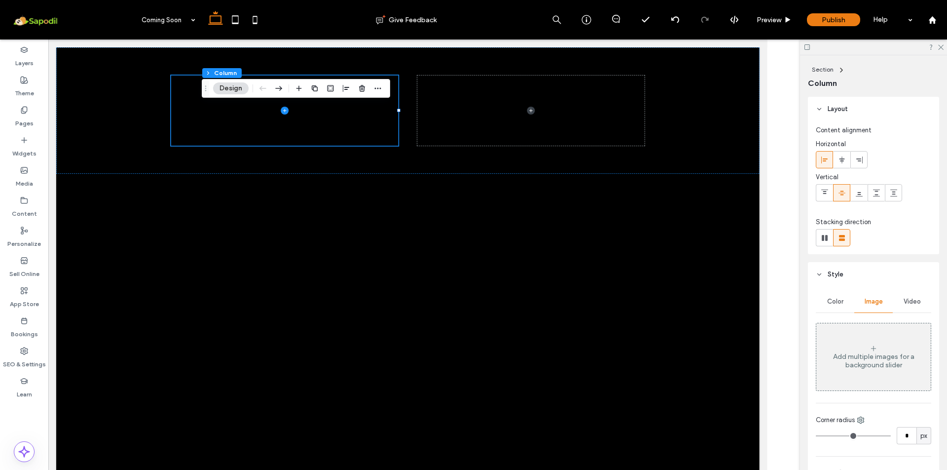
scroll to position [43, 0]
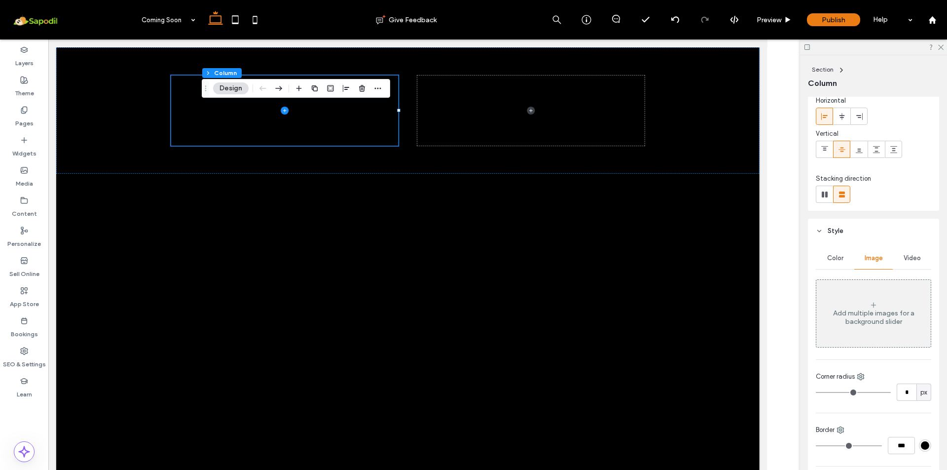
click at [795, 309] on div "Add multiple images for a background slider" at bounding box center [873, 317] width 114 height 17
select select "***"
select select "*****"
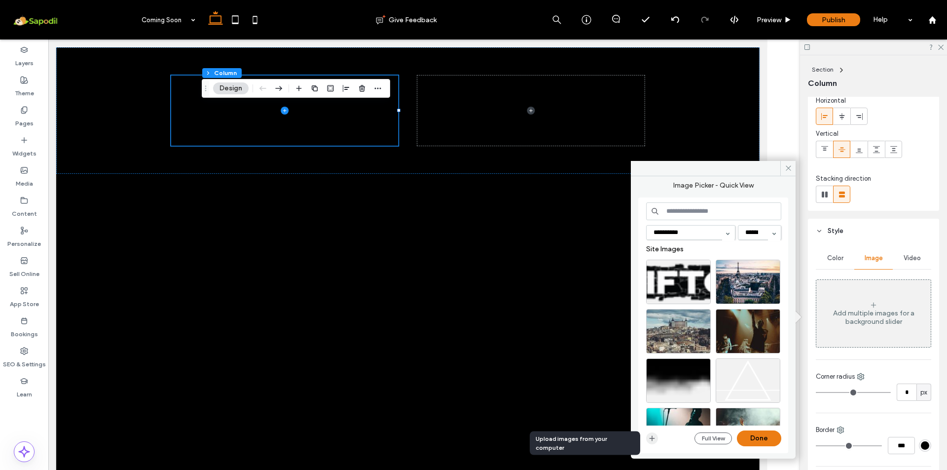
click at [654, 439] on icon "button" at bounding box center [652, 438] width 8 height 8
click at [754, 209] on input at bounding box center [713, 211] width 135 height 18
click at [720, 212] on input at bounding box center [713, 211] width 135 height 18
type input "*"
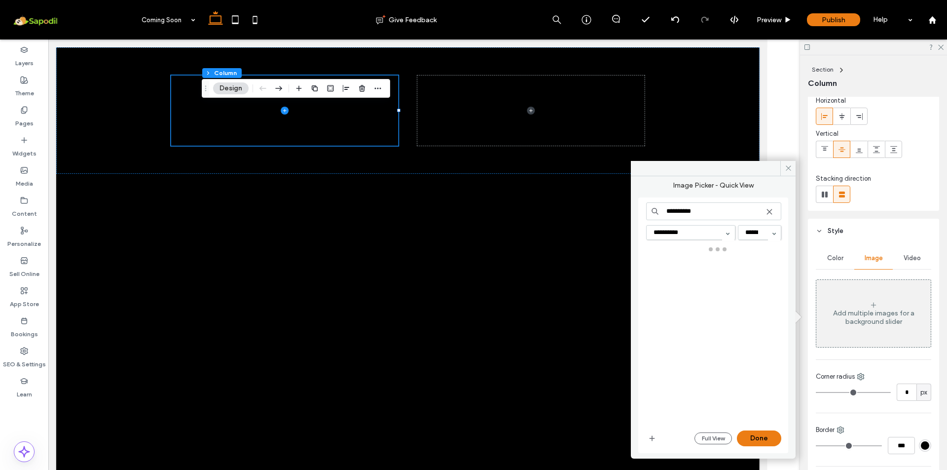
type input "**********"
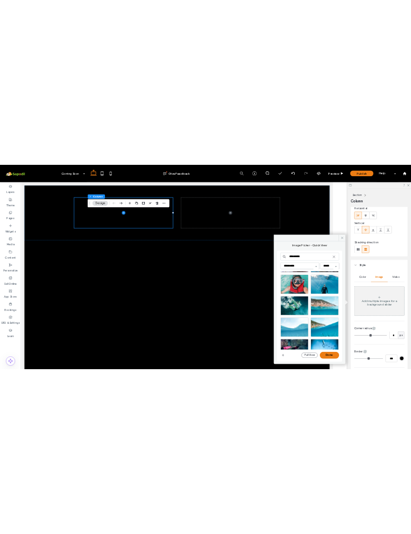
scroll to position [97, 0]
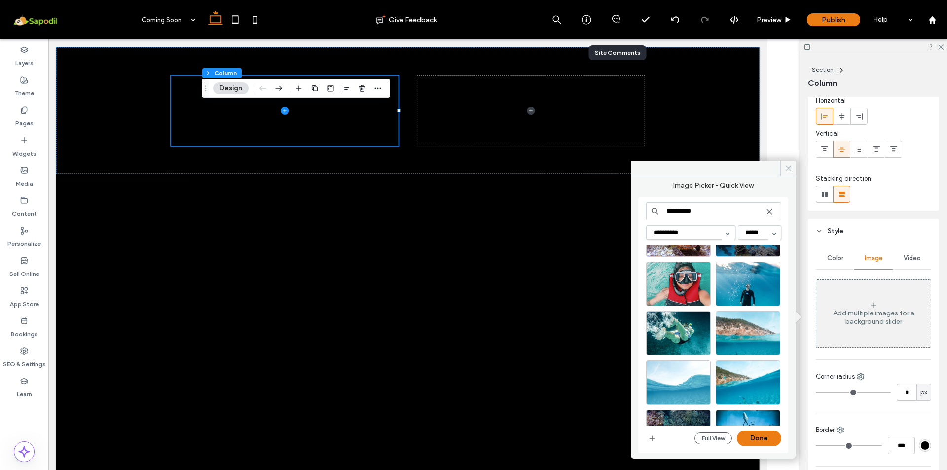
click at [610, 32] on div at bounding box center [616, 19] width 30 height 39
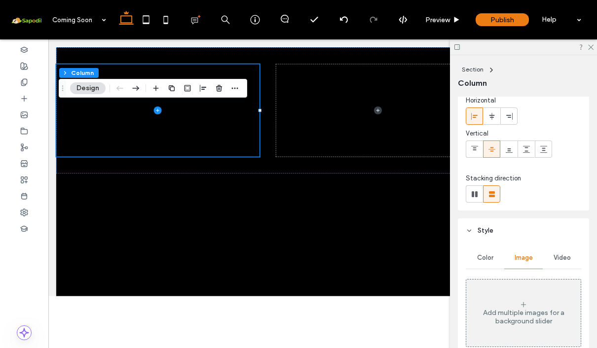
scroll to position [0, 0]
click at [22, 98] on icon at bounding box center [24, 99] width 8 height 8
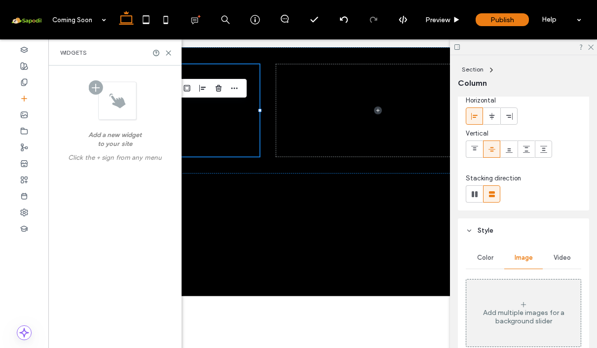
click at [99, 92] on div at bounding box center [113, 100] width 48 height 40
click at [299, 270] on div "Coming Soon Section Basic Header Section Coming Soon Section Section Menu Secti…" at bounding box center [322, 204] width 529 height 311
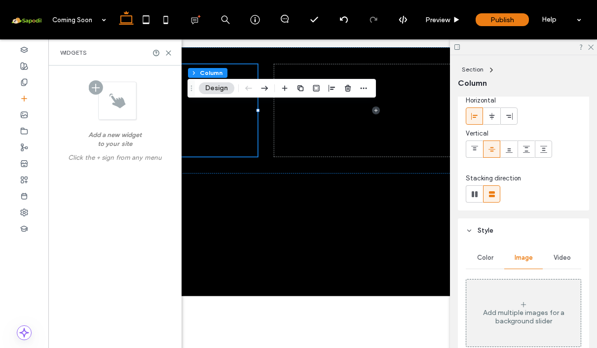
click at [170, 56] on icon at bounding box center [168, 52] width 7 height 7
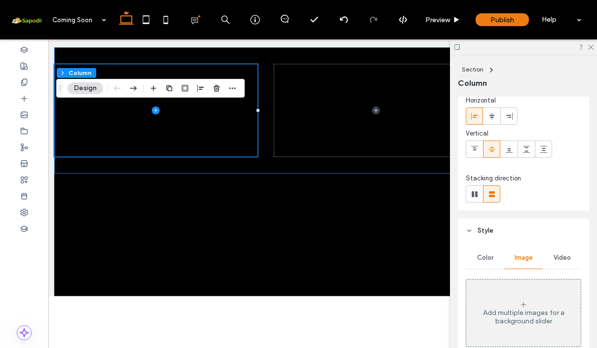
click at [322, 70] on div at bounding box center [320, 128] width 529 height 158
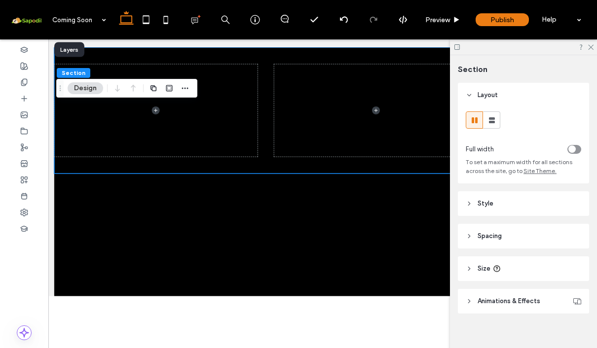
click at [24, 52] on use at bounding box center [24, 49] width 6 height 5
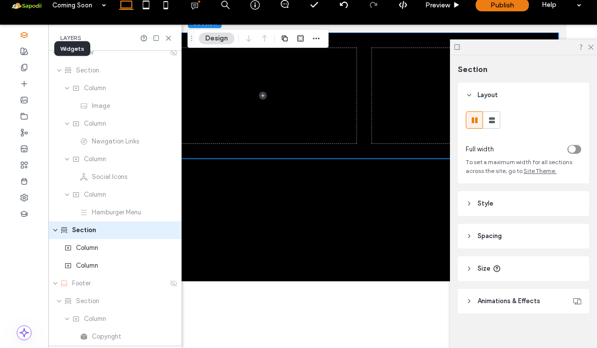
scroll to position [9, 0]
click at [24, 97] on use at bounding box center [24, 100] width 6 height 6
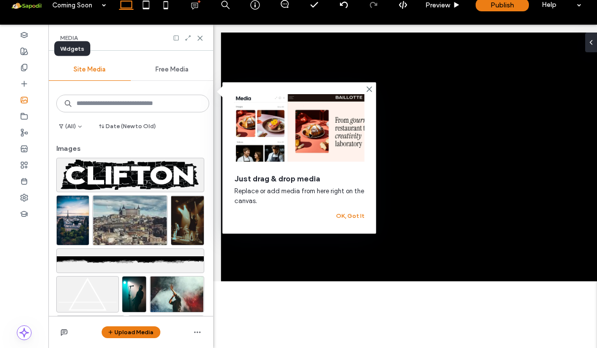
click at [23, 80] on icon at bounding box center [24, 84] width 8 height 8
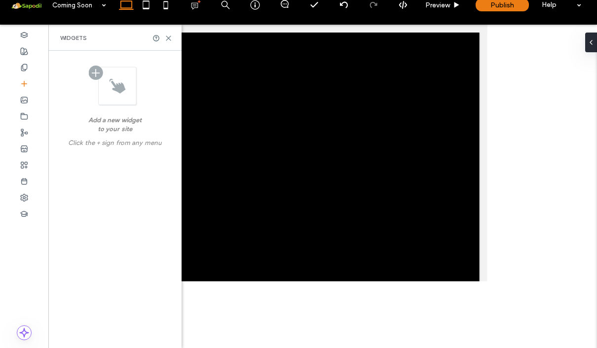
click at [290, 246] on div "Coming Soon Section Basic Header Section Coming Soon Section Section Menu Secti…" at bounding box center [322, 190] width 529 height 311
click at [171, 35] on icon at bounding box center [168, 38] width 7 height 7
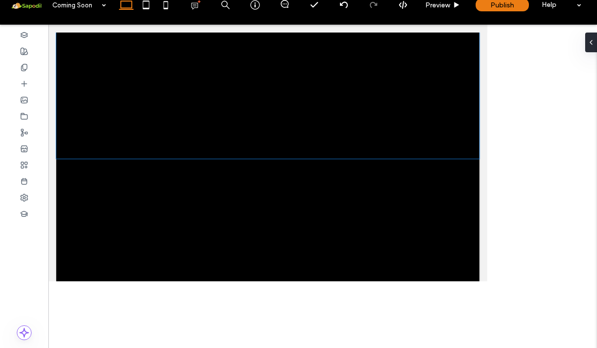
scroll to position [0, 0]
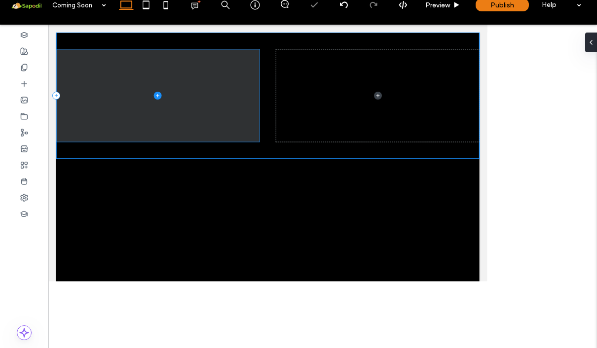
click at [319, 194] on div at bounding box center [322, 192] width 529 height 5
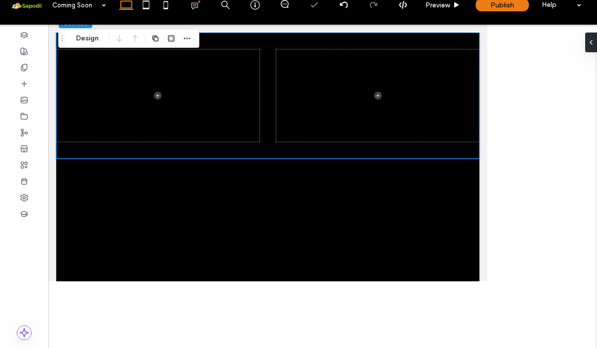
click at [316, 187] on div at bounding box center [322, 114] width 529 height 158
click at [328, 175] on div at bounding box center [322, 114] width 529 height 158
click at [236, 54] on div at bounding box center [322, 114] width 529 height 158
